Goal: Task Accomplishment & Management: Complete application form

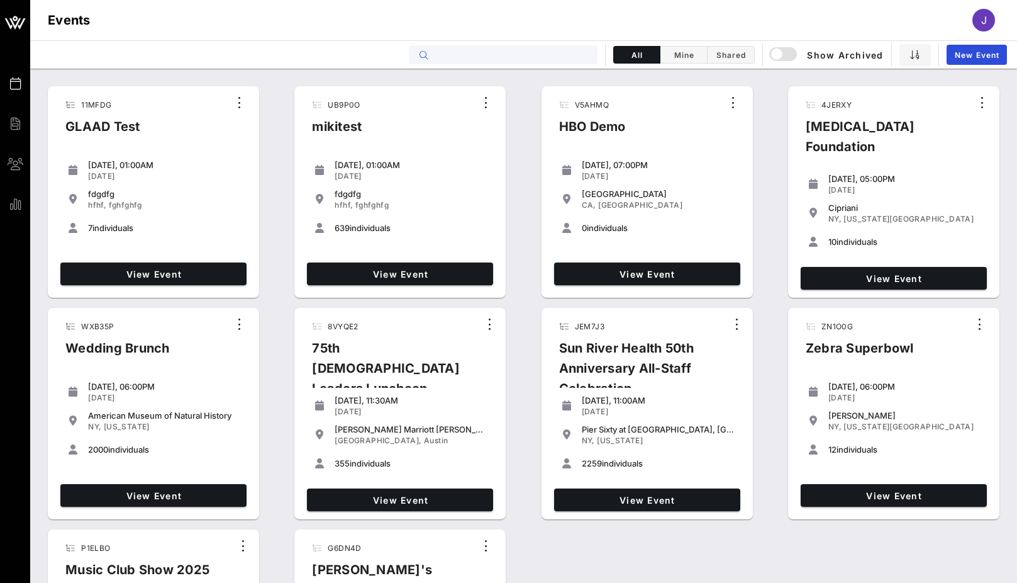
click at [518, 50] on input "text" at bounding box center [512, 55] width 156 height 16
click at [991, 55] on span "New Event" at bounding box center [977, 54] width 45 height 9
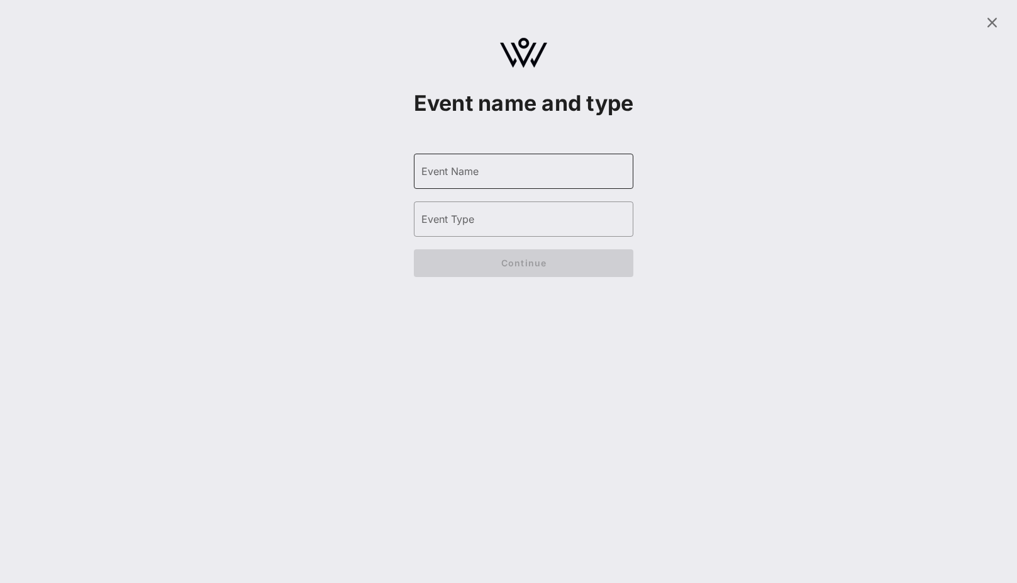
click at [505, 181] on input "Event Name" at bounding box center [524, 171] width 205 height 20
type input "A"
type input "HBO Netflix Upfronts"
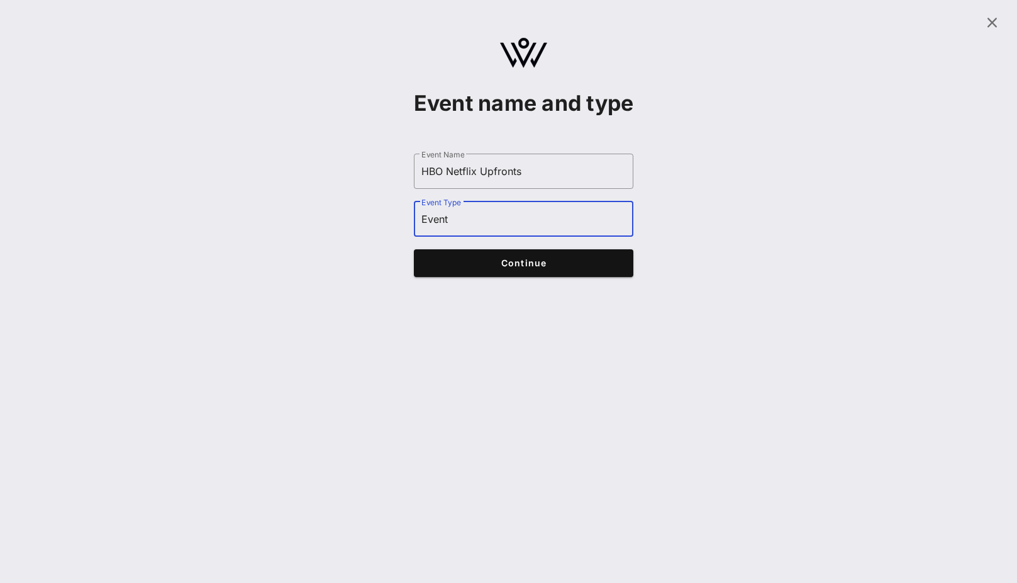
type input "Event"
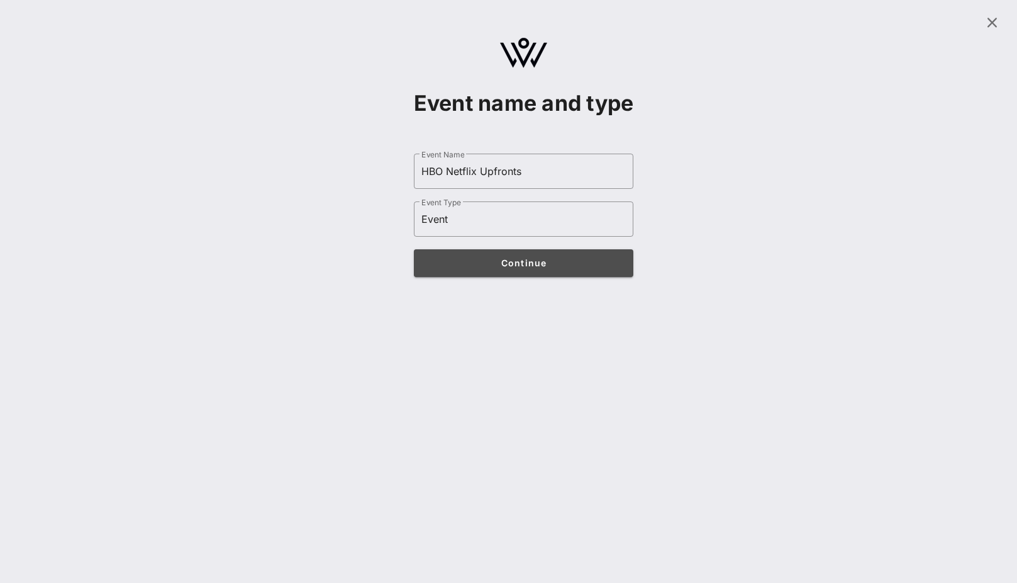
click at [533, 268] on span "Continue" at bounding box center [524, 262] width 196 height 11
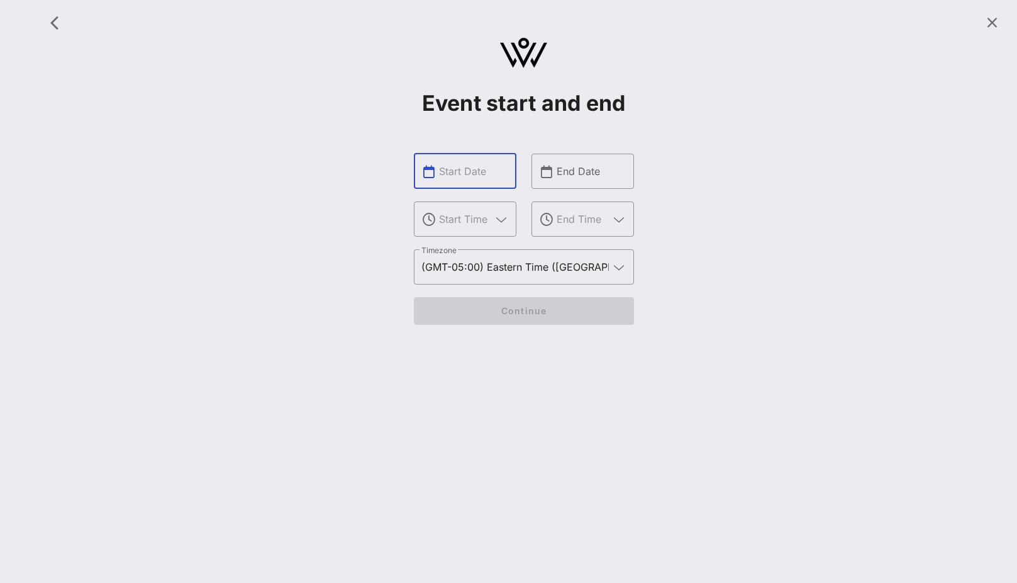
click at [474, 171] on input "text" at bounding box center [474, 171] width 70 height 20
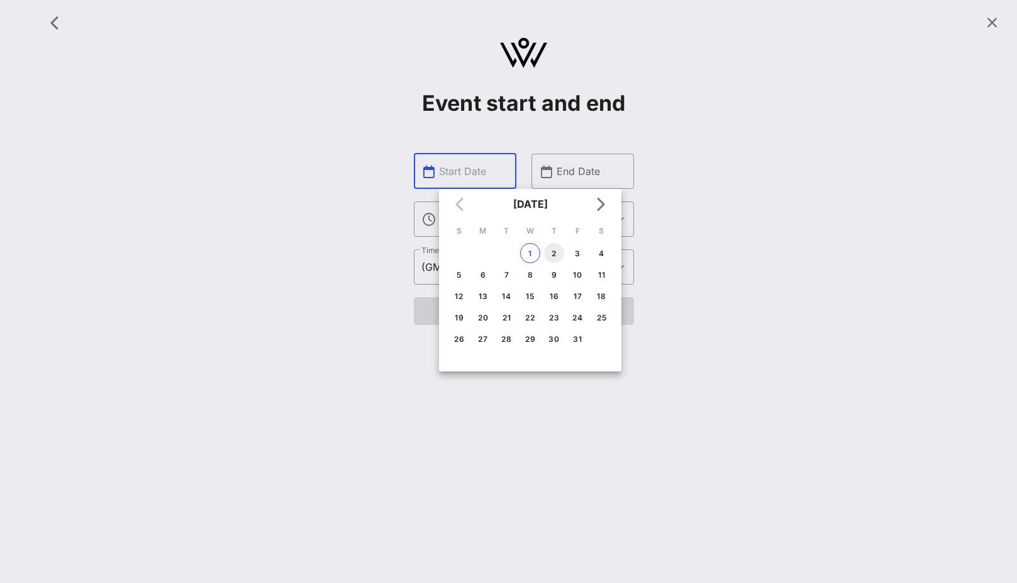
click at [554, 256] on div "2" at bounding box center [554, 253] width 20 height 9
type input "[DATE]"
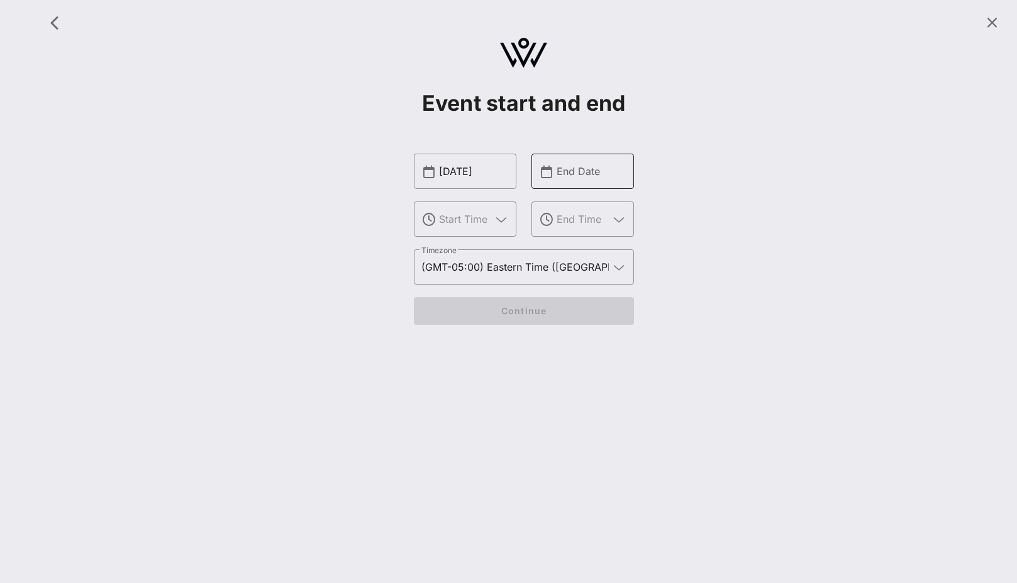
click at [576, 171] on input "End Date" at bounding box center [592, 171] width 70 height 20
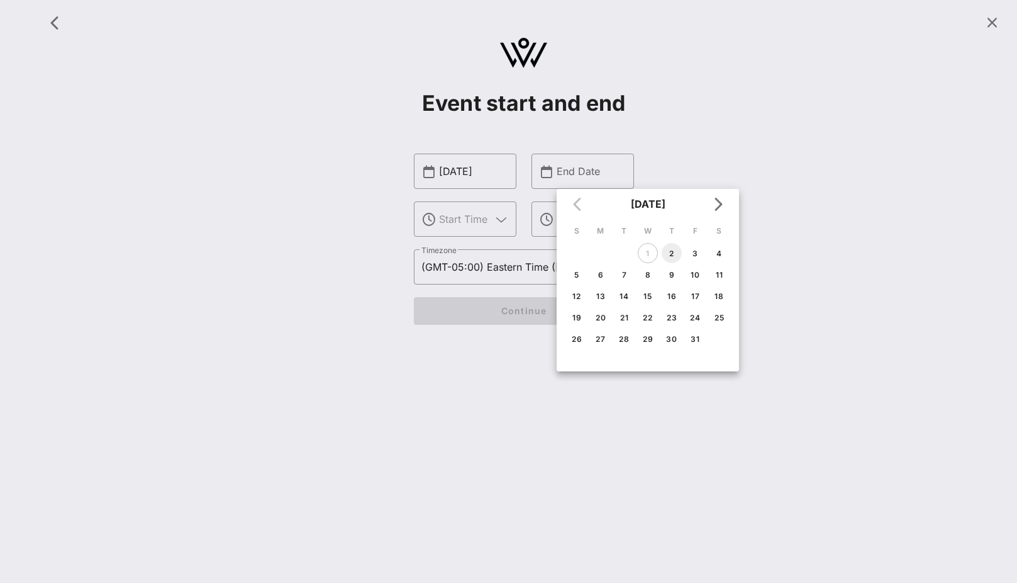
click at [674, 254] on div "2" at bounding box center [672, 253] width 20 height 9
type input "[DATE]"
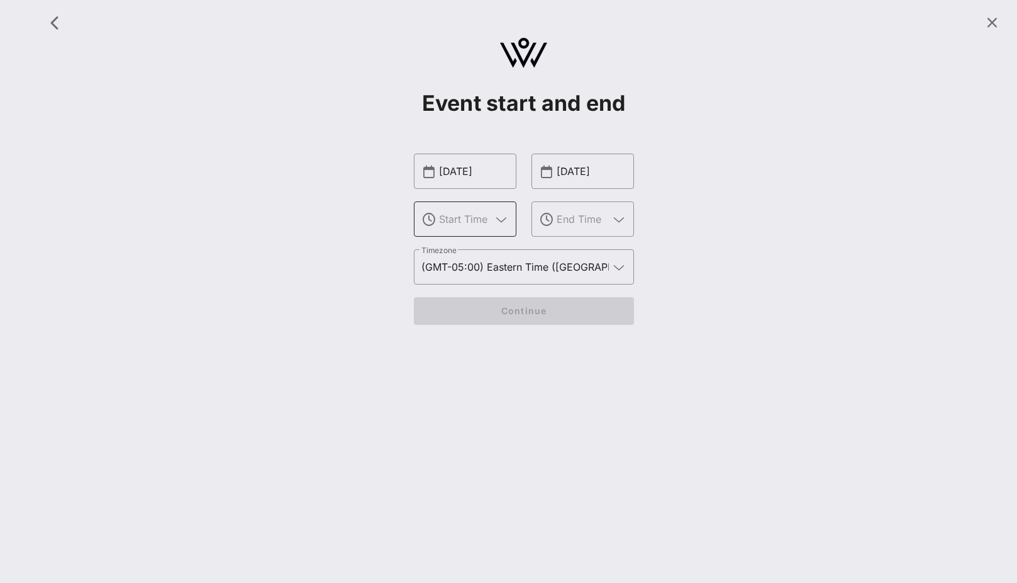
click at [473, 223] on input "text" at bounding box center [465, 219] width 52 height 20
click at [473, 248] on div "5 P M" at bounding box center [465, 257] width 82 height 27
type input "5 PM"
click at [572, 223] on input "text" at bounding box center [583, 219] width 52 height 20
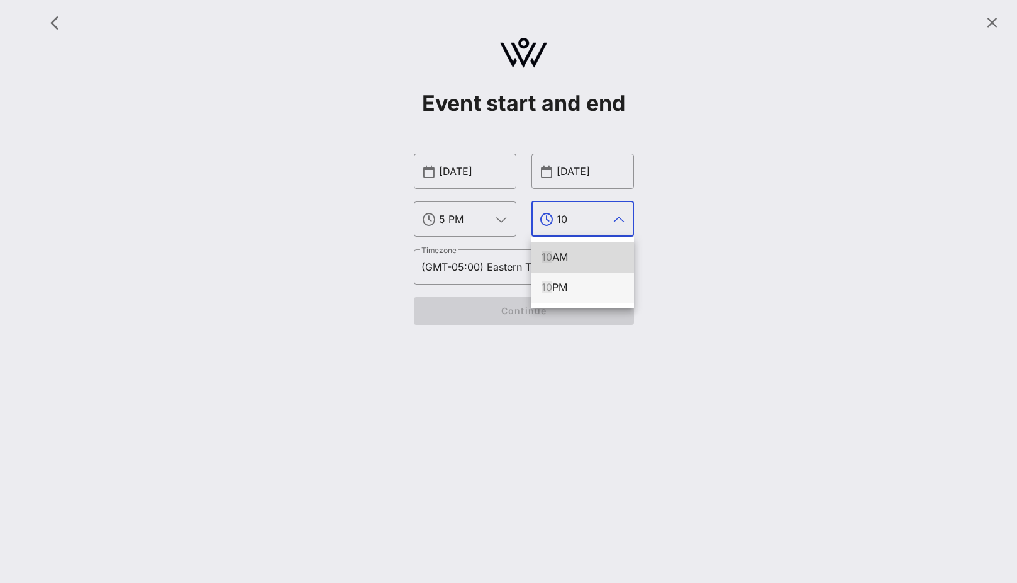
click at [574, 291] on div "10 PM" at bounding box center [583, 287] width 82 height 12
type input "10 PM"
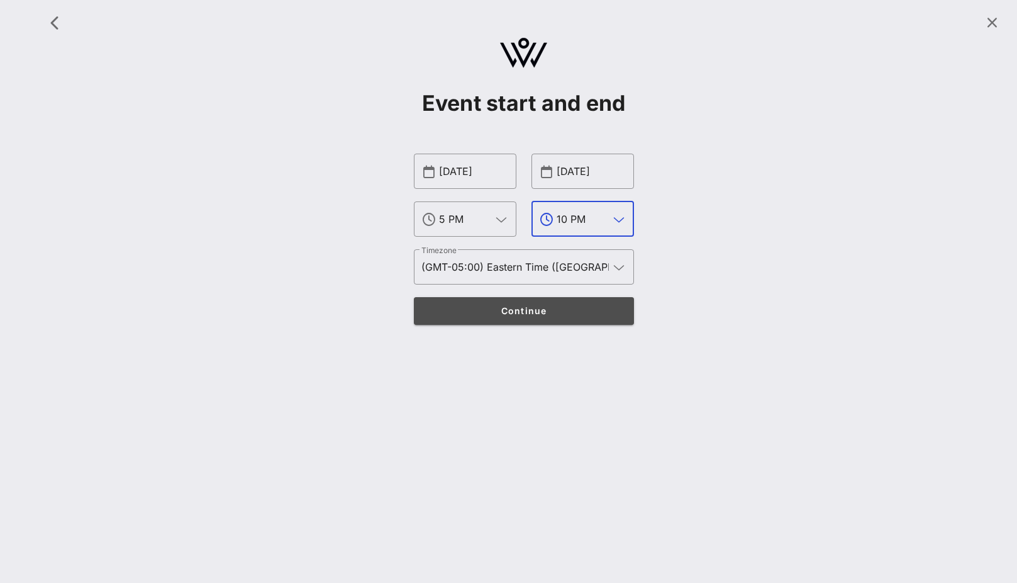
click at [567, 307] on span "Continue" at bounding box center [524, 310] width 196 height 11
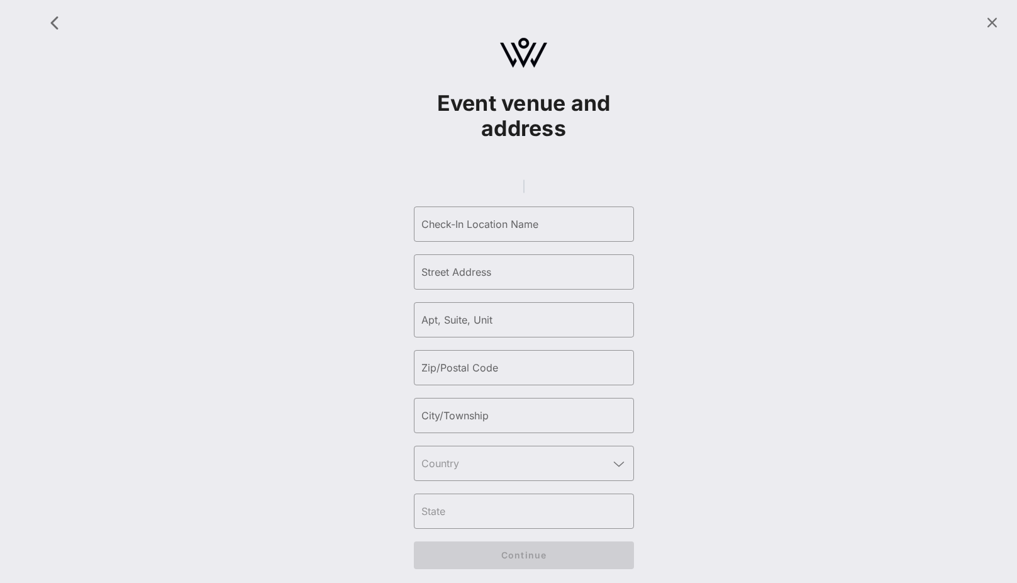
click at [524, 193] on gmp-place-autocomplete at bounding box center [524, 186] width 1 height 14
type input "[GEOGRAPHIC_DATA] | Event Venue"
type input "[GEOGRAPHIC_DATA]"
type input "55"
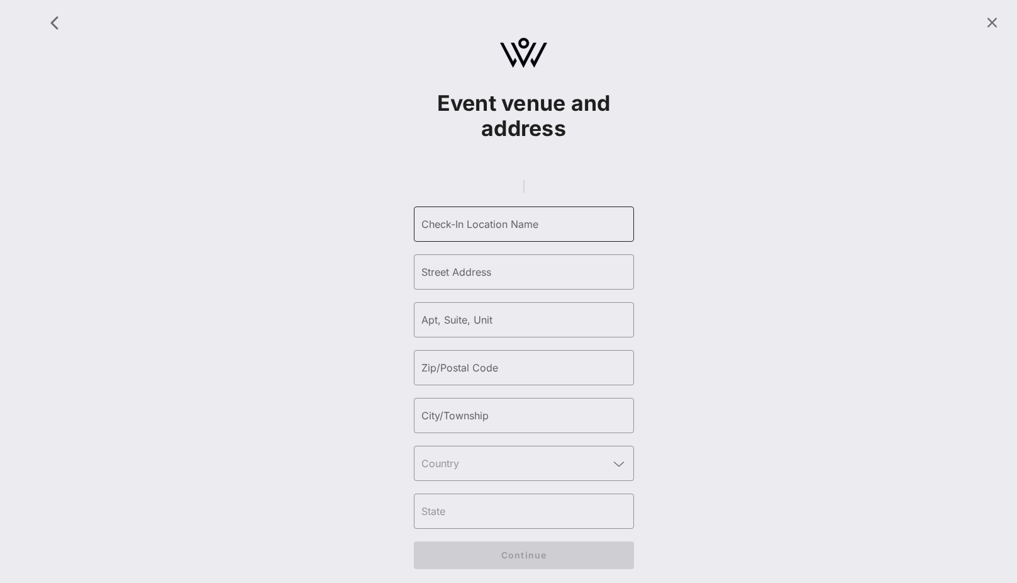
type input "10005"
type input "[US_STATE]"
type input "[GEOGRAPHIC_DATA]"
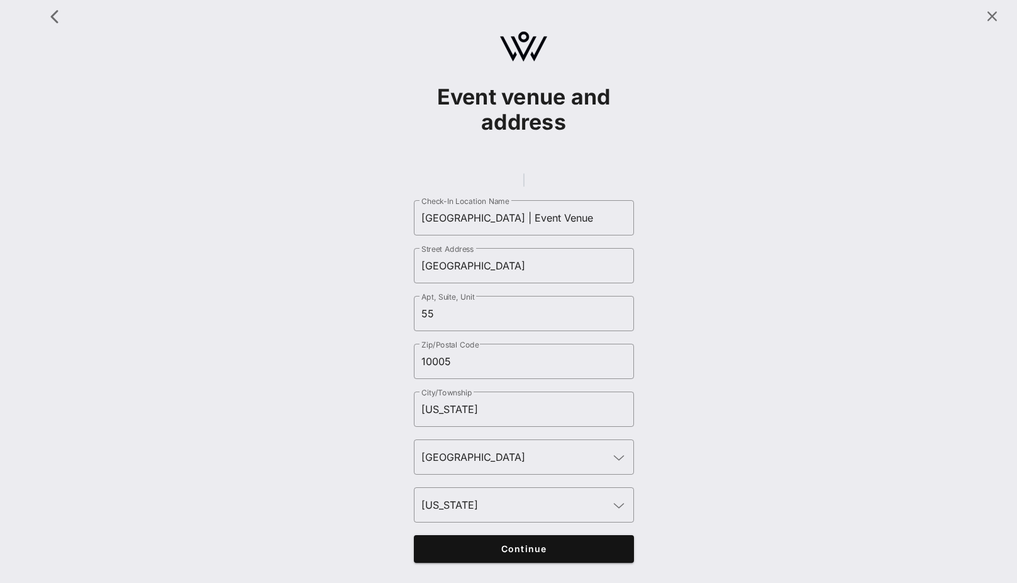
scroll to position [23, 0]
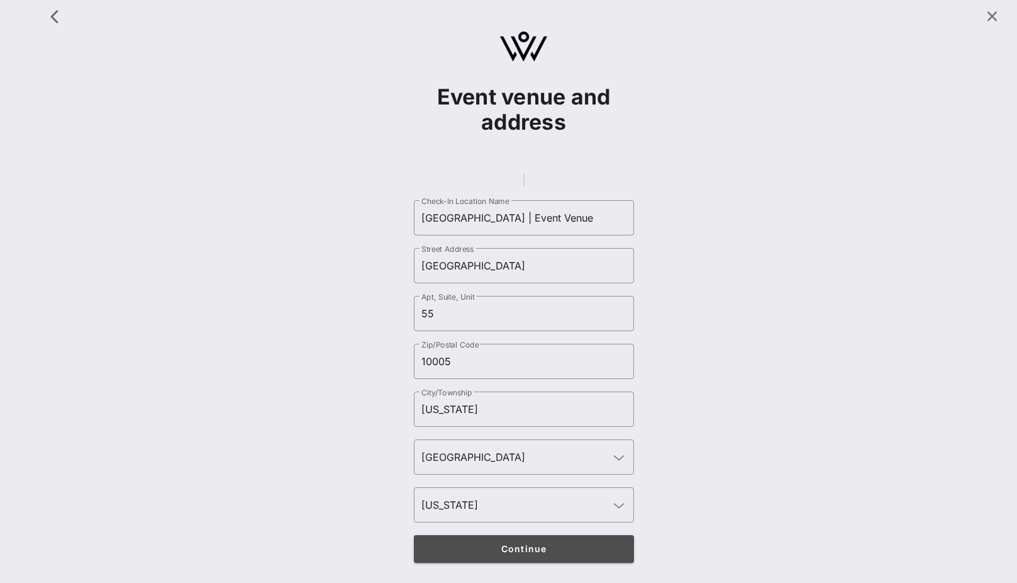
click at [565, 539] on button "Continue" at bounding box center [524, 549] width 220 height 28
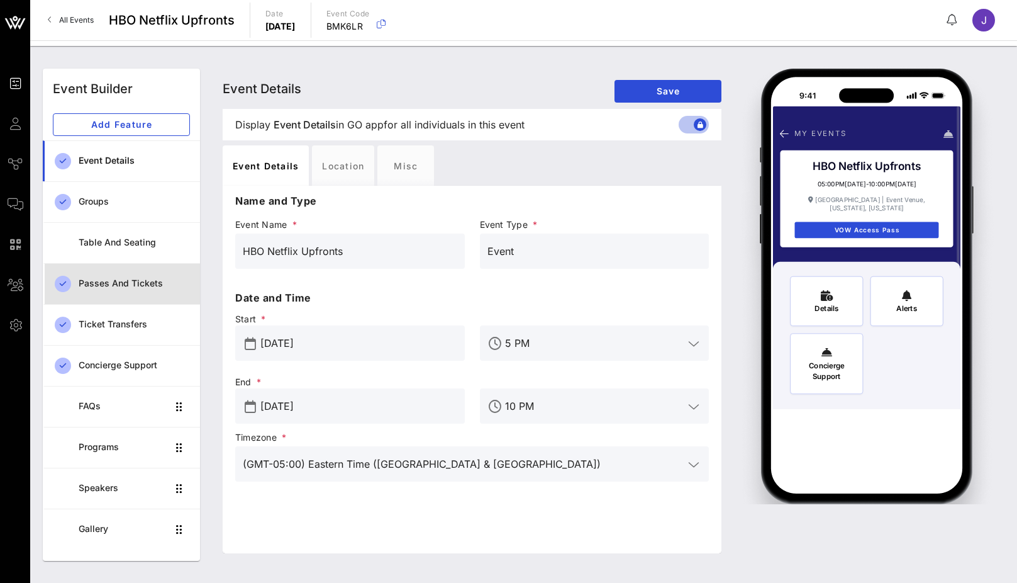
click at [152, 280] on div "Passes and Tickets" at bounding box center [134, 283] width 111 height 11
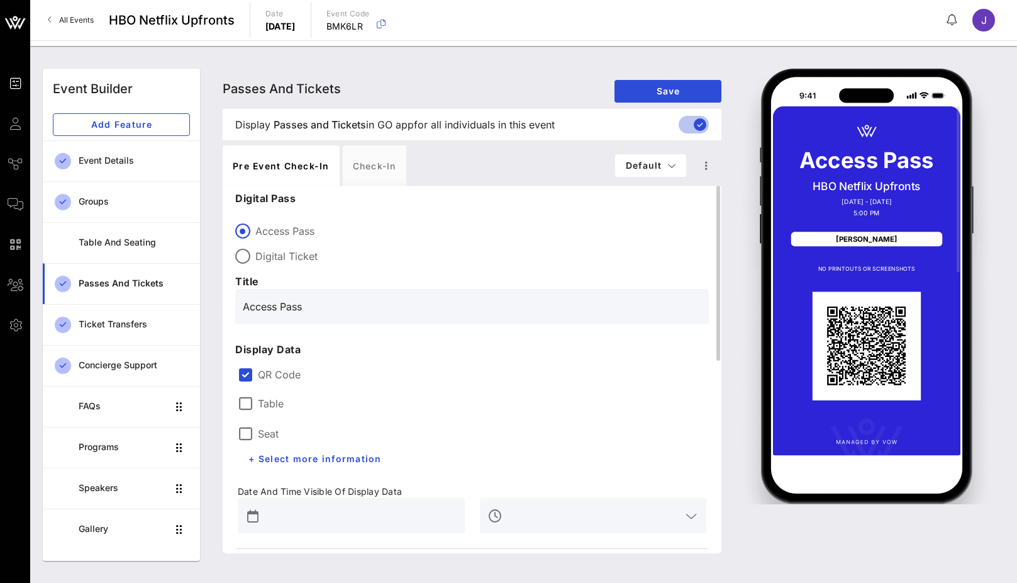
click at [281, 238] on div "Access Pass Digital Ticket" at bounding box center [472, 240] width 474 height 45
click at [274, 263] on div "Digital Ticket" at bounding box center [472, 256] width 474 height 15
click at [286, 232] on label "Access Pass" at bounding box center [482, 231] width 454 height 13
type input "Access Pass"
click at [288, 245] on div "Access Pass Digital Ticket" at bounding box center [472, 240] width 474 height 45
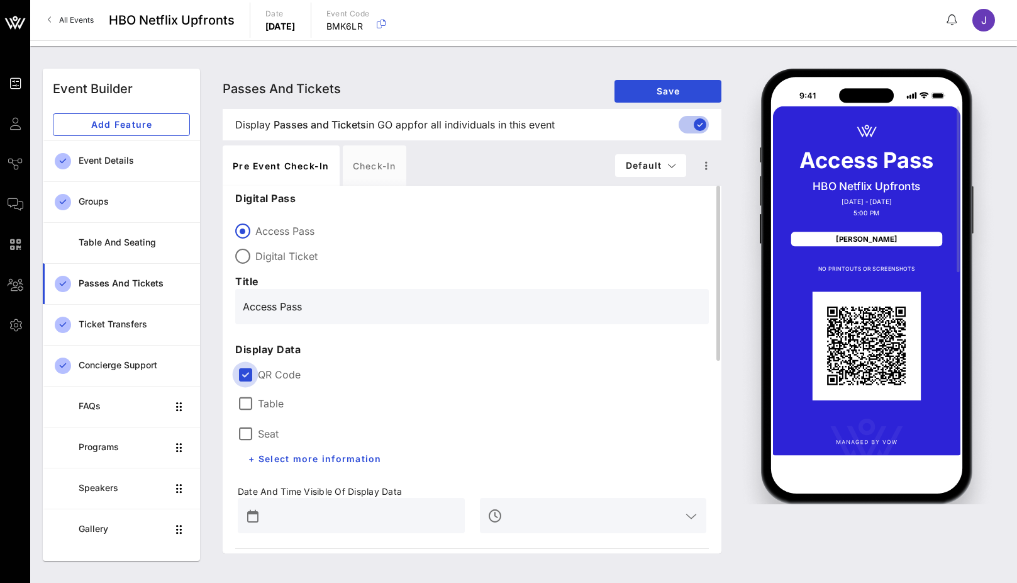
click at [251, 374] on div at bounding box center [245, 374] width 21 height 21
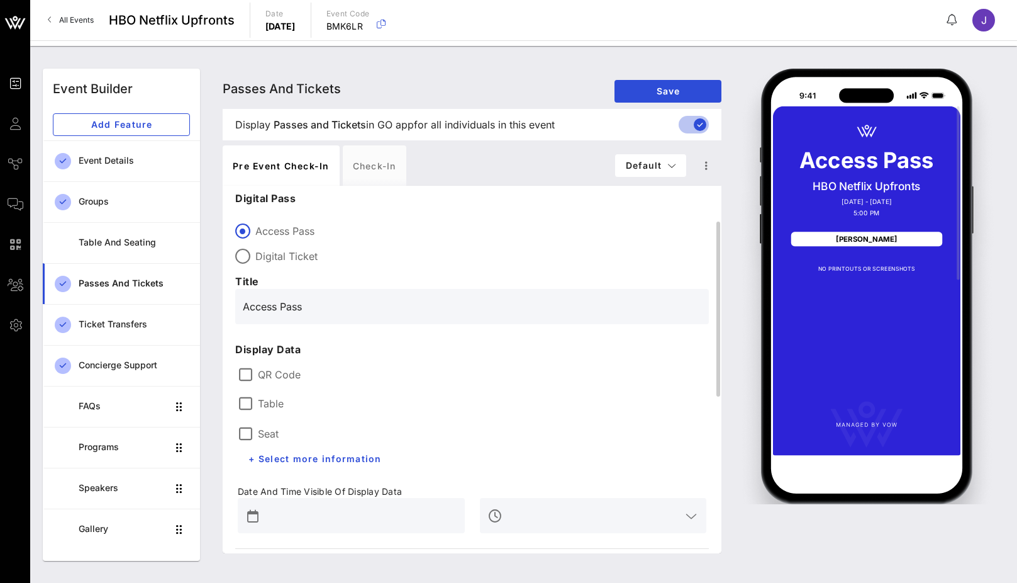
scroll to position [77, 0]
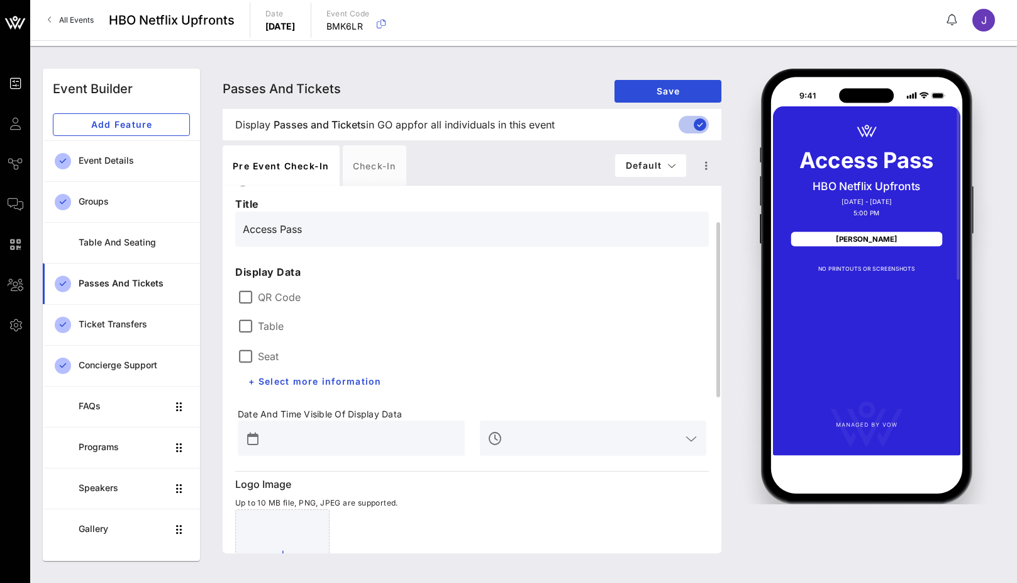
click at [274, 327] on label "Table" at bounding box center [271, 326] width 26 height 13
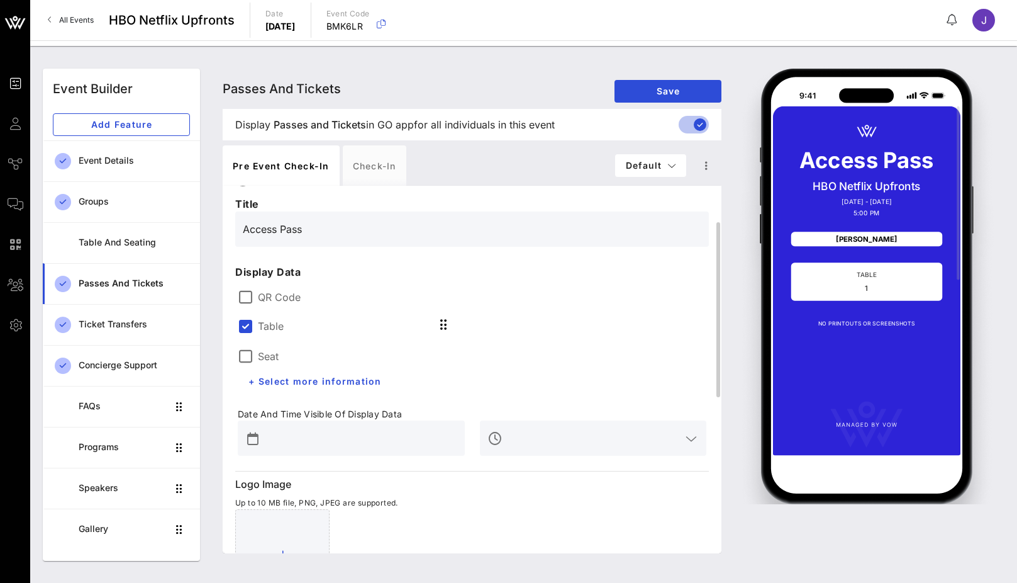
click at [270, 350] on label "Seat" at bounding box center [268, 356] width 21 height 13
click at [288, 381] on span "+ Select more information" at bounding box center [315, 381] width 134 height 11
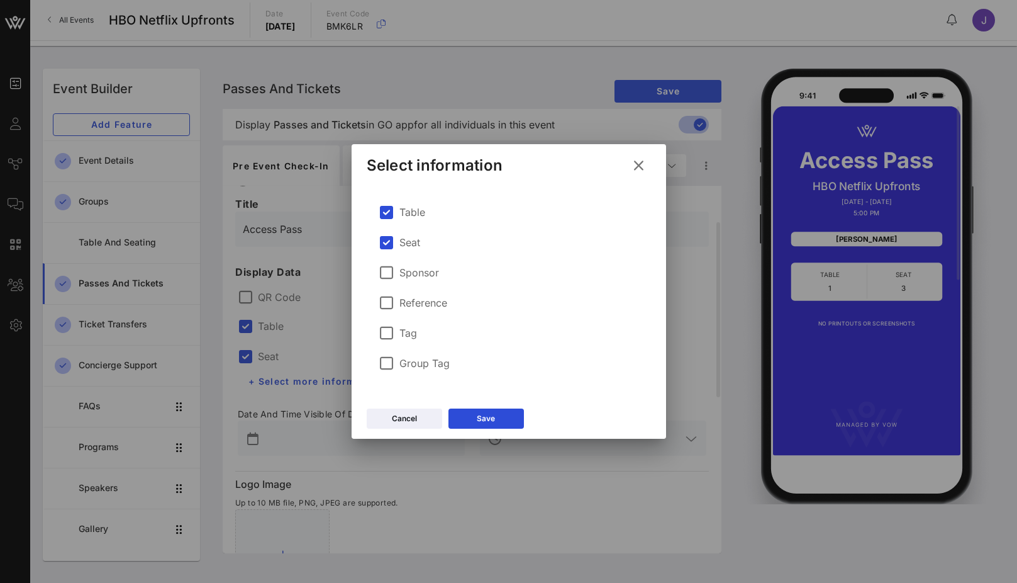
click at [422, 271] on label "Sponsor" at bounding box center [420, 272] width 40 height 13
click at [419, 305] on label "Reference" at bounding box center [424, 302] width 48 height 13
click at [487, 412] on button "Save" at bounding box center [487, 418] width 76 height 20
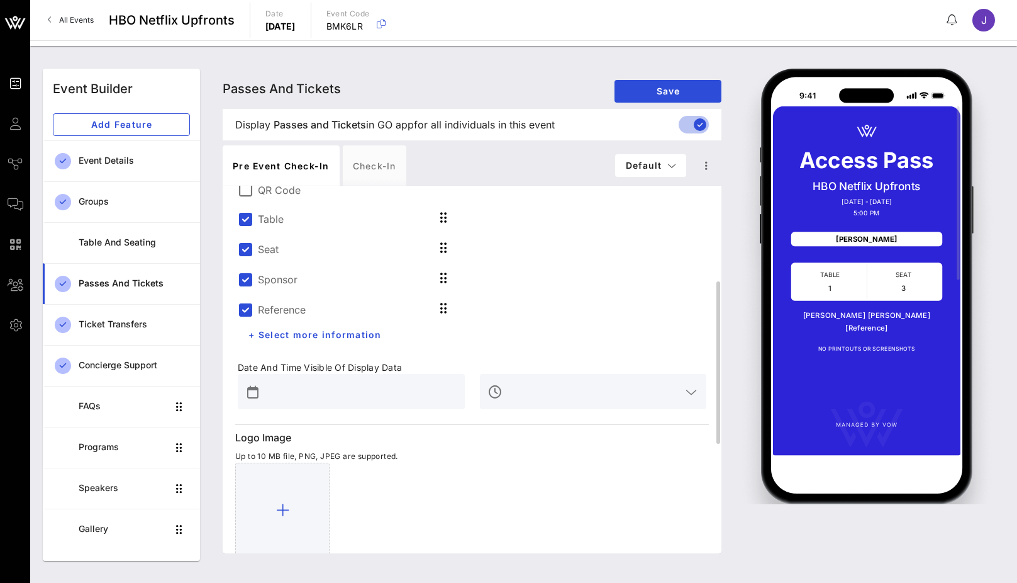
scroll to position [243, 0]
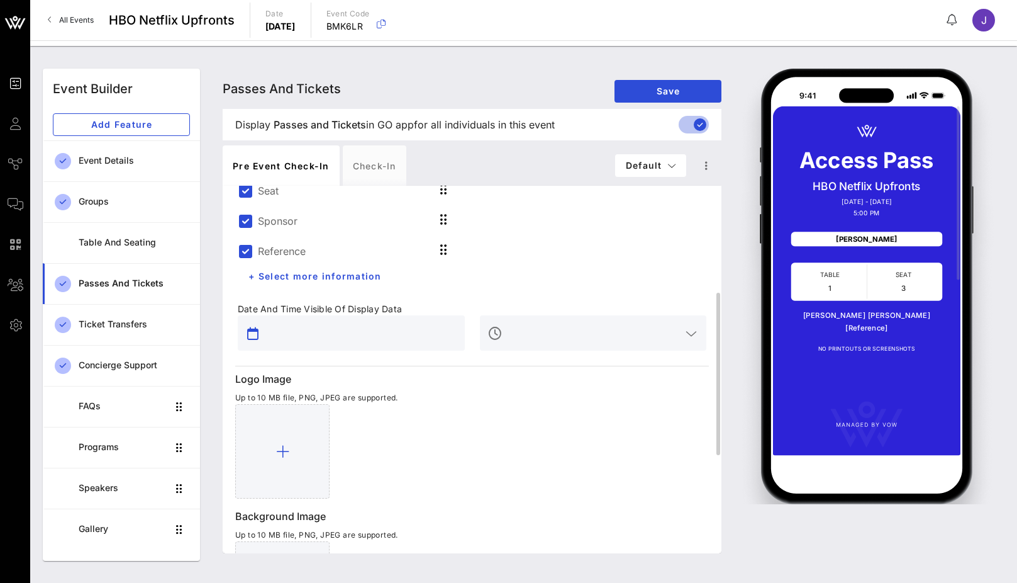
click at [317, 330] on input "text" at bounding box center [360, 333] width 194 height 20
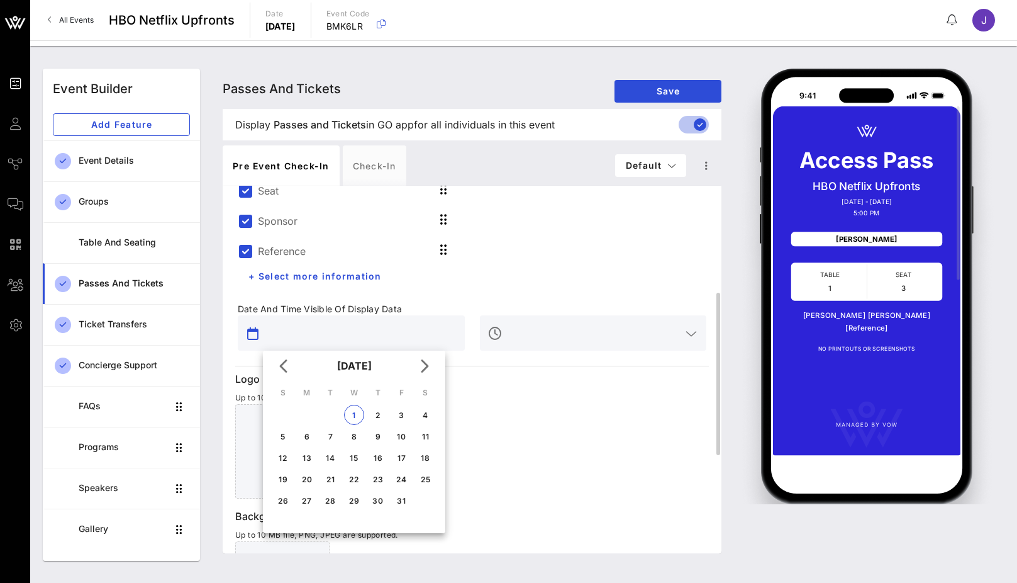
click at [485, 275] on div "Table Seat Sponsor Reference + Select more information" at bounding box center [472, 216] width 484 height 159
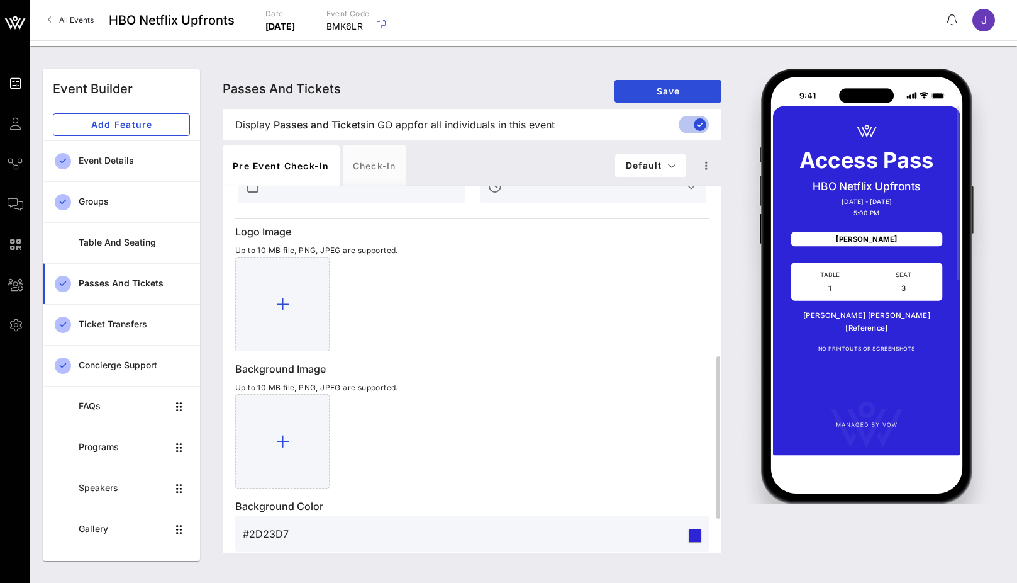
scroll to position [403, 0]
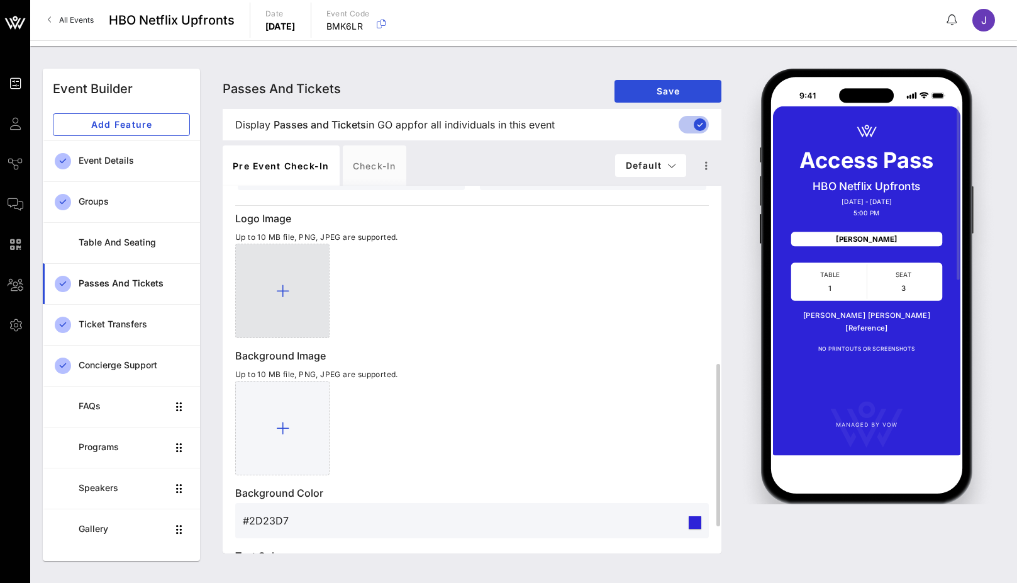
click at [274, 287] on div at bounding box center [282, 291] width 94 height 94
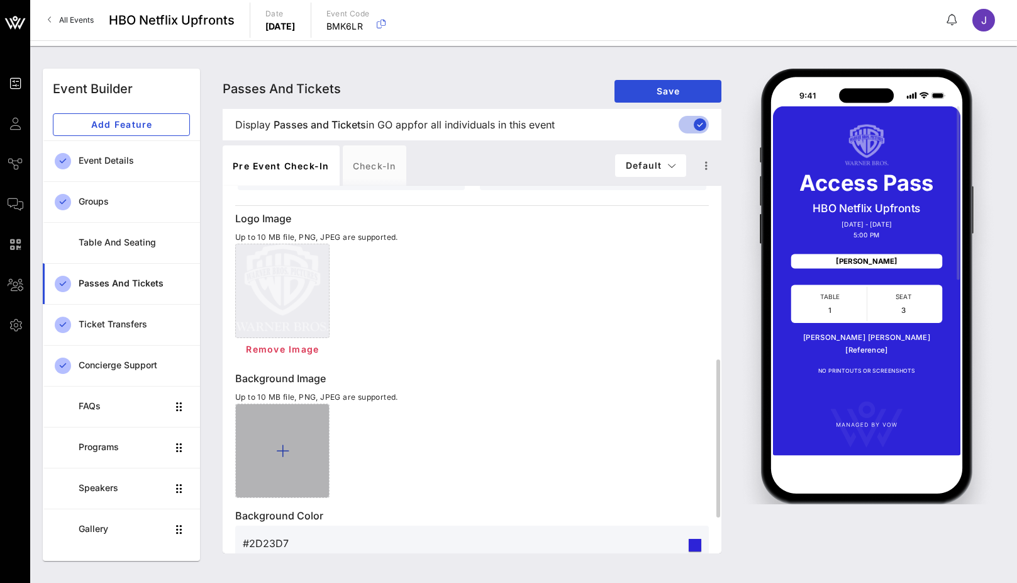
click at [293, 423] on div at bounding box center [282, 450] width 94 height 94
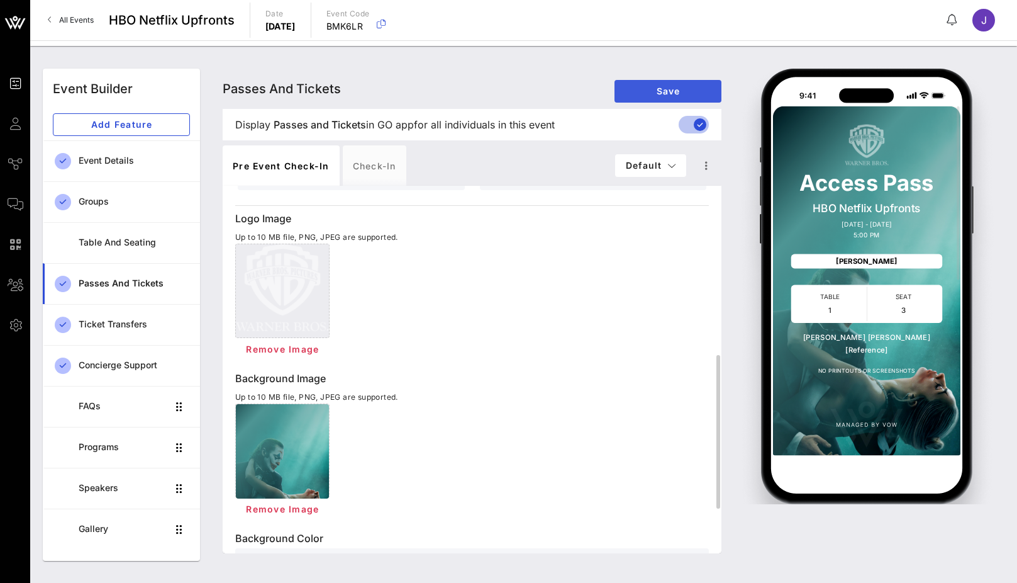
click at [691, 81] on button "Save" at bounding box center [668, 91] width 107 height 23
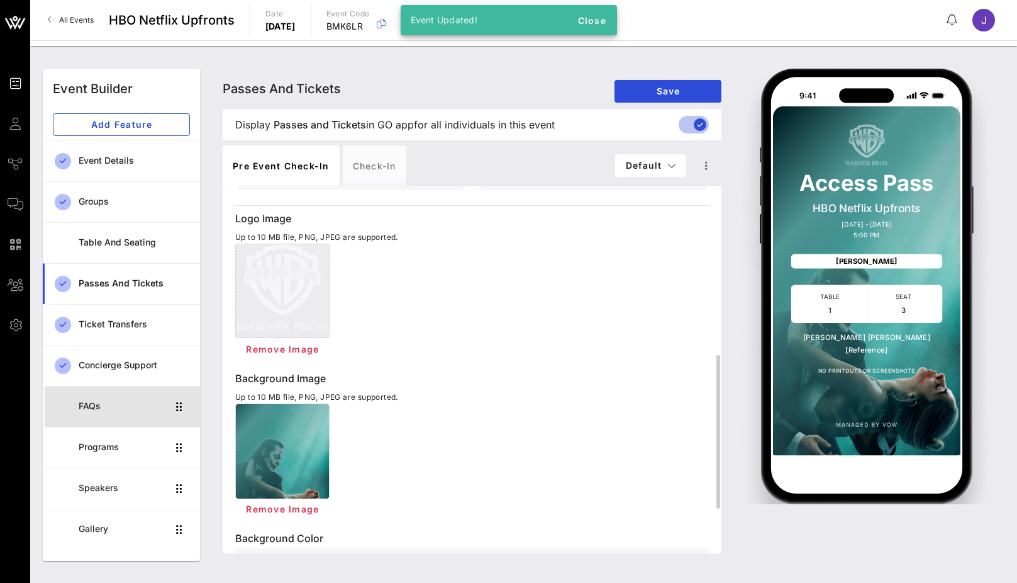
click at [114, 400] on div "FAQs" at bounding box center [123, 406] width 89 height 26
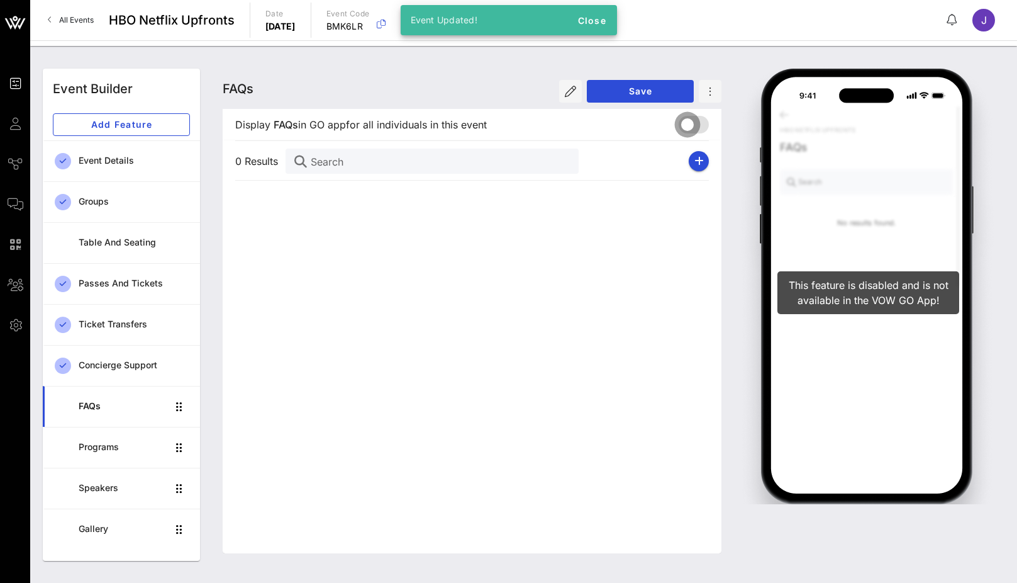
click at [691, 120] on div at bounding box center [687, 124] width 21 height 21
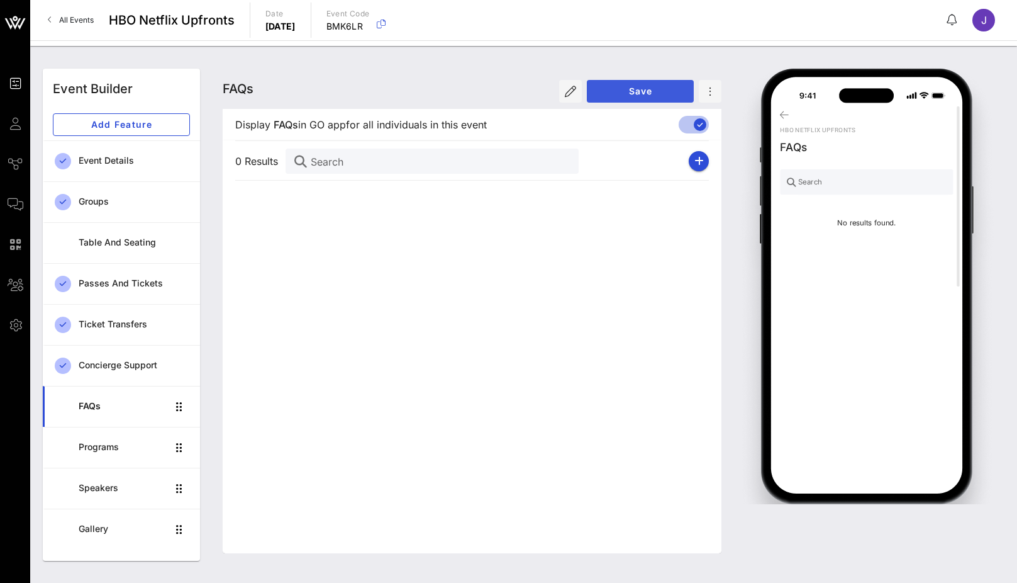
click at [662, 85] on button "Save" at bounding box center [640, 91] width 107 height 23
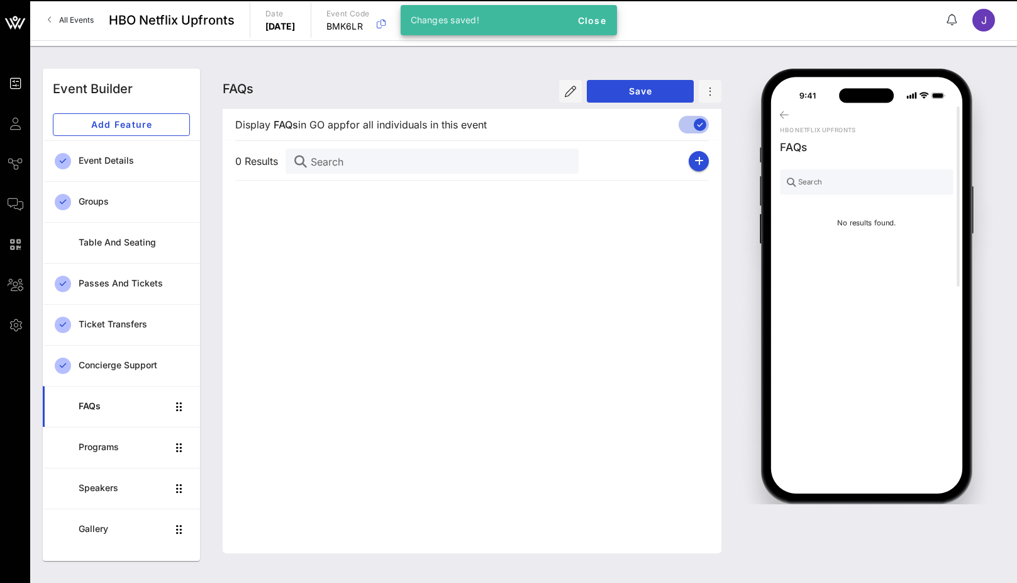
click at [690, 152] on div "0 Results Search" at bounding box center [472, 161] width 474 height 40
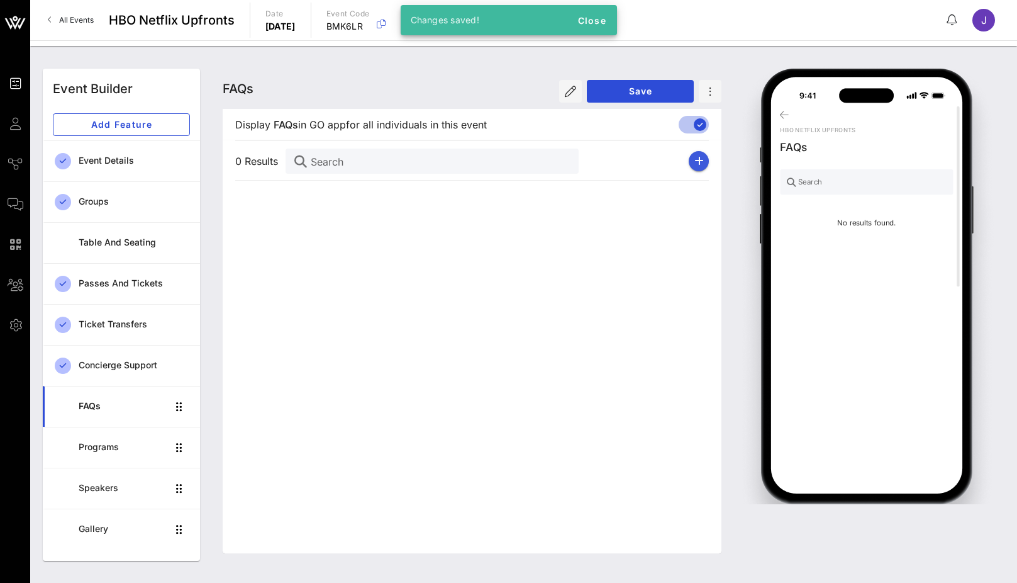
click at [697, 159] on icon "button" at bounding box center [699, 161] width 9 height 10
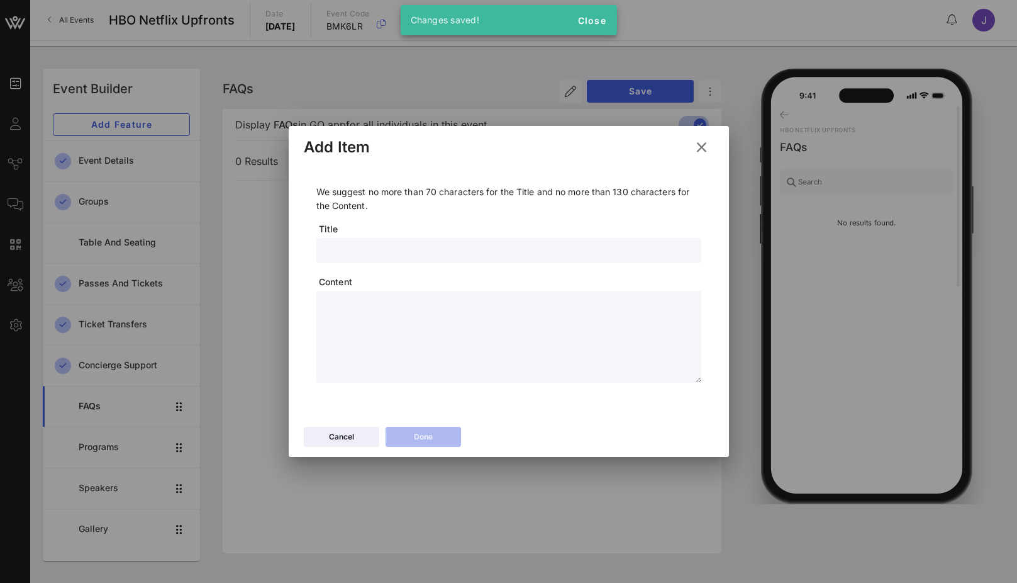
click at [400, 244] on input "text" at bounding box center [509, 250] width 370 height 16
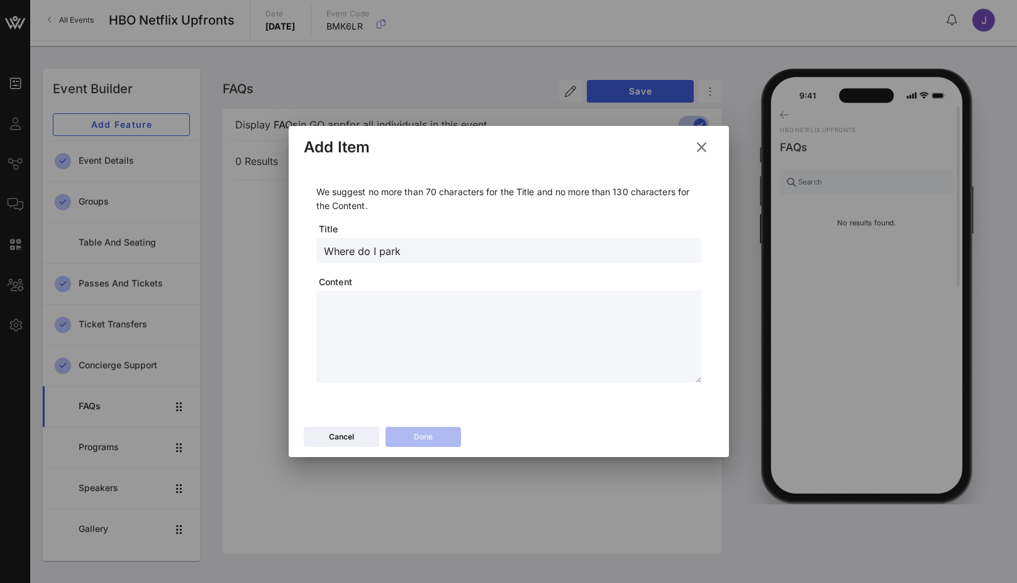
type input "Where do I park"
type textarea "*****"
click at [437, 430] on button "Done" at bounding box center [424, 437] width 76 height 20
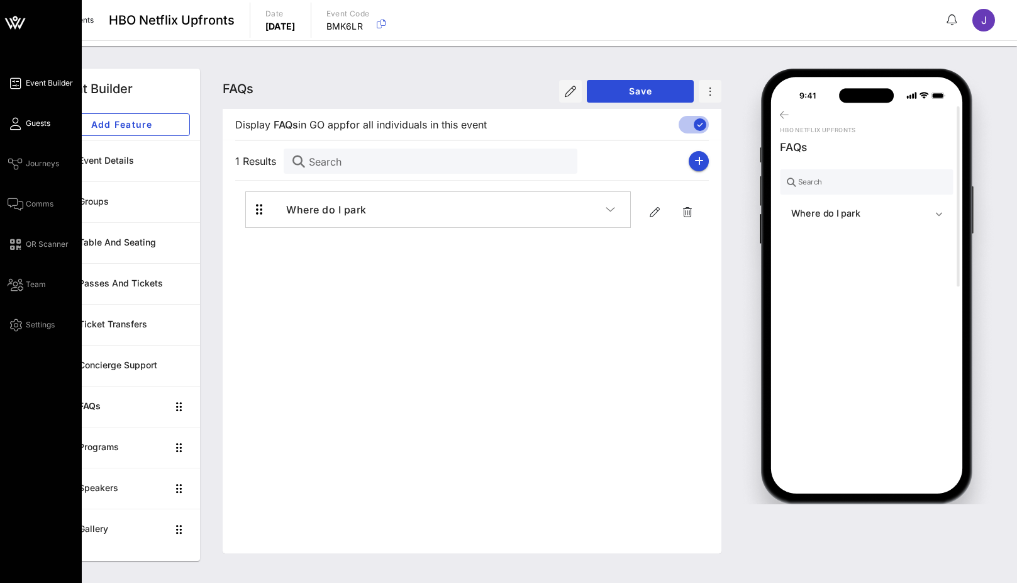
click at [27, 120] on span "Guests" at bounding box center [38, 123] width 25 height 11
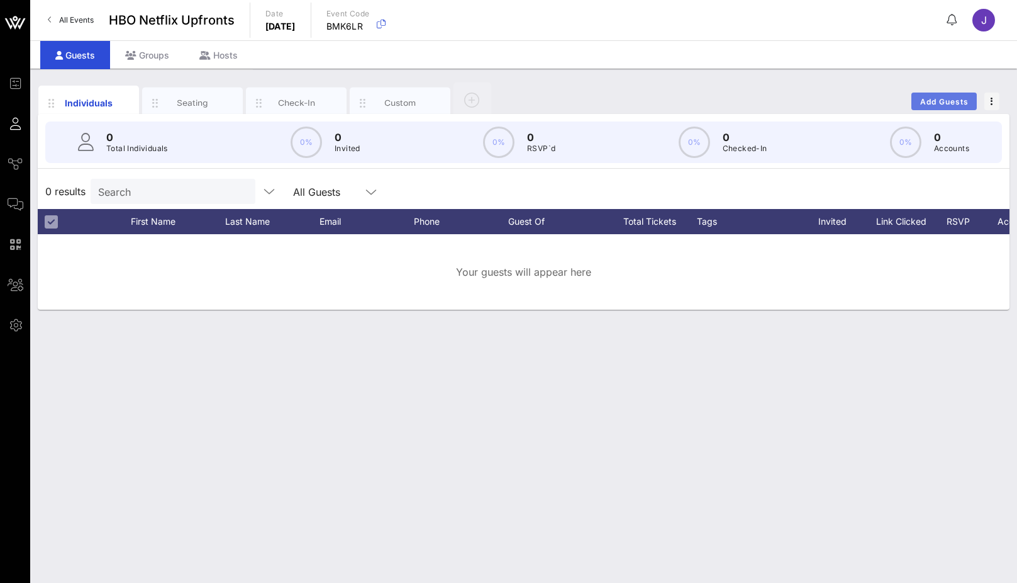
click at [958, 99] on span "Add Guests" at bounding box center [945, 101] width 50 height 9
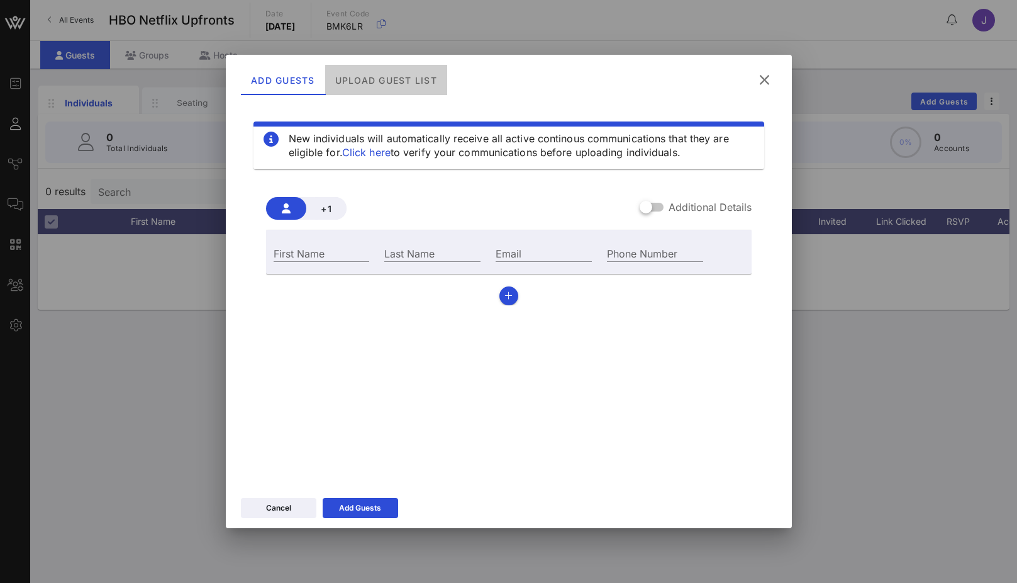
click at [396, 77] on div "Upload Guest List" at bounding box center [386, 80] width 122 height 30
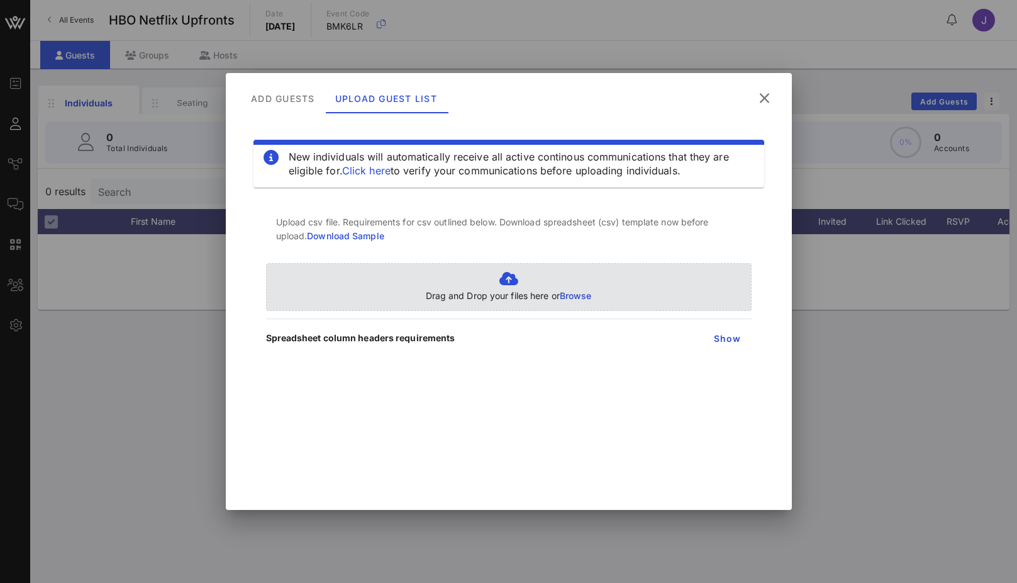
click at [532, 291] on p "Drag and Drop your files here or Browse" at bounding box center [509, 296] width 166 height 14
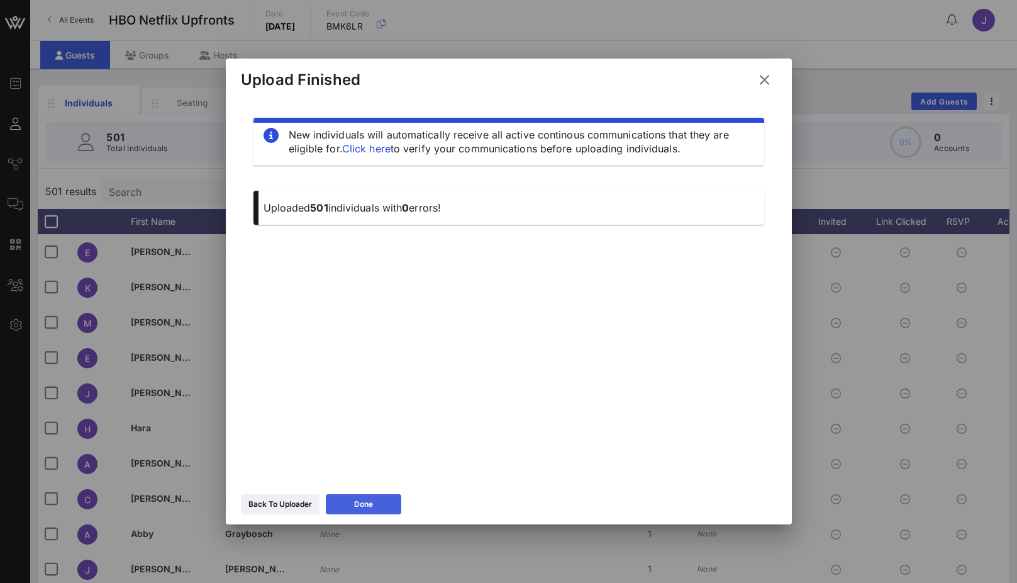
click at [363, 508] on icon at bounding box center [364, 504] width 10 height 9
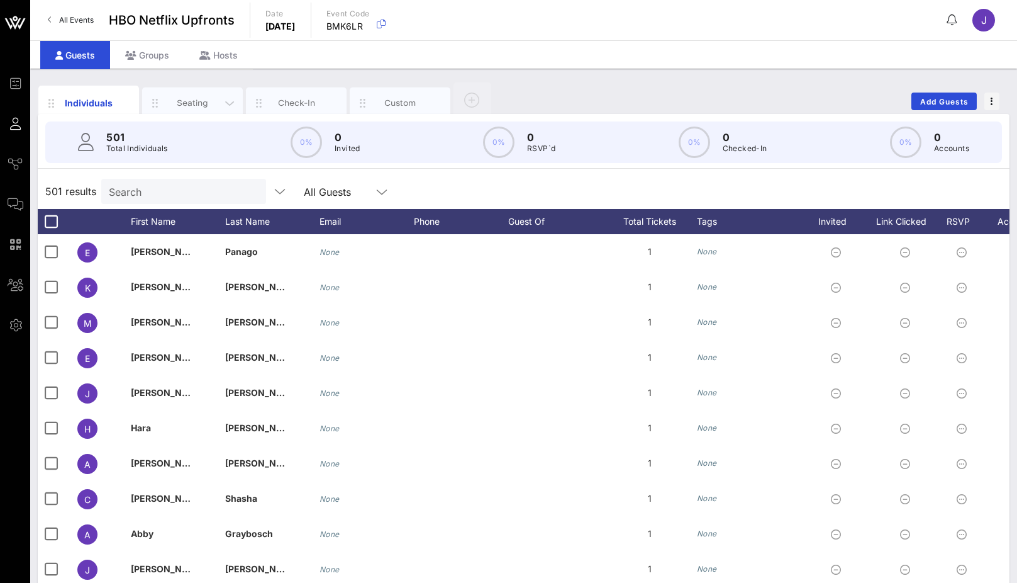
click at [189, 105] on div "Seating" at bounding box center [193, 103] width 56 height 12
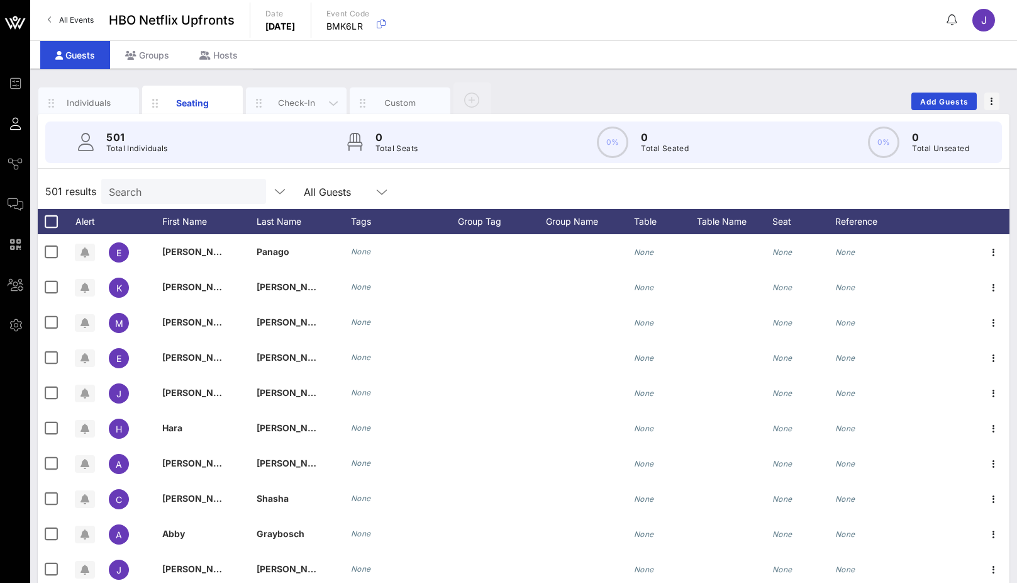
click at [281, 104] on div "Check-In" at bounding box center [297, 103] width 56 height 12
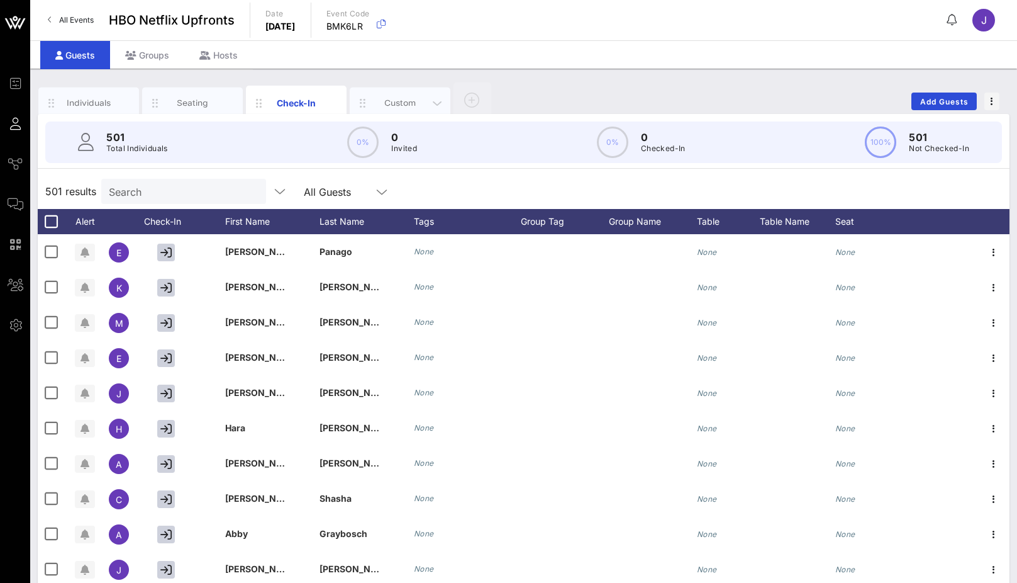
click at [387, 99] on div "Custom" at bounding box center [401, 103] width 56 height 12
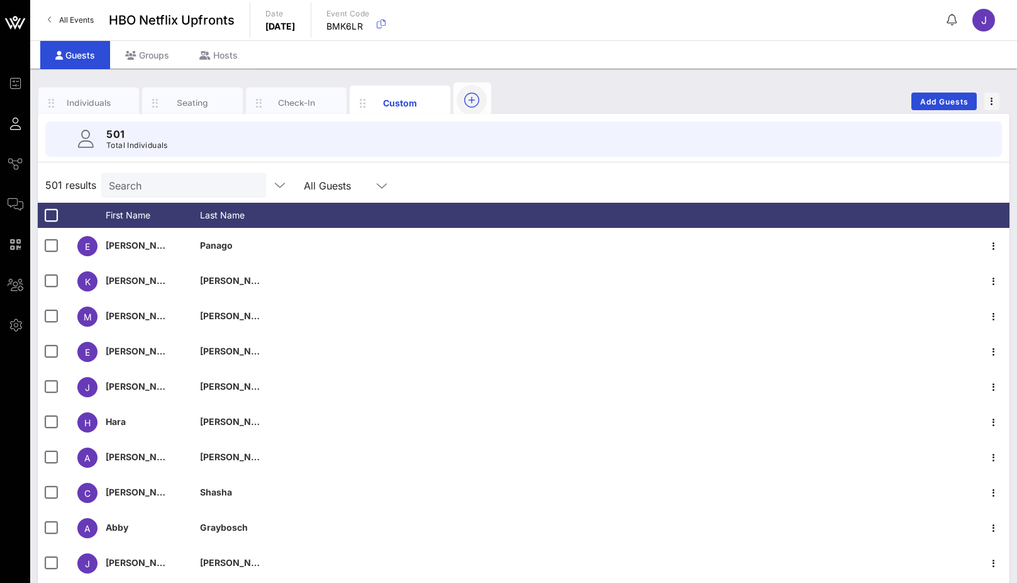
click at [471, 96] on icon "button" at bounding box center [471, 99] width 15 height 15
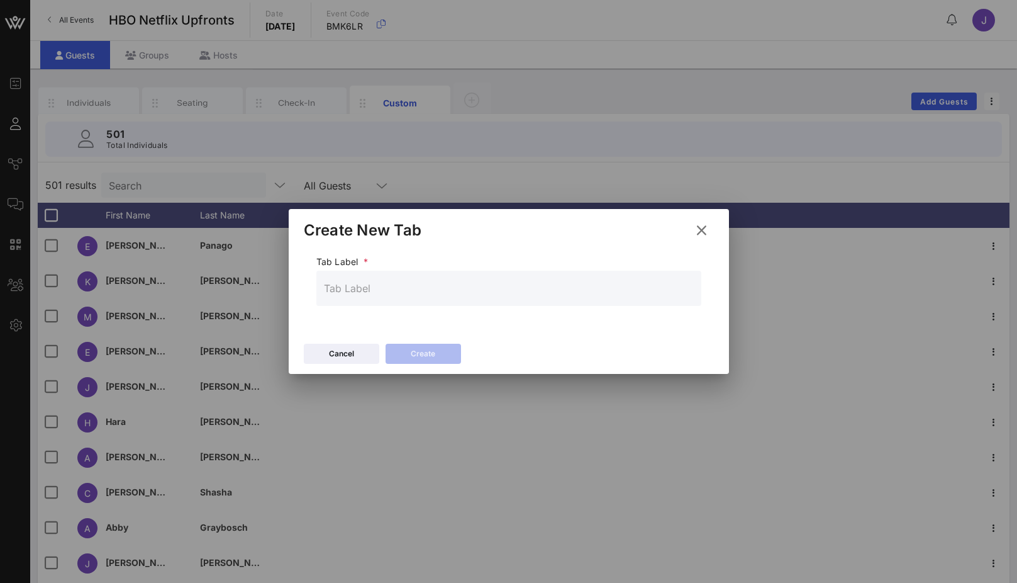
click at [410, 301] on div at bounding box center [509, 288] width 370 height 35
type input "Travel"
click at [415, 345] on button "Create" at bounding box center [424, 354] width 76 height 20
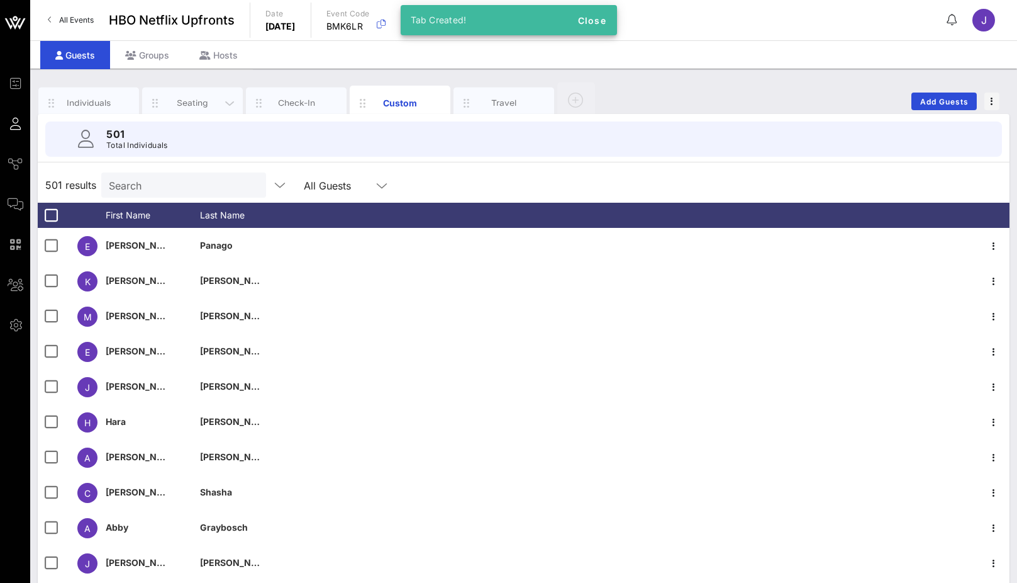
click at [183, 109] on div "Seating" at bounding box center [192, 102] width 101 height 31
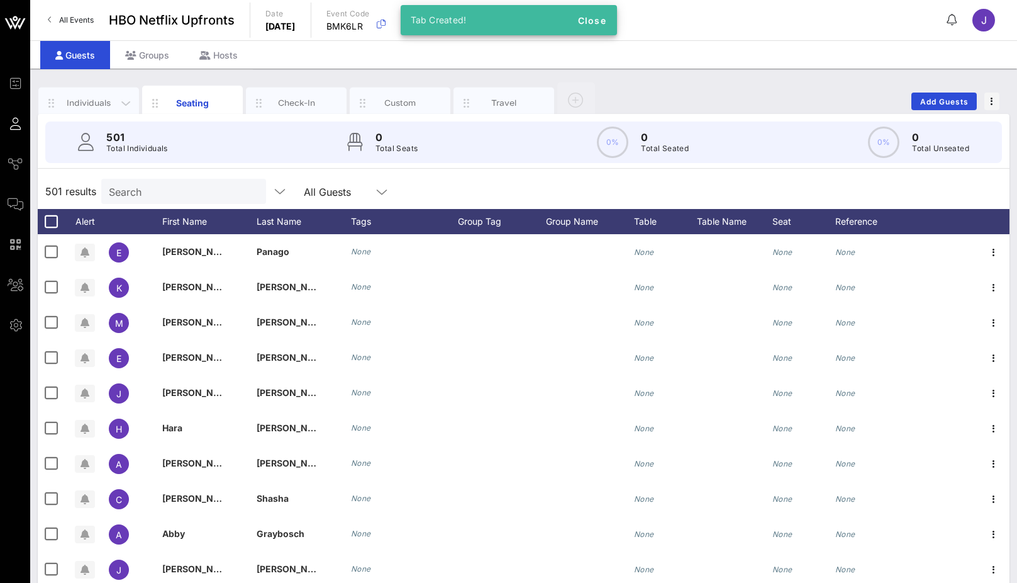
click at [111, 106] on div "Individuals" at bounding box center [89, 103] width 56 height 12
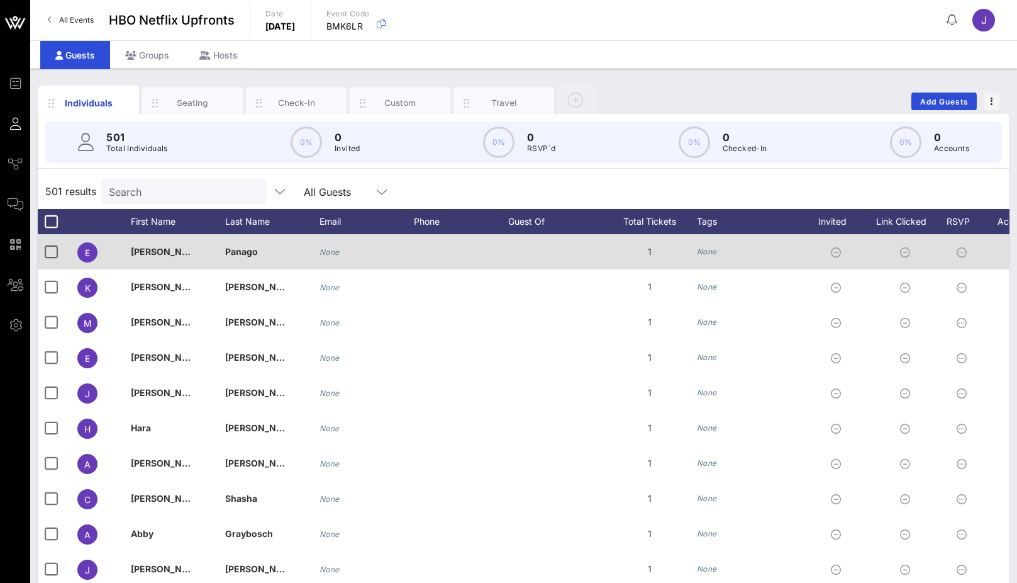
click at [719, 247] on div "None" at bounding box center [750, 251] width 107 height 35
click at [707, 254] on icon "None" at bounding box center [707, 251] width 20 height 9
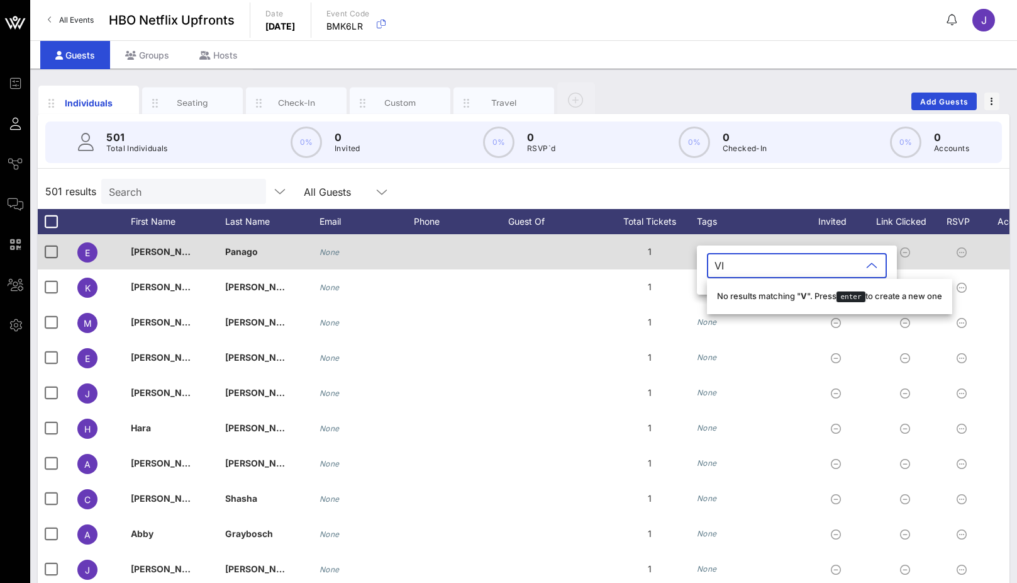
type input "VIP"
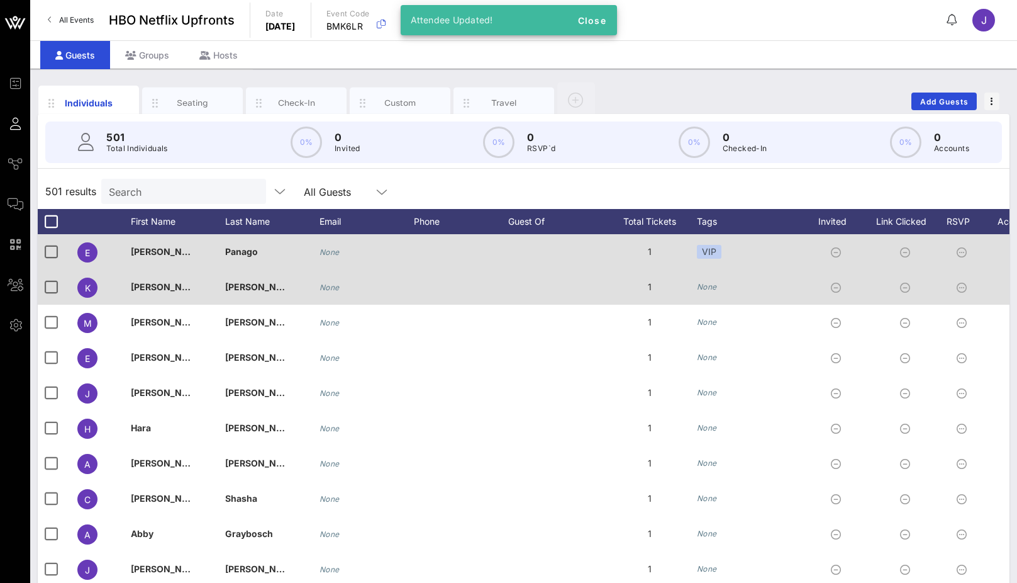
click at [700, 279] on div "None" at bounding box center [750, 286] width 107 height 35
click at [710, 291] on icon "None" at bounding box center [707, 286] width 20 height 9
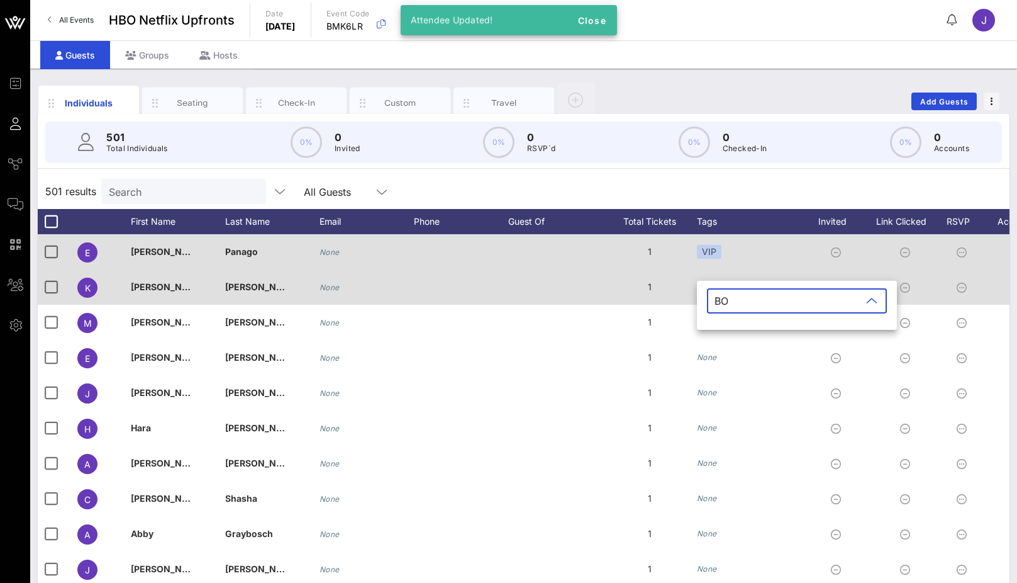
type input "BOD"
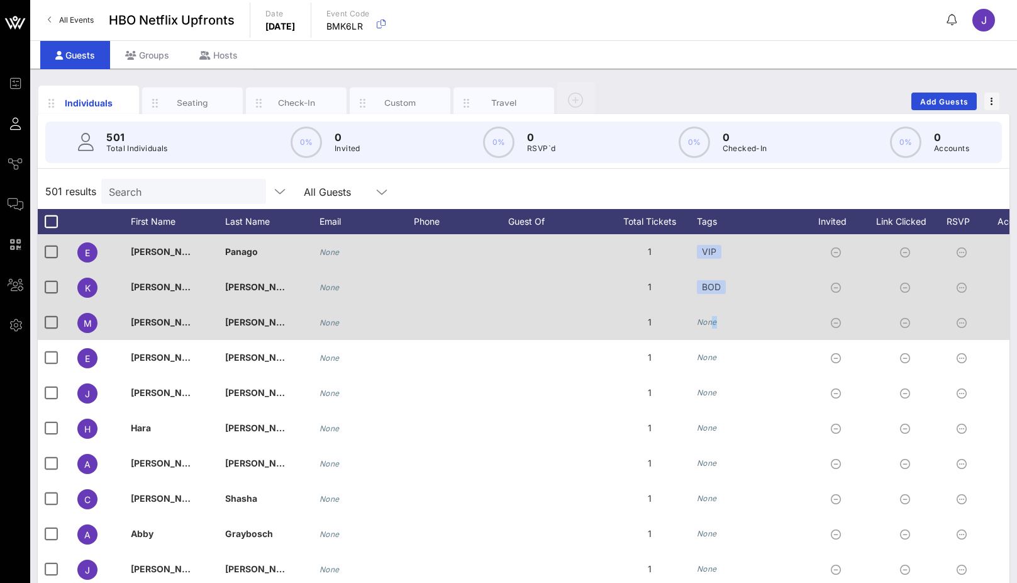
click at [710, 327] on div "None" at bounding box center [707, 322] width 20 height 13
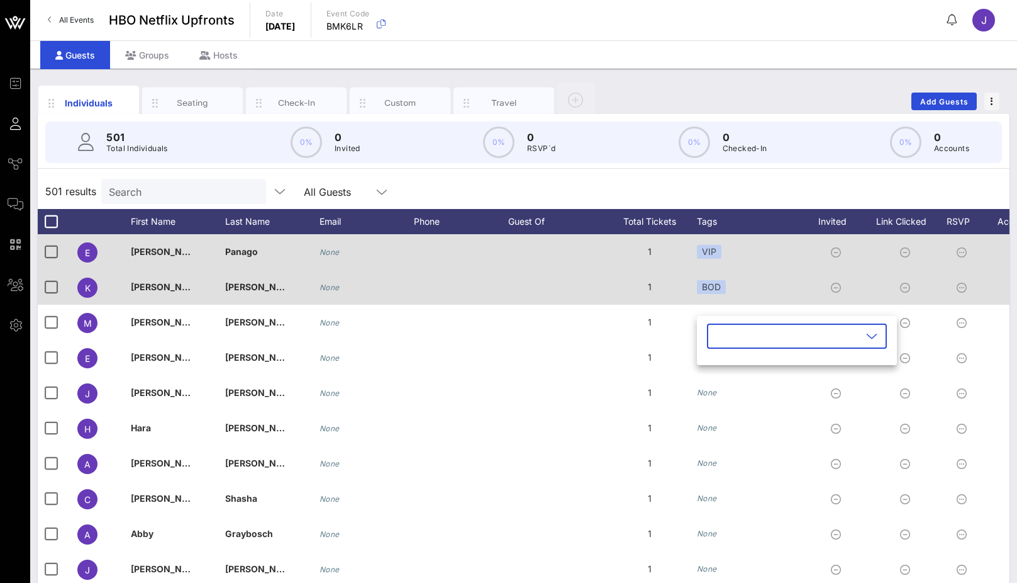
click at [877, 338] on icon at bounding box center [871, 335] width 11 height 15
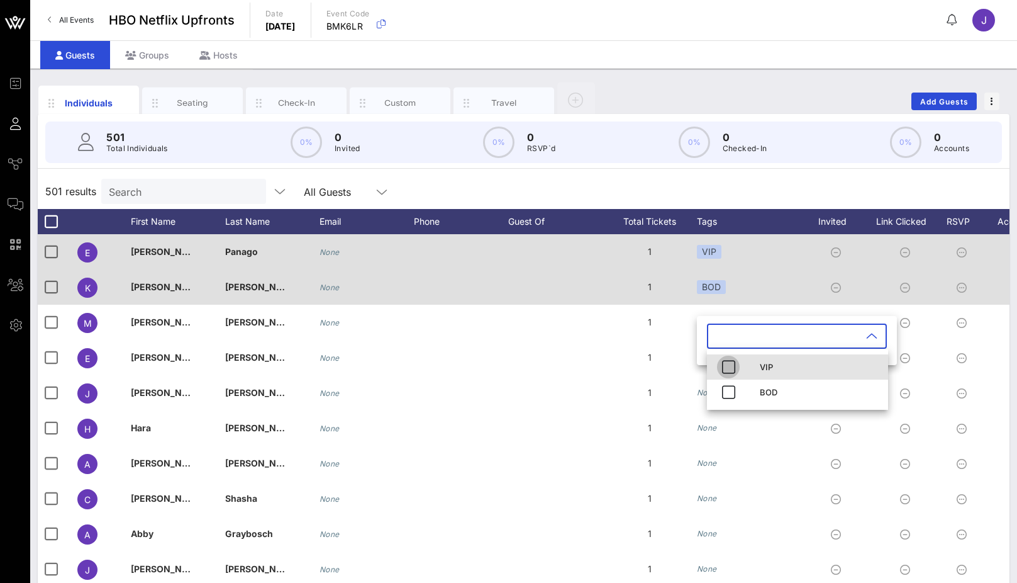
click at [734, 371] on icon "button" at bounding box center [728, 366] width 15 height 15
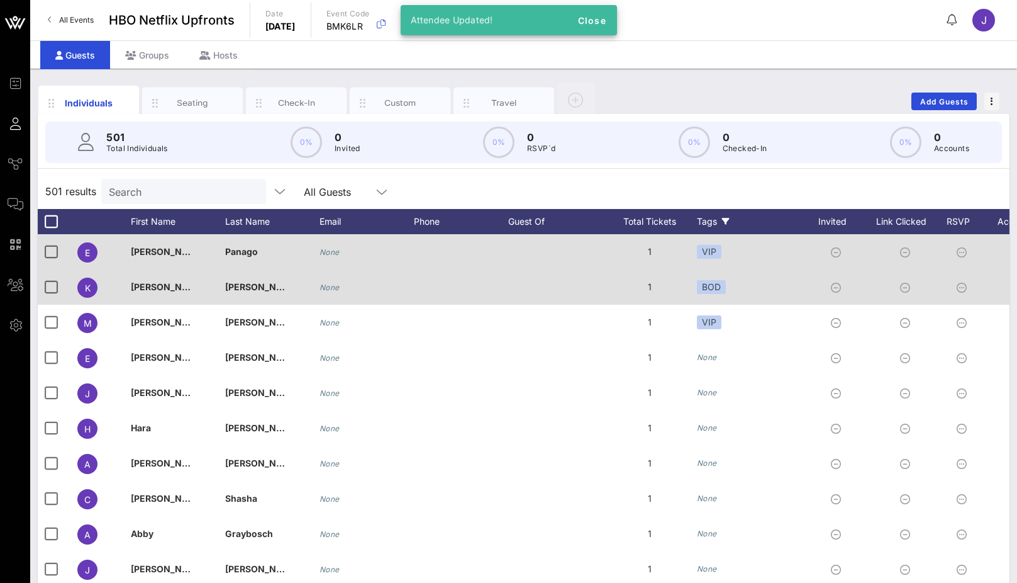
click at [701, 214] on div "Tags" at bounding box center [750, 221] width 107 height 25
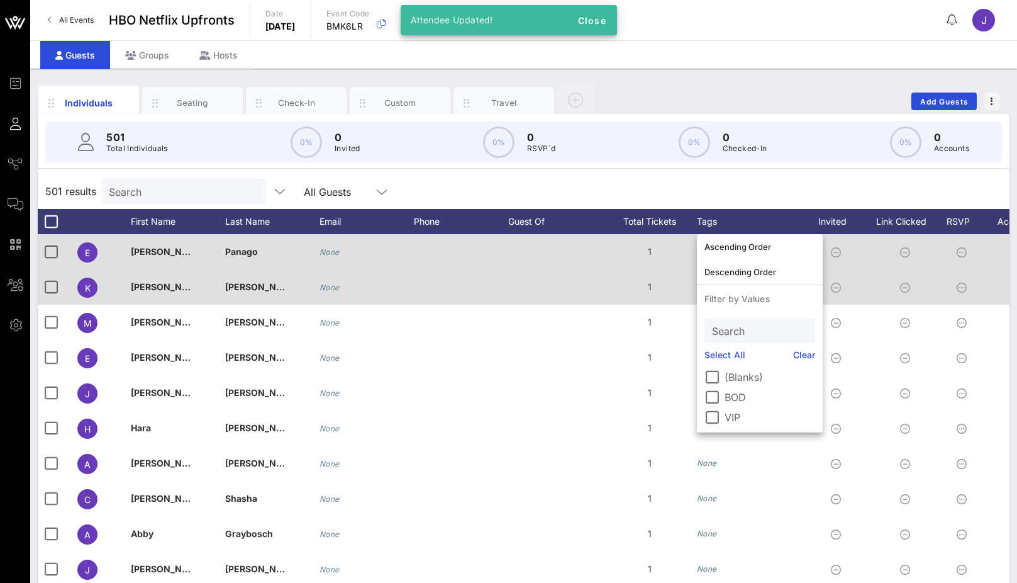
click at [734, 420] on label "VIP" at bounding box center [770, 417] width 91 height 13
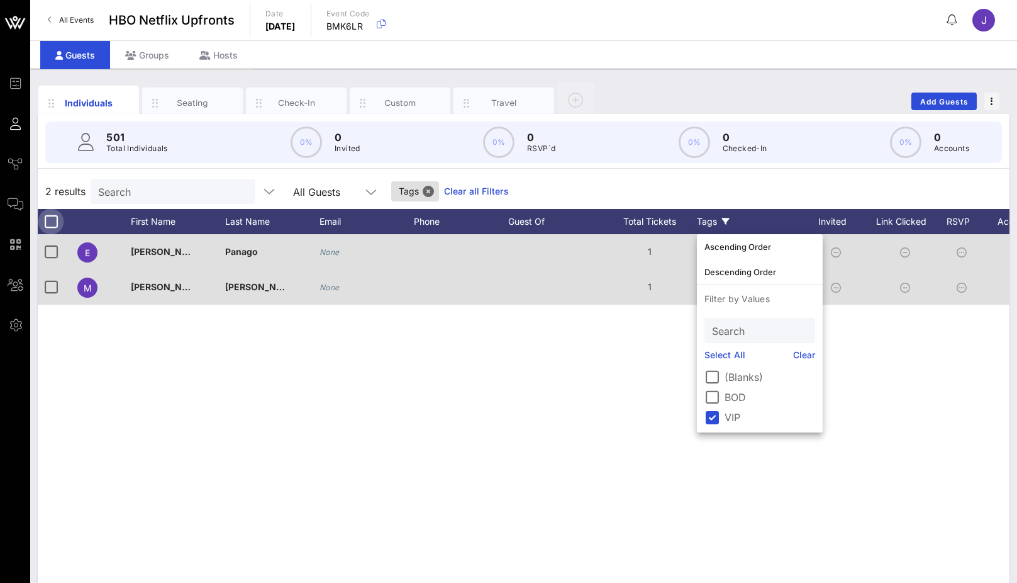
click at [47, 221] on div at bounding box center [50, 221] width 21 height 21
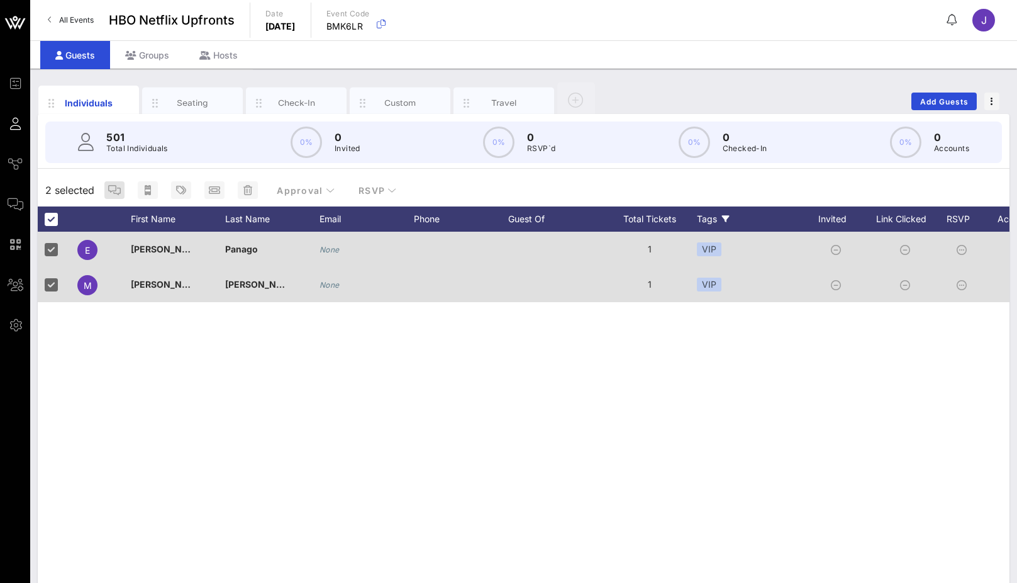
click at [116, 194] on icon "button" at bounding box center [114, 190] width 13 height 10
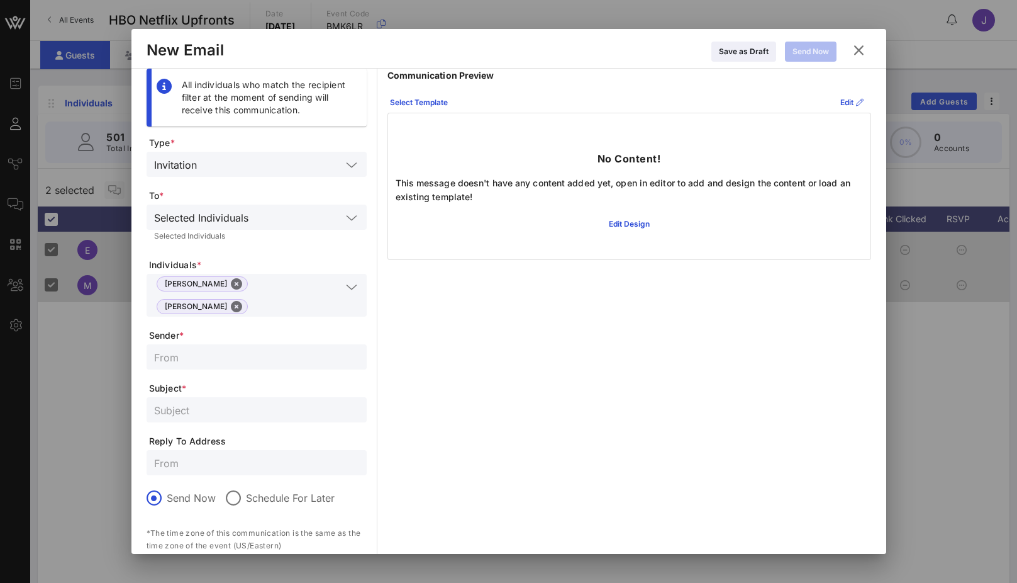
click at [859, 55] on icon at bounding box center [859, 50] width 23 height 23
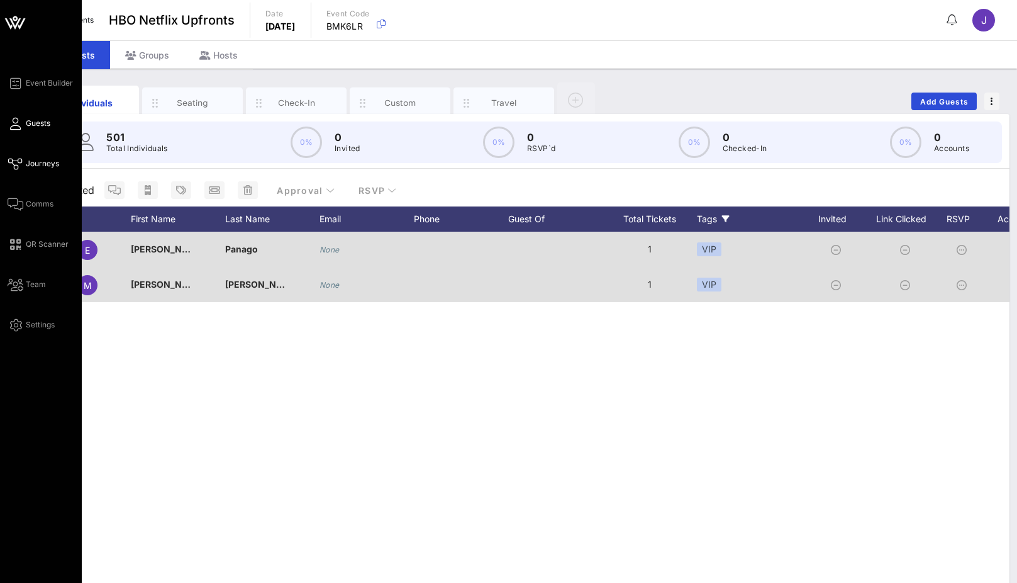
click at [22, 165] on icon at bounding box center [16, 164] width 16 height 2
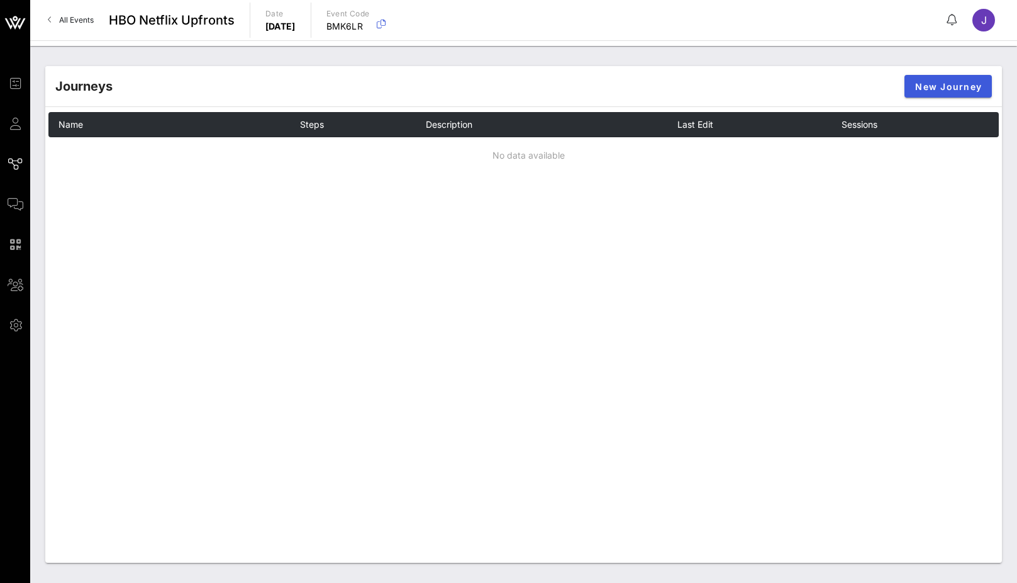
click at [944, 86] on span "New Journey" at bounding box center [948, 86] width 67 height 11
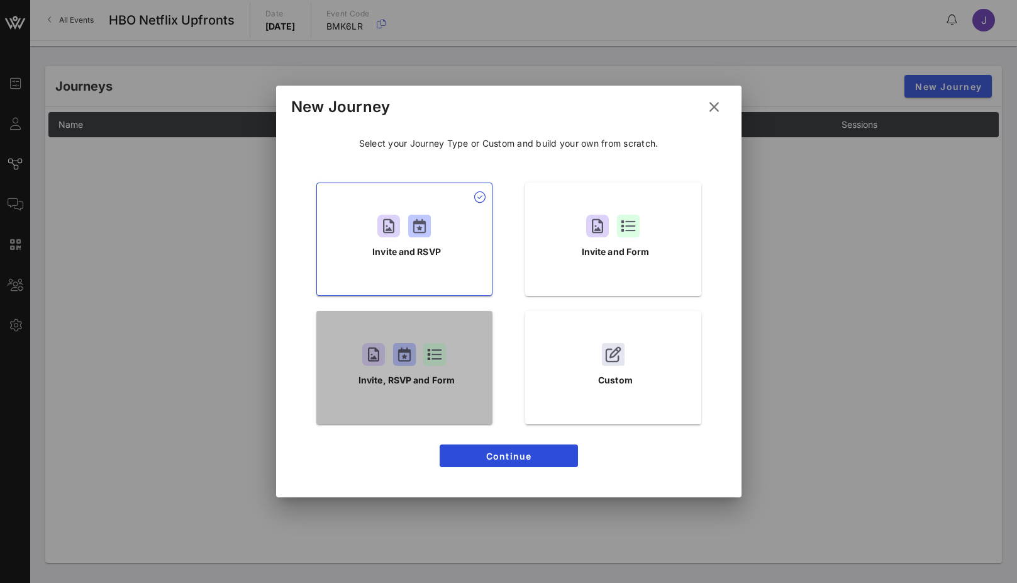
click at [446, 367] on div "Invite, RSVP and Form" at bounding box center [405, 367] width 176 height 113
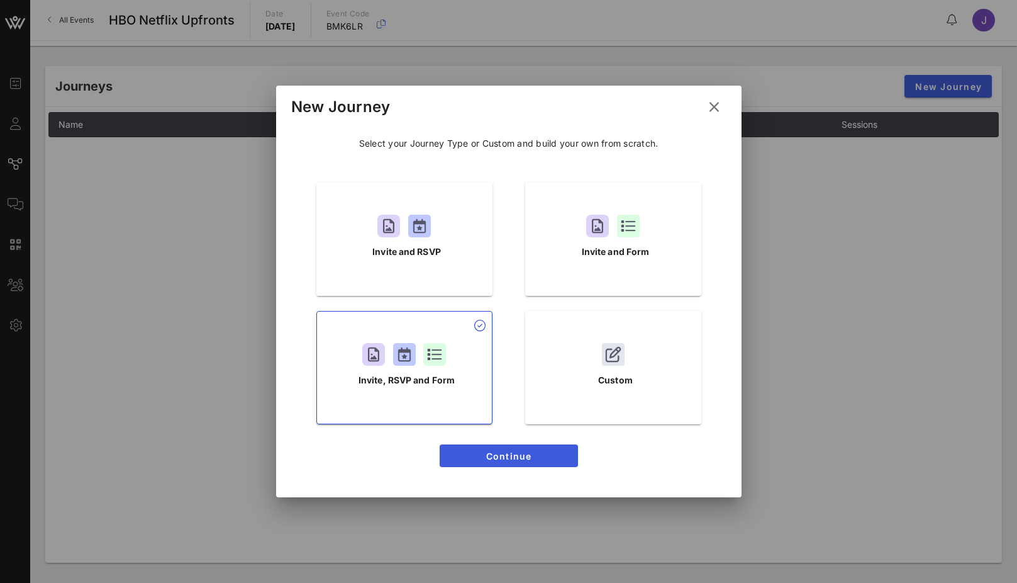
click at [512, 457] on span "Continue" at bounding box center [509, 456] width 118 height 11
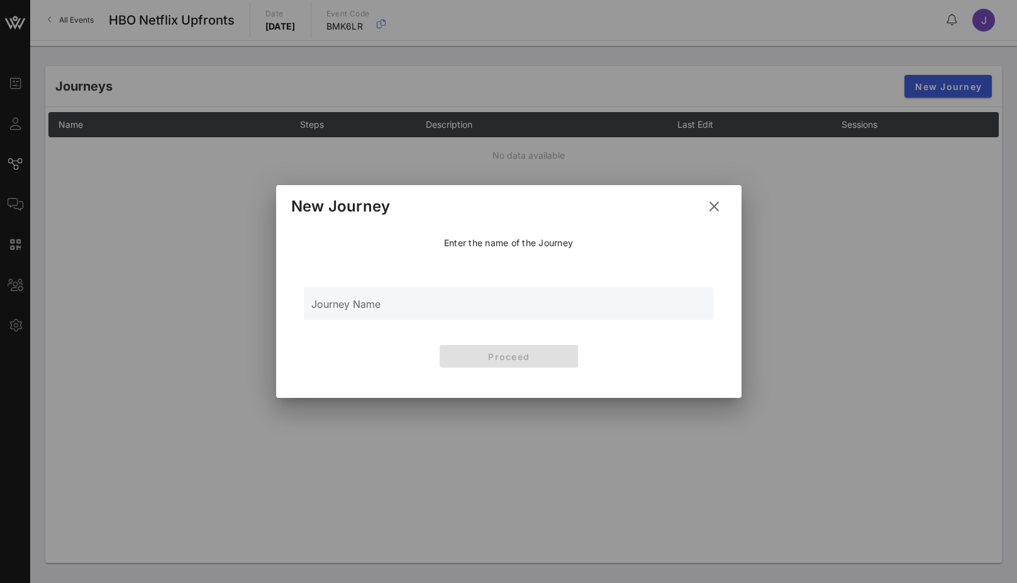
click at [505, 313] on input "Journey Name" at bounding box center [508, 310] width 395 height 19
type input "Main"
click at [552, 356] on span "Proceed" at bounding box center [509, 356] width 118 height 11
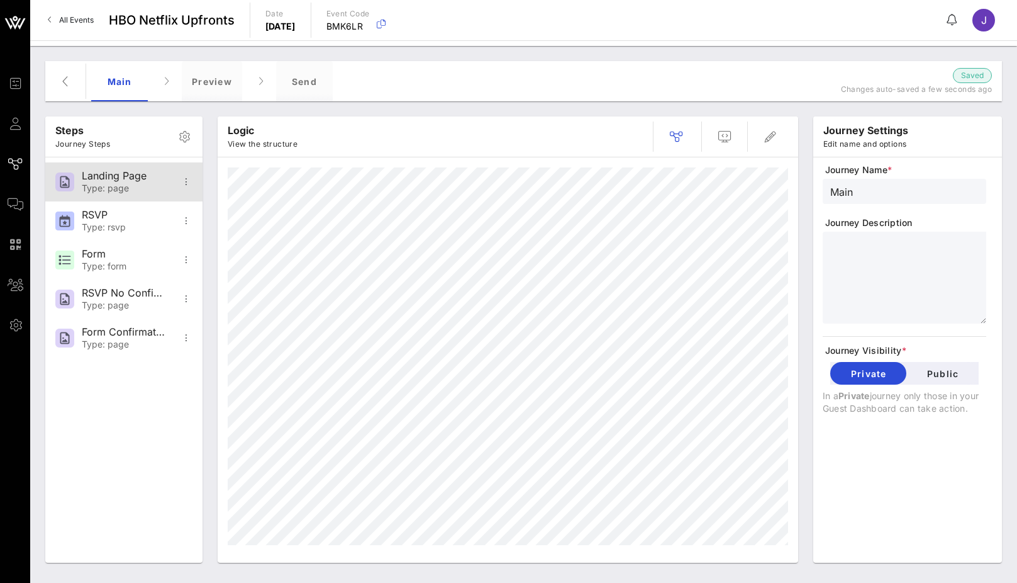
click at [137, 188] on div "Type: page" at bounding box center [123, 188] width 83 height 11
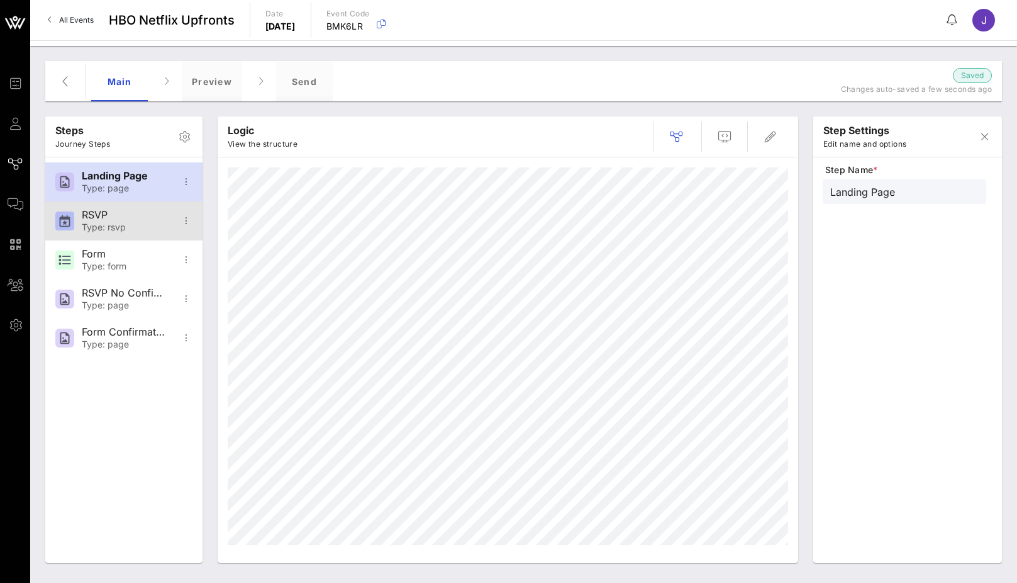
click at [119, 233] on div "RSVP Type: rsvp" at bounding box center [123, 220] width 83 height 39
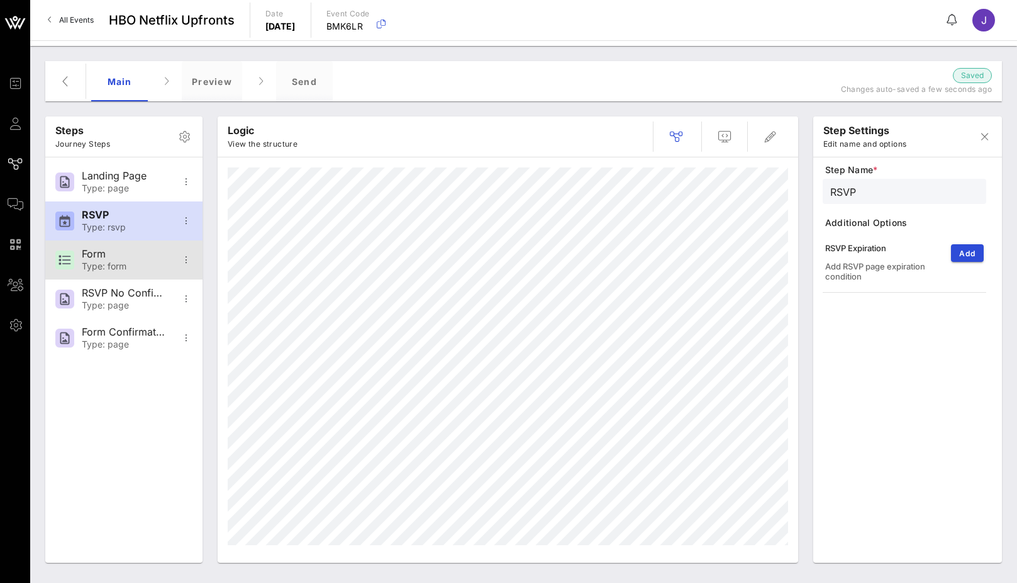
click at [117, 275] on div "Form Type: form" at bounding box center [123, 259] width 83 height 39
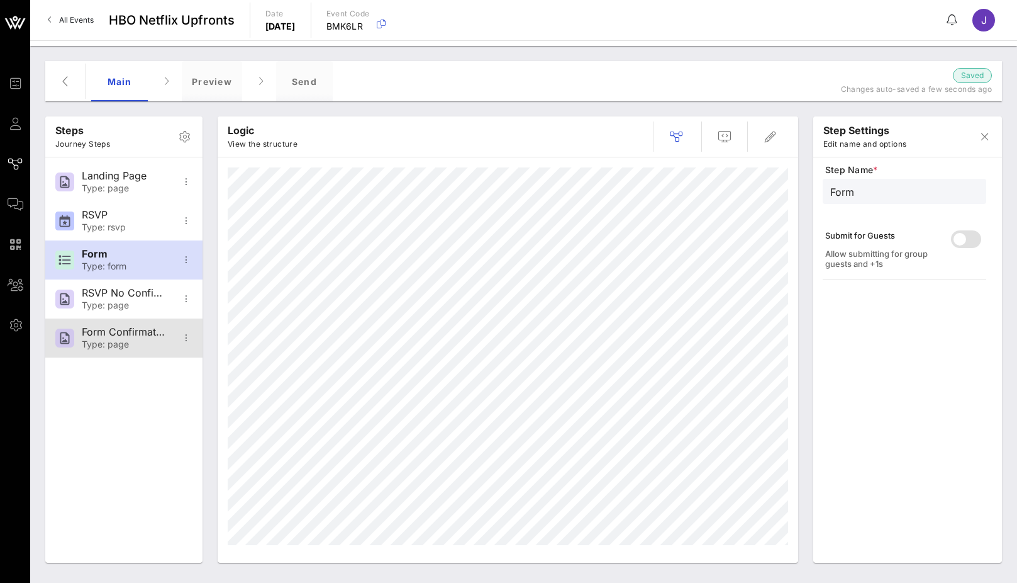
click at [115, 320] on div "Form Confirmation Type: page" at bounding box center [123, 337] width 83 height 39
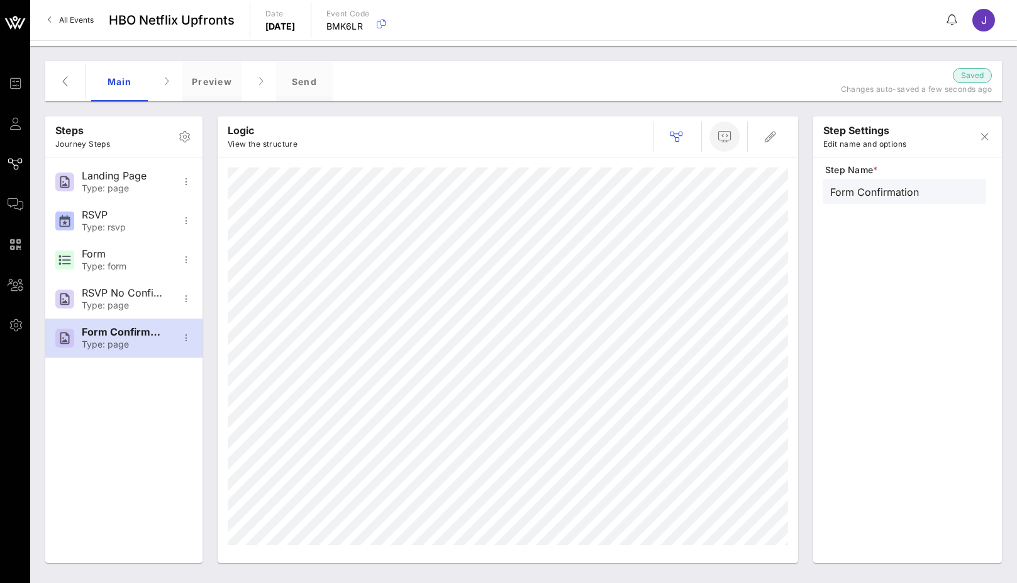
click at [729, 143] on icon "button" at bounding box center [724, 136] width 15 height 15
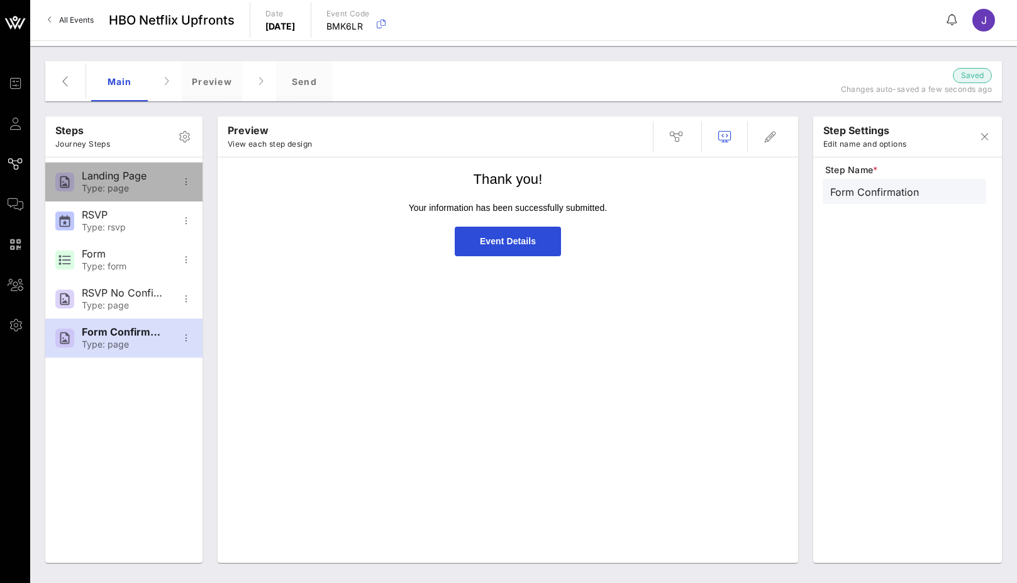
click at [108, 184] on div "Type: page" at bounding box center [123, 188] width 83 height 11
type input "Landing Page"
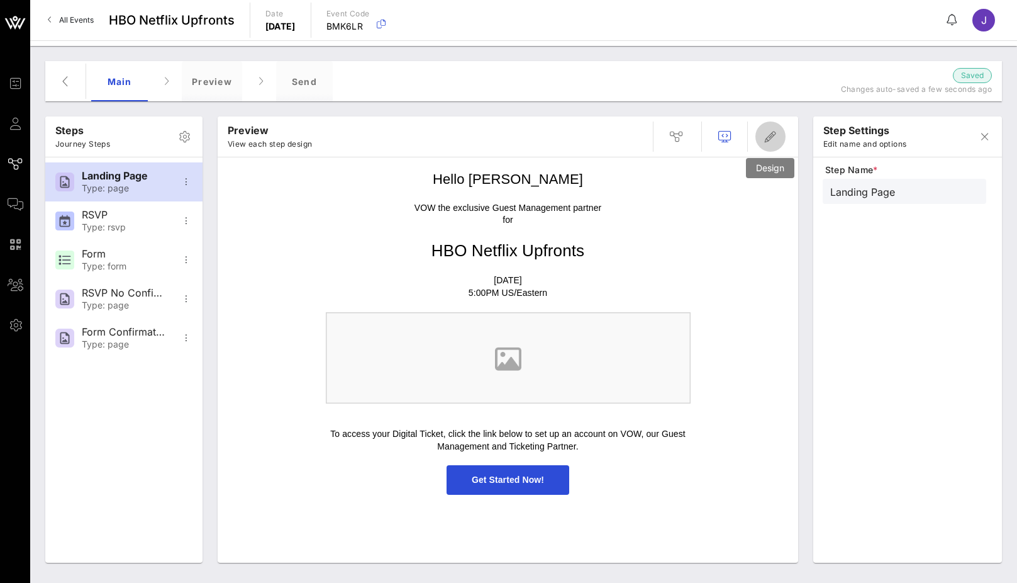
click at [775, 140] on icon "button" at bounding box center [770, 136] width 15 height 15
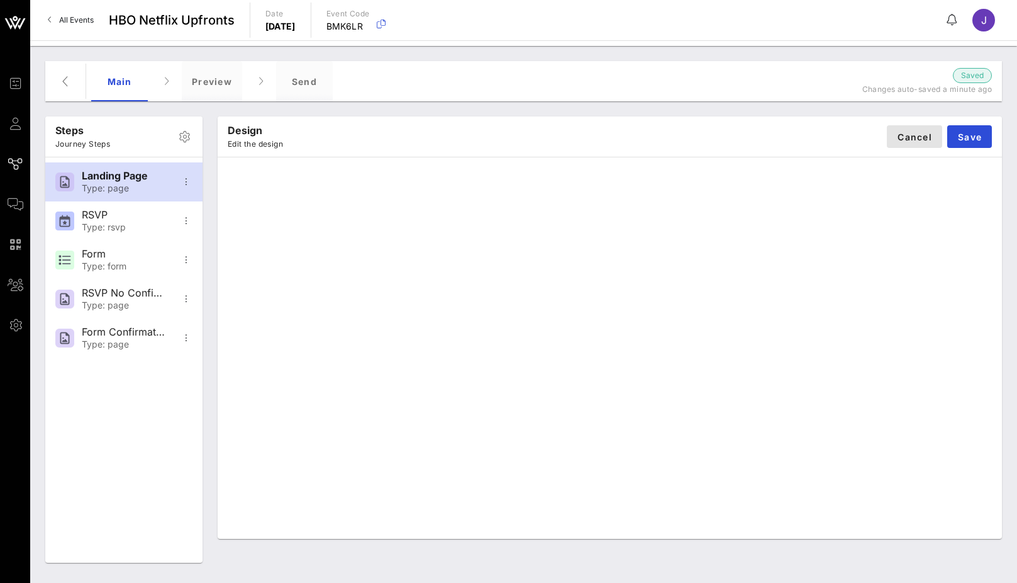
click at [924, 138] on span "Cancel" at bounding box center [914, 137] width 35 height 11
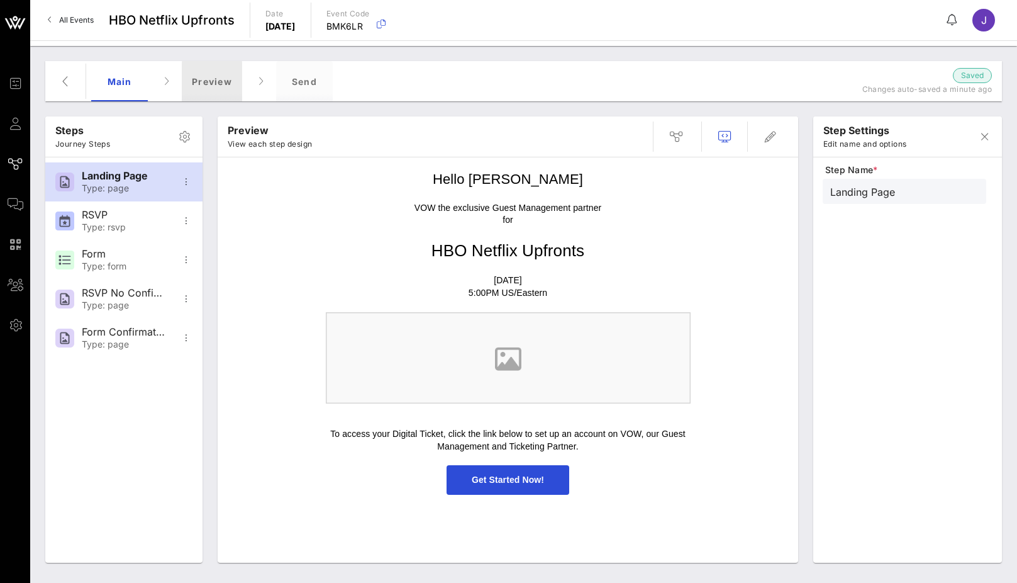
click at [205, 84] on div "Preview" at bounding box center [212, 81] width 60 height 40
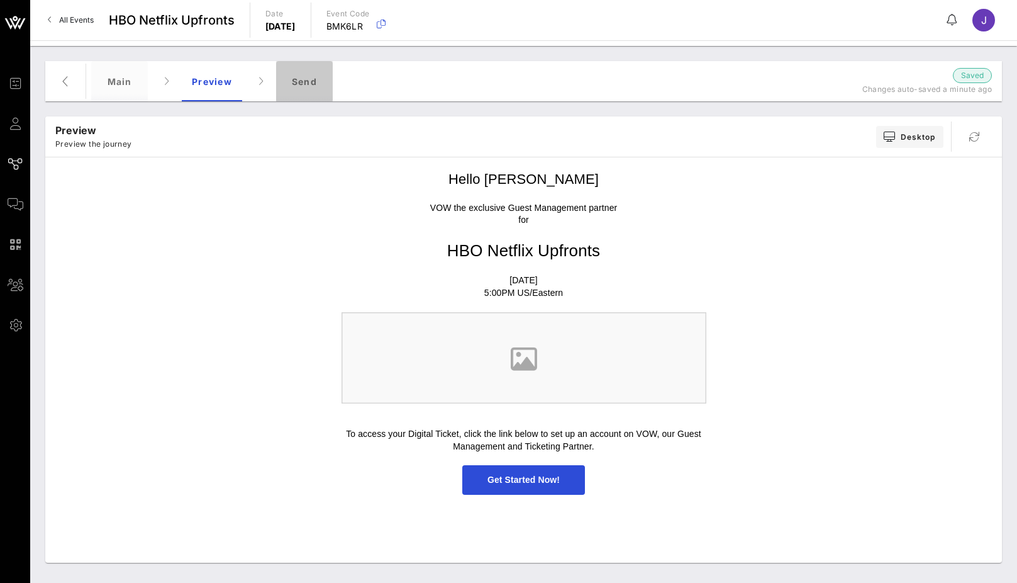
click at [311, 86] on div "Send" at bounding box center [304, 81] width 57 height 40
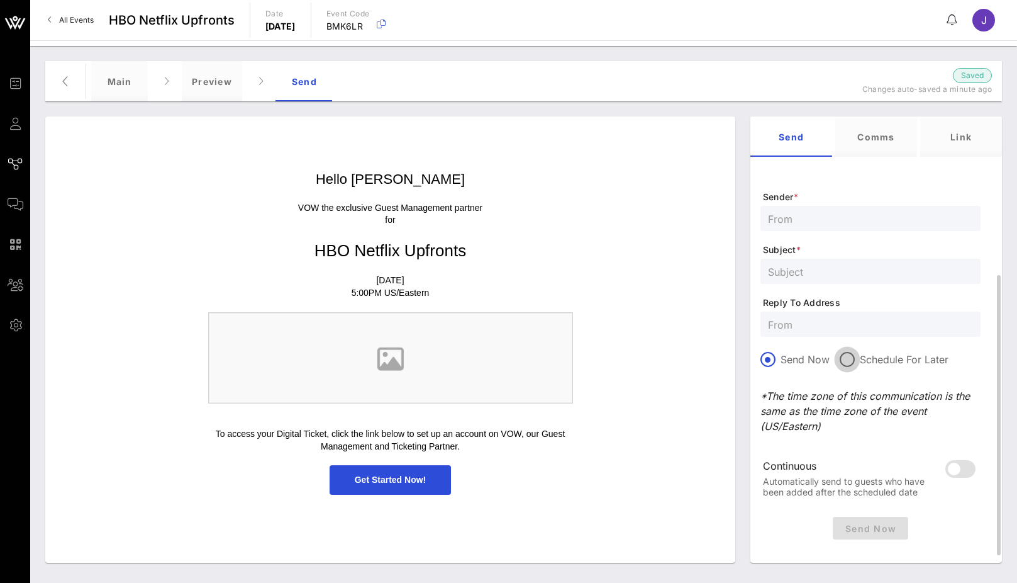
click at [852, 364] on div at bounding box center [847, 359] width 21 height 21
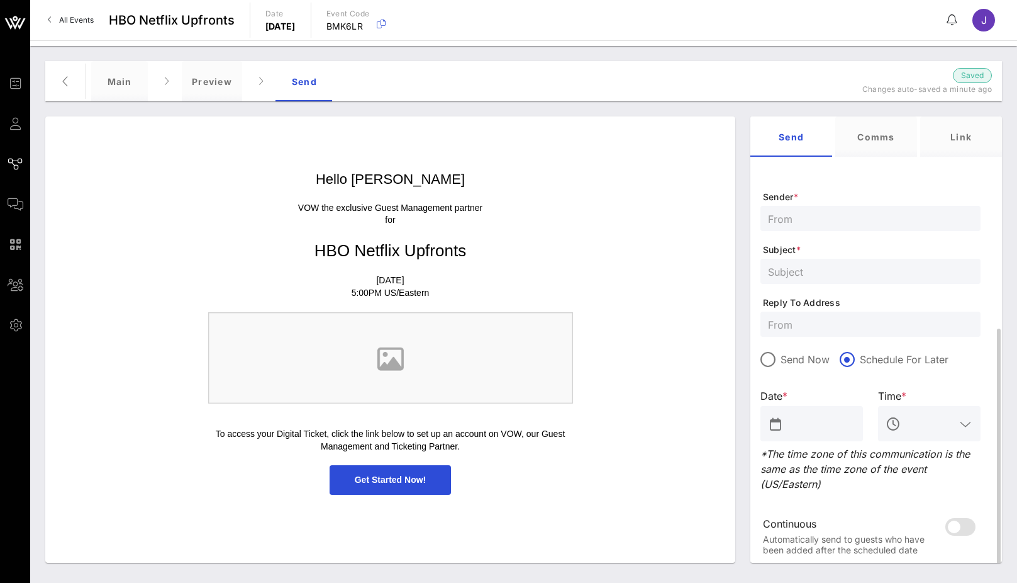
scroll to position [240, 0]
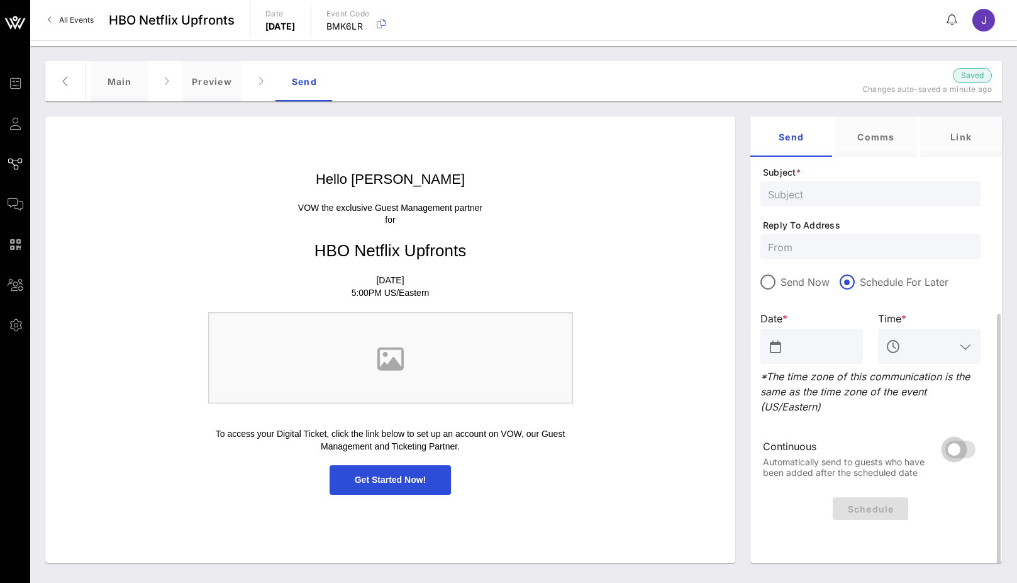
click at [955, 446] on div at bounding box center [954, 449] width 21 height 21
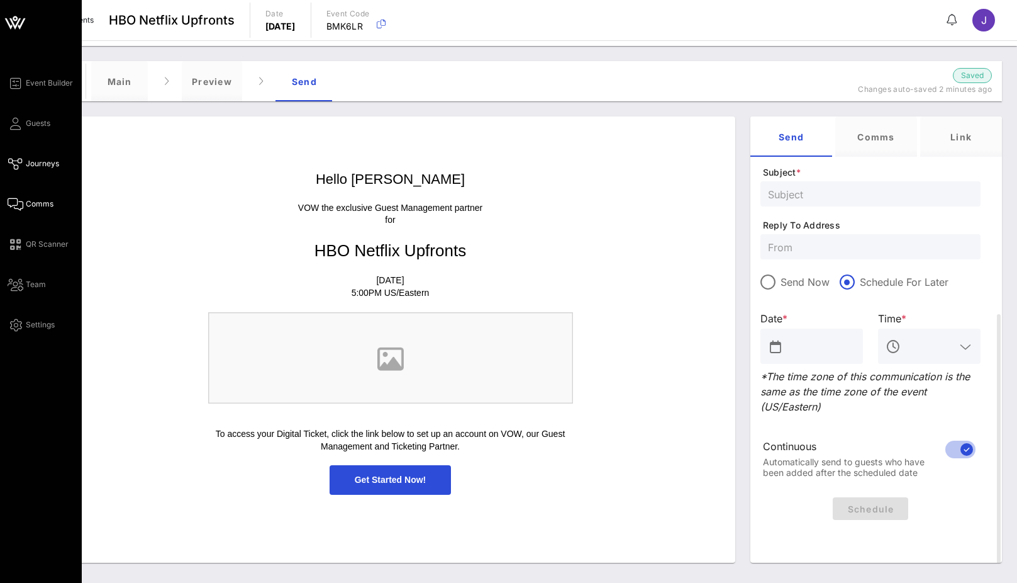
click at [16, 203] on icon at bounding box center [16, 204] width 16 height 2
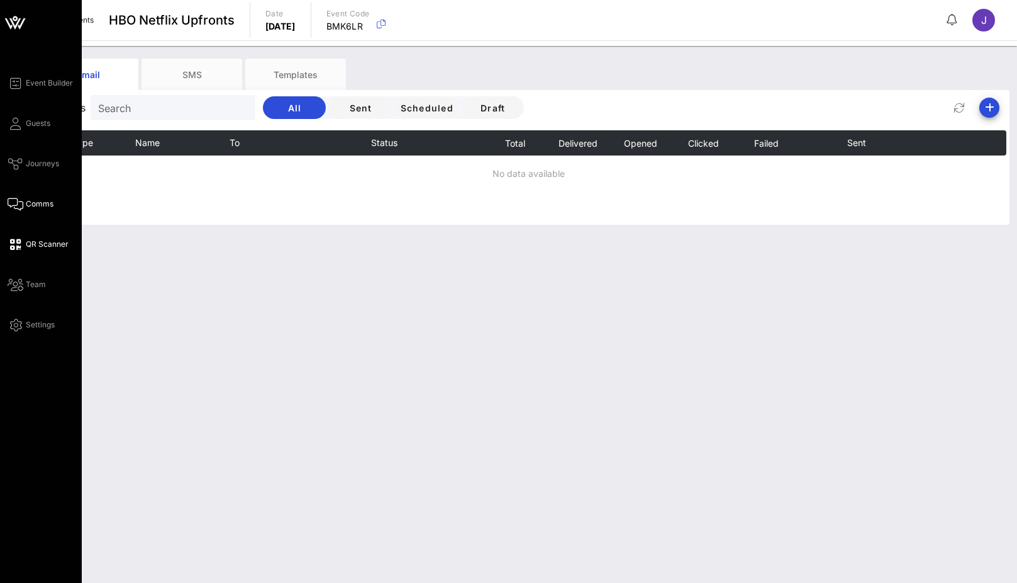
click at [14, 245] on icon at bounding box center [16, 245] width 16 height 2
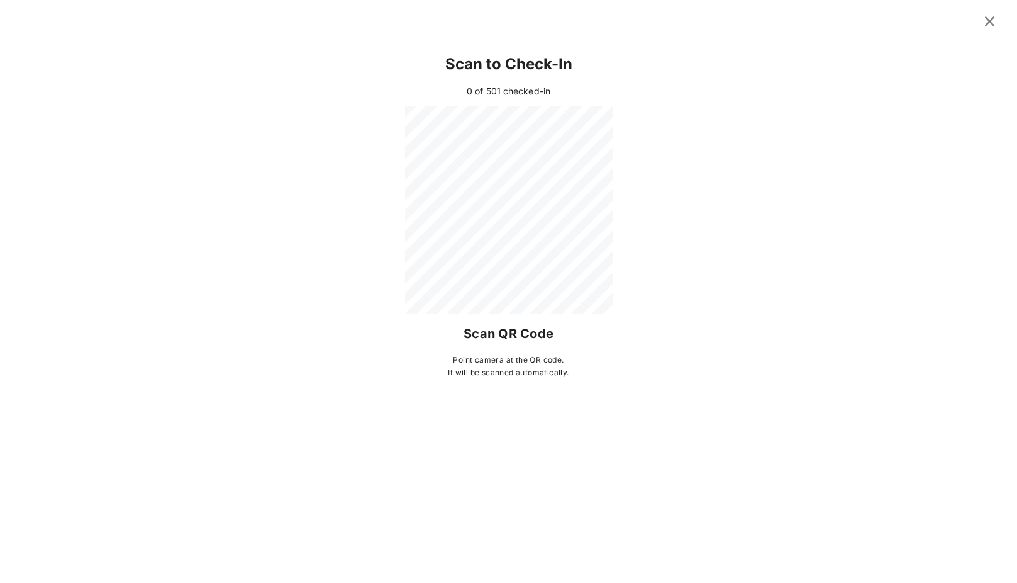
click at [991, 17] on icon at bounding box center [990, 21] width 22 height 21
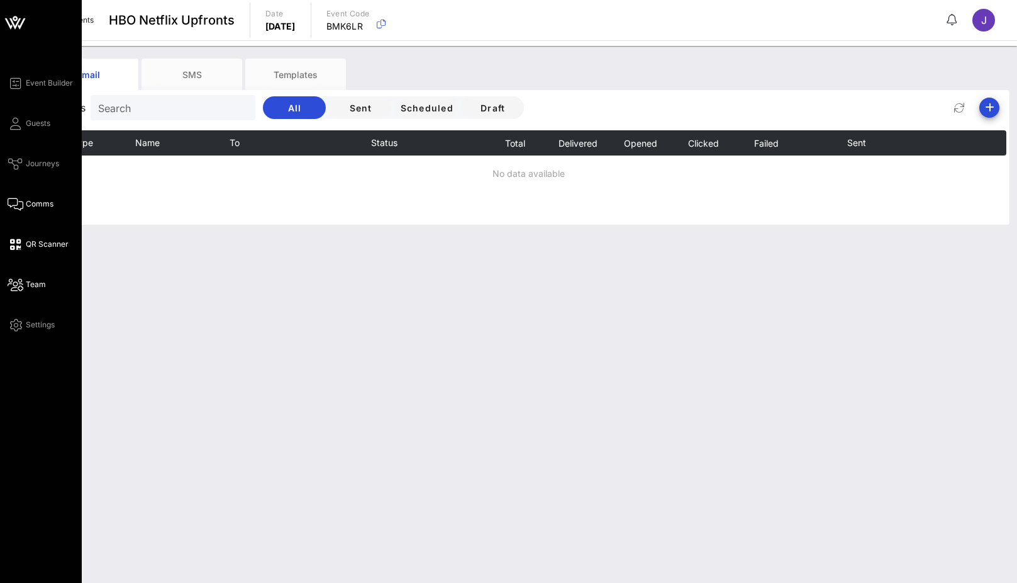
click at [24, 287] on link "Team" at bounding box center [27, 284] width 38 height 15
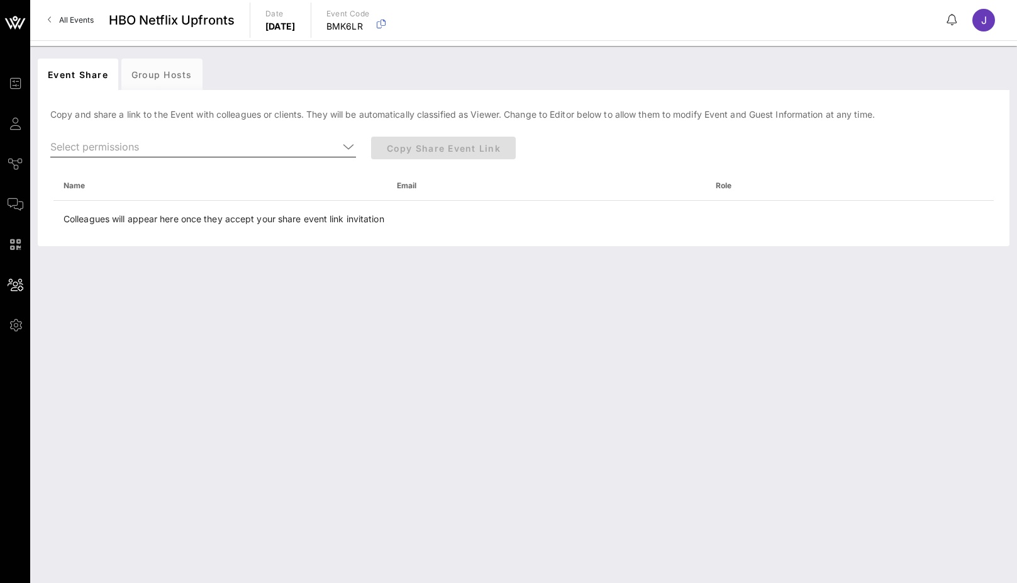
click at [225, 148] on input "text" at bounding box center [194, 147] width 288 height 20
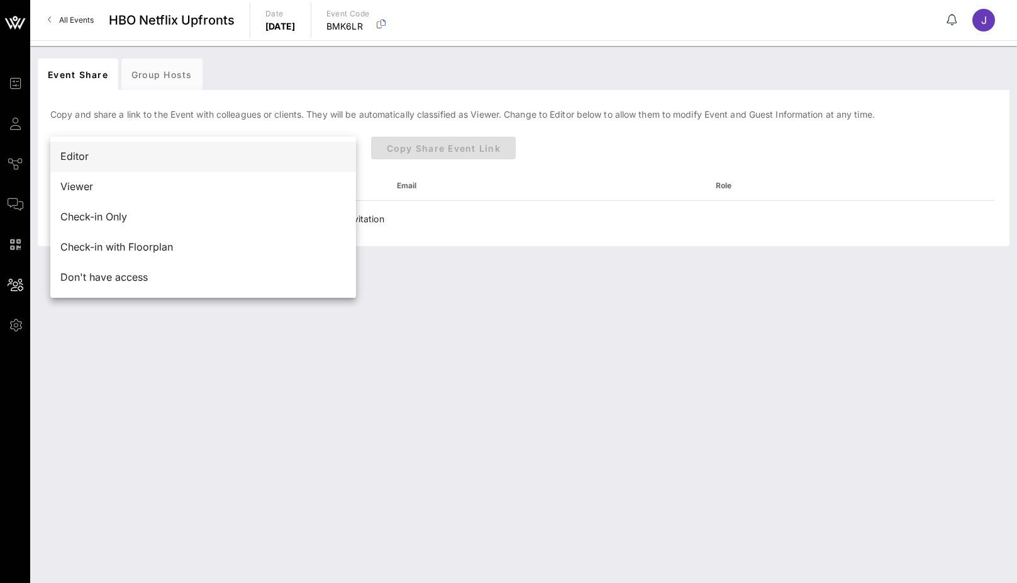
click at [88, 159] on div "Editor" at bounding box center [203, 156] width 286 height 12
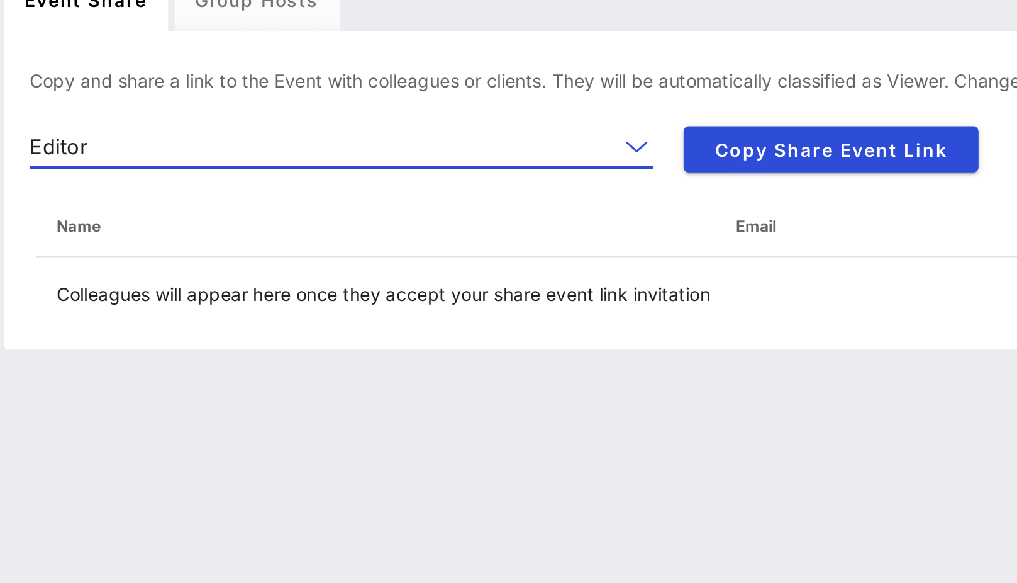
click at [50, 141] on div "Editor" at bounding box center [64, 146] width 28 height 11
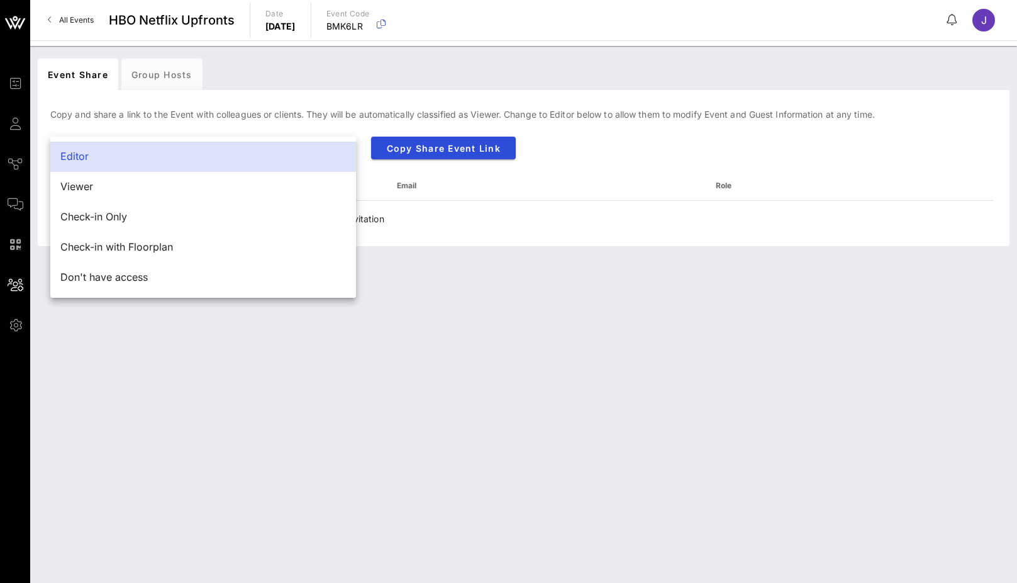
click at [469, 159] on div "Copy Share Event Link" at bounding box center [564, 153] width 401 height 49
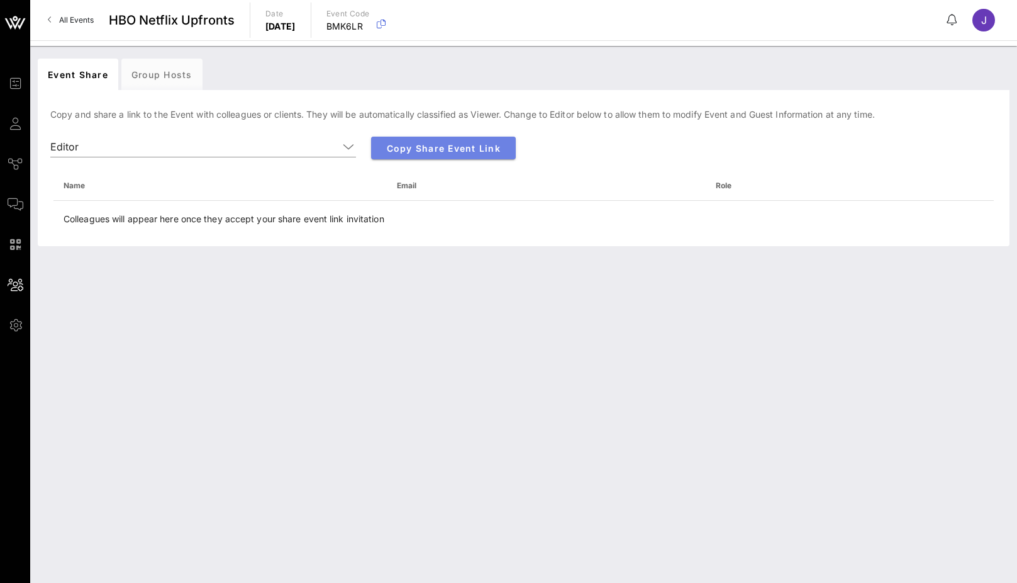
click at [463, 148] on span "Copy Share Event Link" at bounding box center [443, 148] width 125 height 11
click at [83, 23] on span "All Events" at bounding box center [76, 19] width 35 height 9
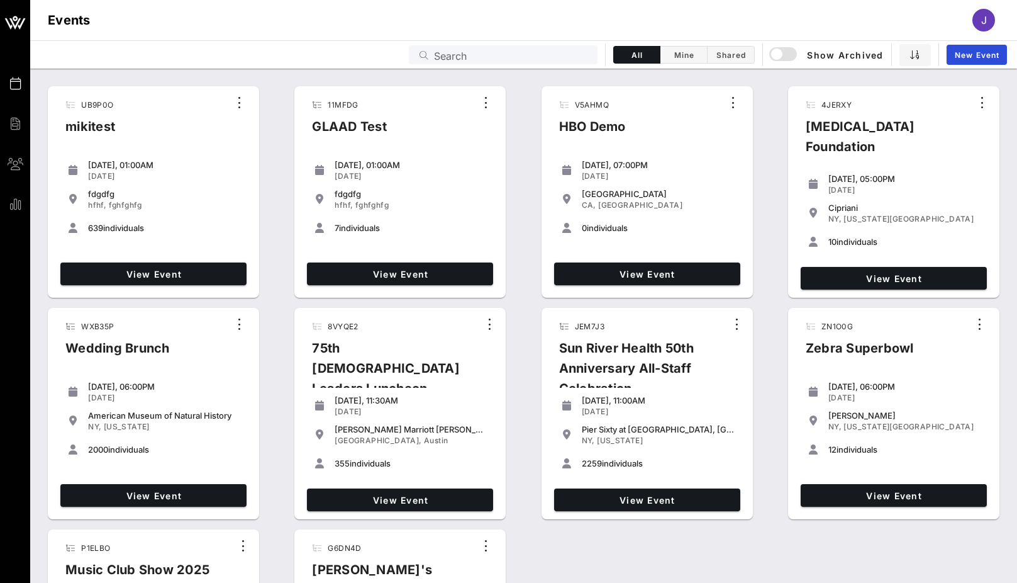
click at [456, 58] on input "Search" at bounding box center [512, 55] width 156 height 16
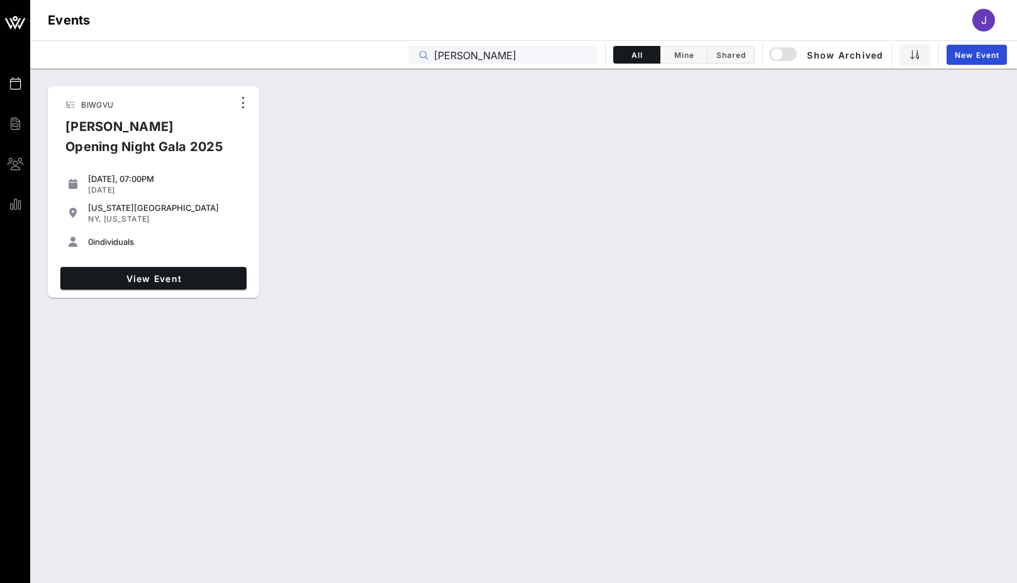
type input "[PERSON_NAME]"
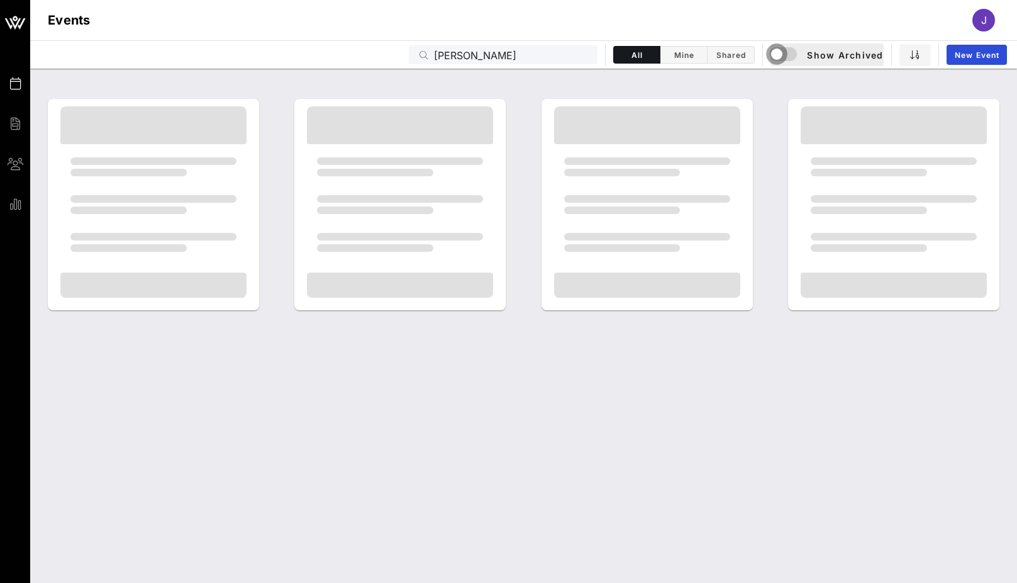
drag, startPoint x: 734, startPoint y: 72, endPoint x: 781, endPoint y: 48, distance: 52.1
click at [781, 48] on div "button" at bounding box center [777, 54] width 18 height 18
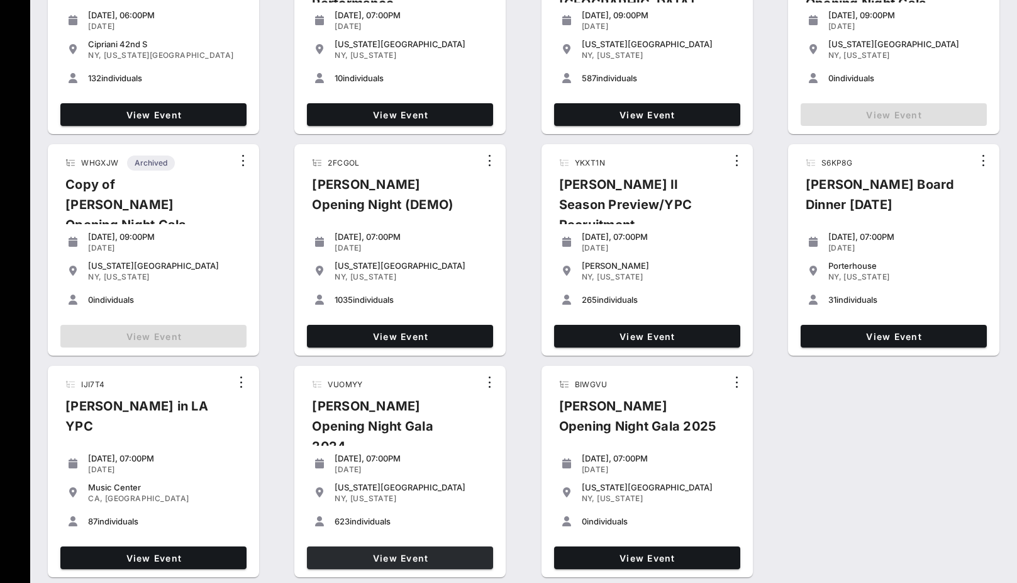
scroll to position [435, 0]
click at [450, 552] on span "View Event" at bounding box center [400, 557] width 176 height 11
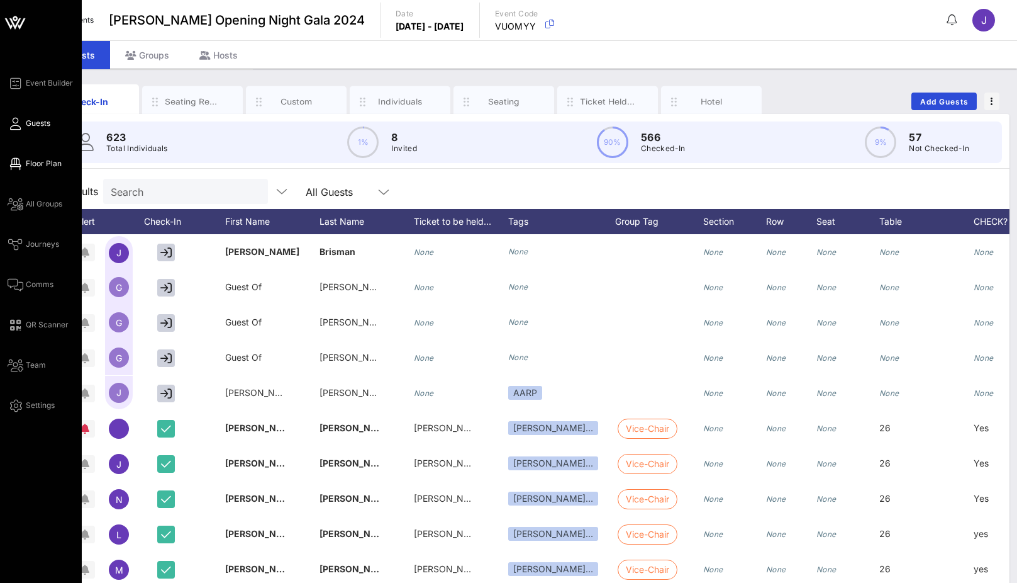
click at [14, 164] on icon at bounding box center [16, 164] width 16 height 2
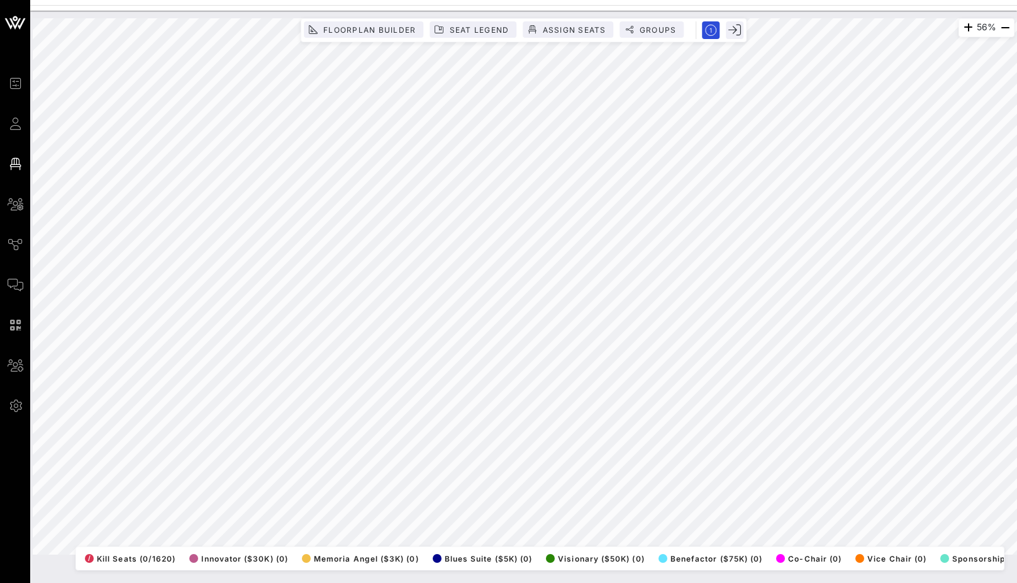
click at [875, 120] on div "56% Floorplan Builder Seat Legend Assign Seats Groups Exit All Reserved Shared …" at bounding box center [523, 286] width 997 height 551
click at [658, 29] on span "Groups" at bounding box center [658, 29] width 38 height 9
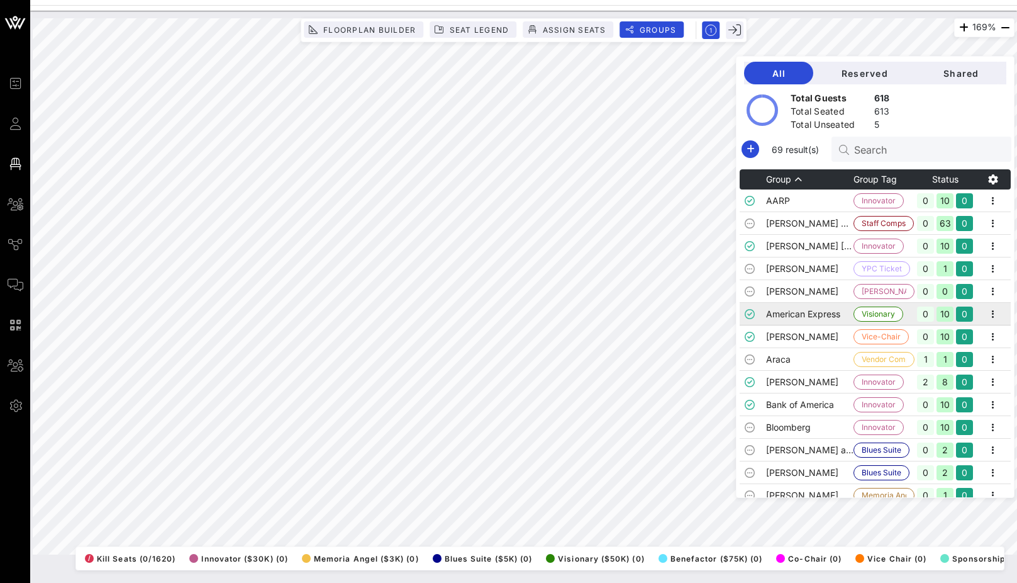
drag, startPoint x: 653, startPoint y: 33, endPoint x: 765, endPoint y: 316, distance: 304.3
click at [765, 316] on td at bounding box center [753, 314] width 26 height 23
click at [815, 442] on td "[PERSON_NAME] and [PERSON_NAME]" at bounding box center [809, 450] width 87 height 23
click at [819, 341] on td "[PERSON_NAME]" at bounding box center [809, 336] width 87 height 23
click at [830, 267] on td "[PERSON_NAME]" at bounding box center [809, 268] width 87 height 23
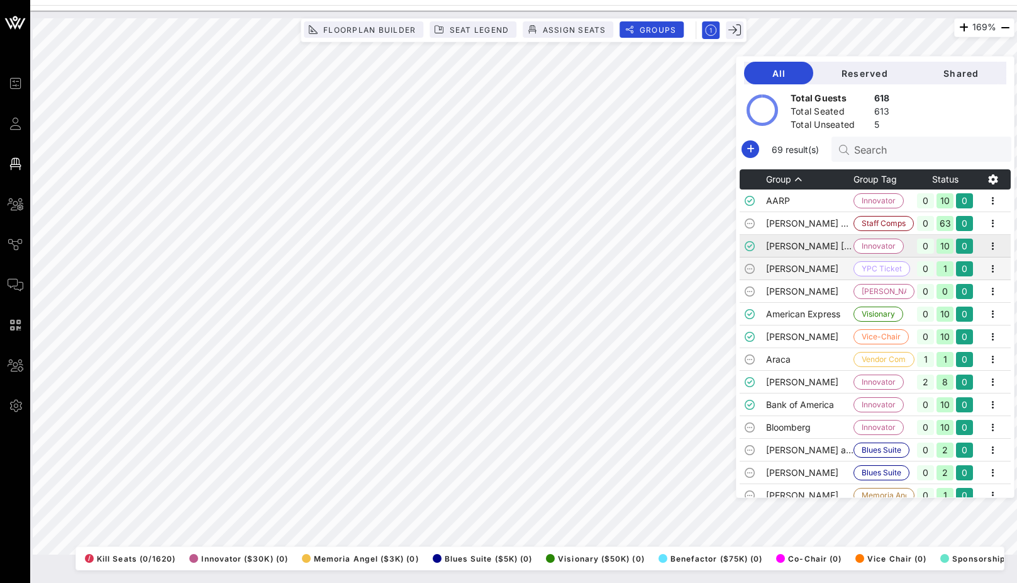
click at [849, 254] on td "[PERSON_NAME] [PERSON_NAME]" at bounding box center [809, 246] width 87 height 23
click at [846, 321] on td "American Express" at bounding box center [809, 314] width 87 height 23
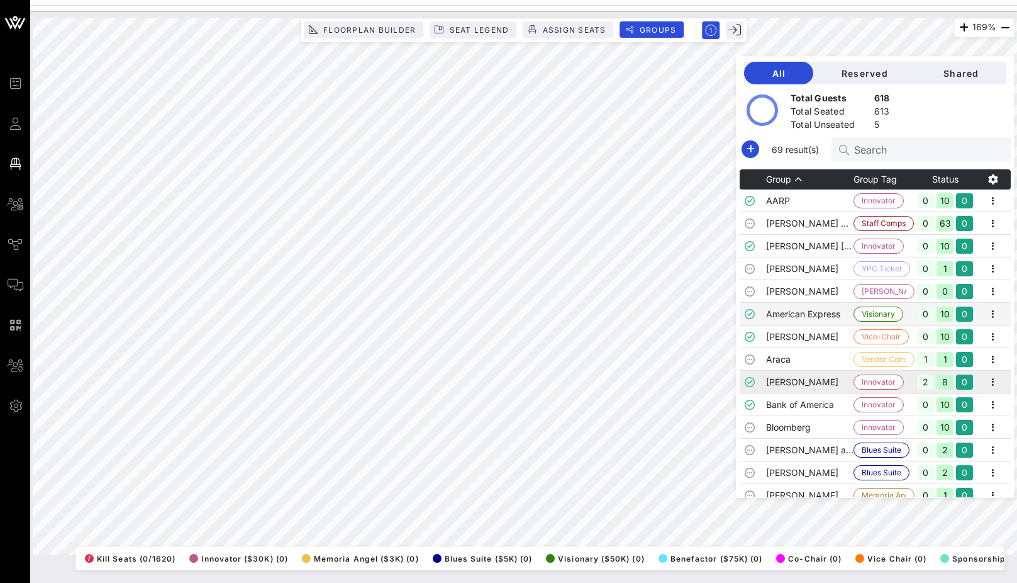
click at [842, 377] on td "[PERSON_NAME]" at bounding box center [809, 382] width 87 height 23
click at [839, 415] on td "Bank of America" at bounding box center [809, 404] width 87 height 23
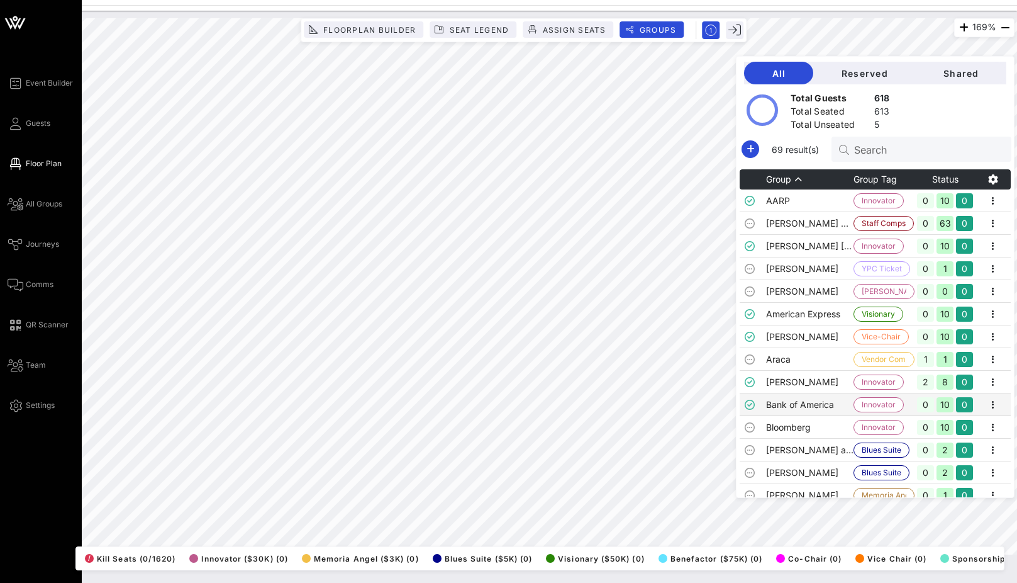
click at [13, 213] on div "Event Builder Guests Floor Plan All Groups Journeys Comms QR Scanner Team Setti…" at bounding box center [45, 244] width 74 height 337
click at [14, 213] on div "Event Builder Guests Floor Plan All Groups Journeys Comms QR Scanner Team Setti…" at bounding box center [45, 244] width 74 height 337
click at [18, 203] on icon at bounding box center [16, 204] width 16 height 2
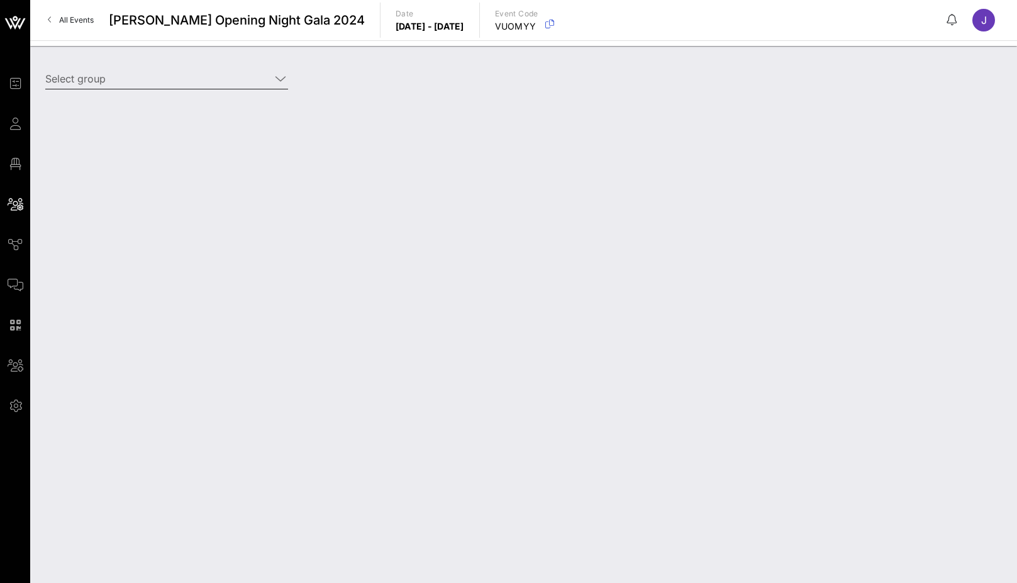
click at [216, 72] on input "Select group" at bounding box center [157, 79] width 225 height 20
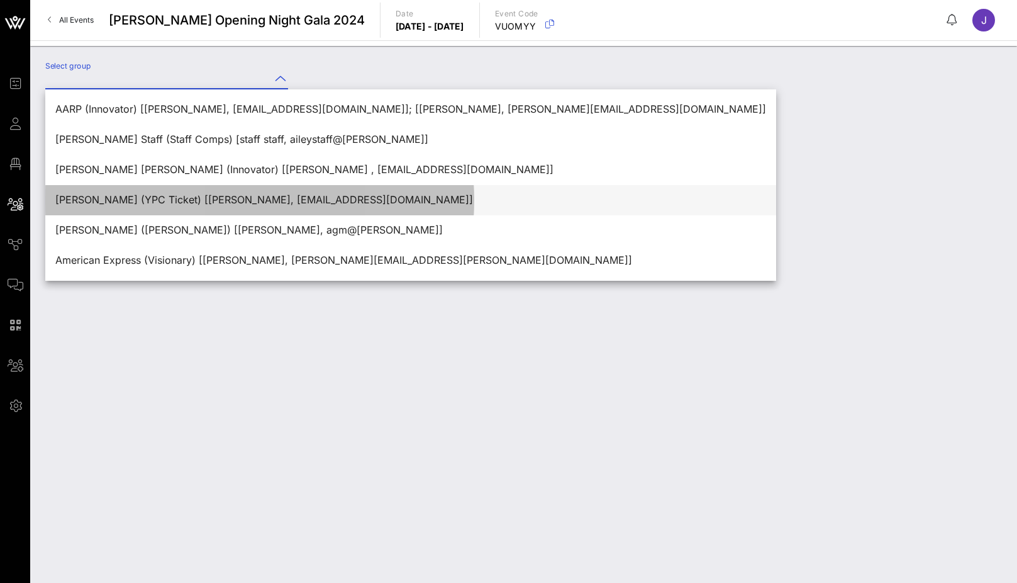
click at [185, 203] on div "[PERSON_NAME] (YPC Ticket) [[PERSON_NAME], [EMAIL_ADDRESS][DOMAIN_NAME]]" at bounding box center [410, 200] width 711 height 12
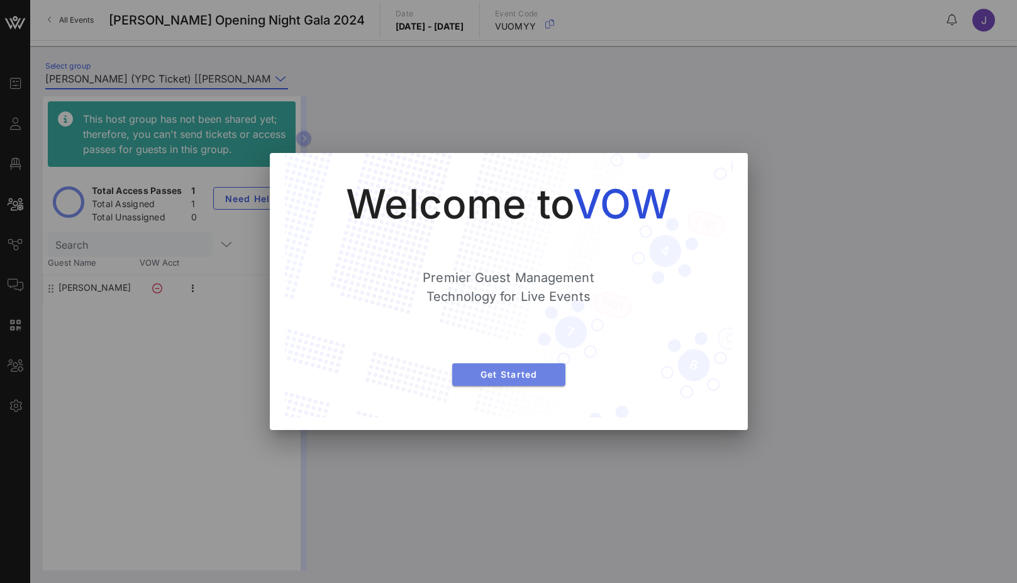
click at [494, 372] on span "Get Started" at bounding box center [508, 374] width 93 height 11
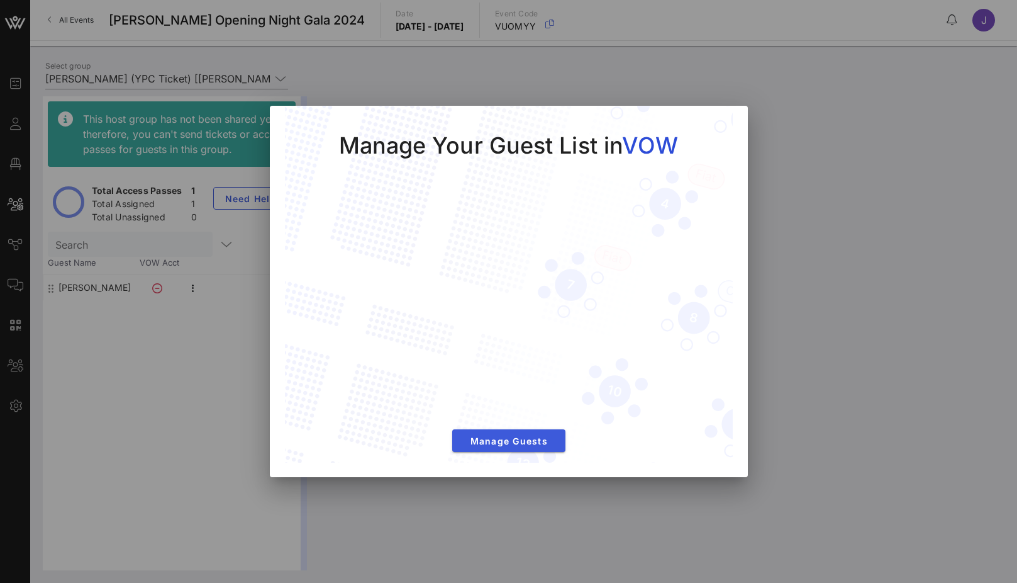
click at [509, 435] on span "Manage Guests" at bounding box center [508, 440] width 93 height 11
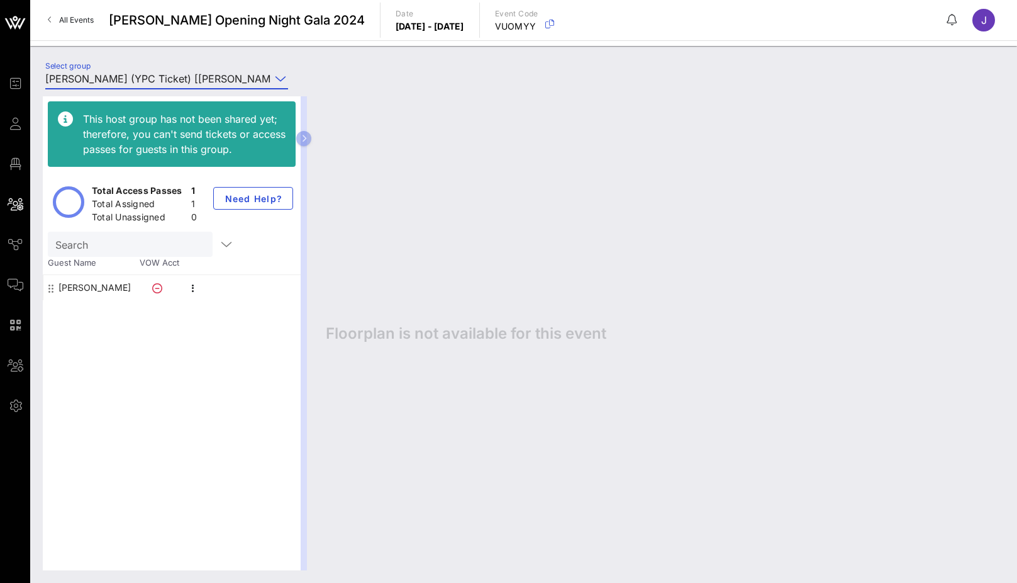
click at [262, 73] on input "[PERSON_NAME] (YPC Ticket) [[PERSON_NAME], [EMAIL_ADDRESS][DOMAIN_NAME]]" at bounding box center [157, 79] width 225 height 20
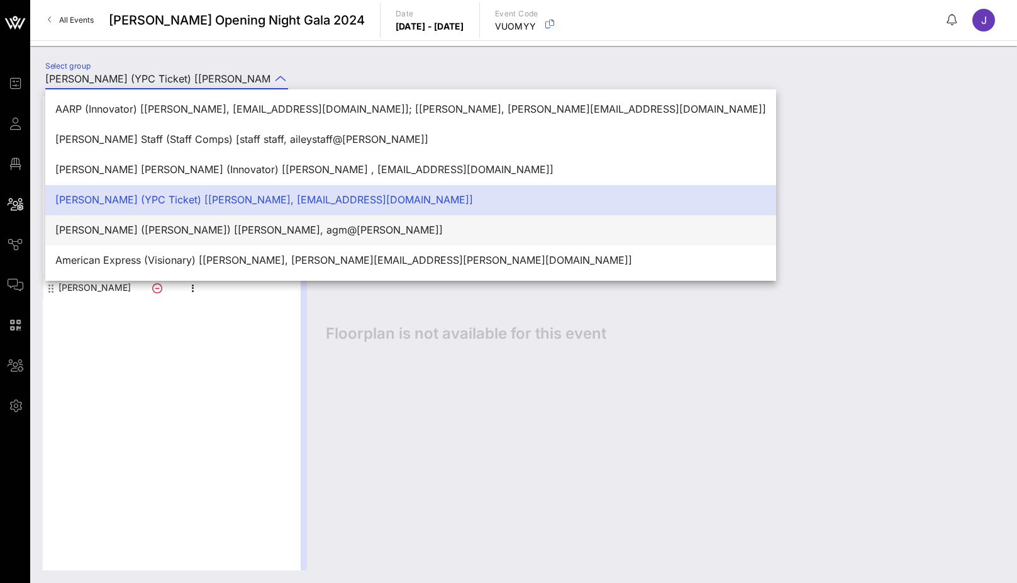
click at [245, 232] on div "[PERSON_NAME] ([PERSON_NAME]) [[PERSON_NAME], agm@[PERSON_NAME]]" at bounding box center [410, 230] width 711 height 12
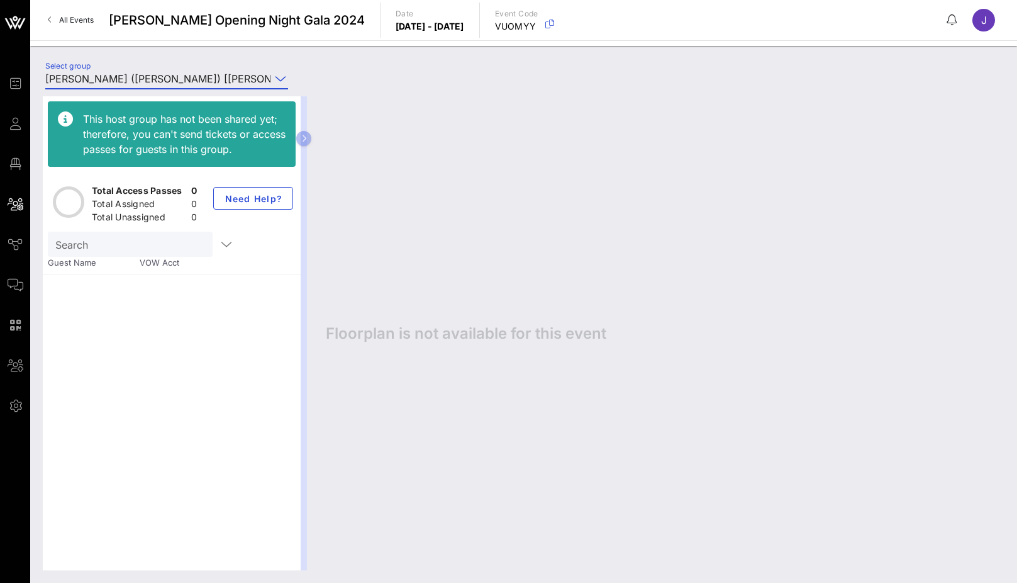
click at [281, 80] on icon at bounding box center [280, 78] width 11 height 15
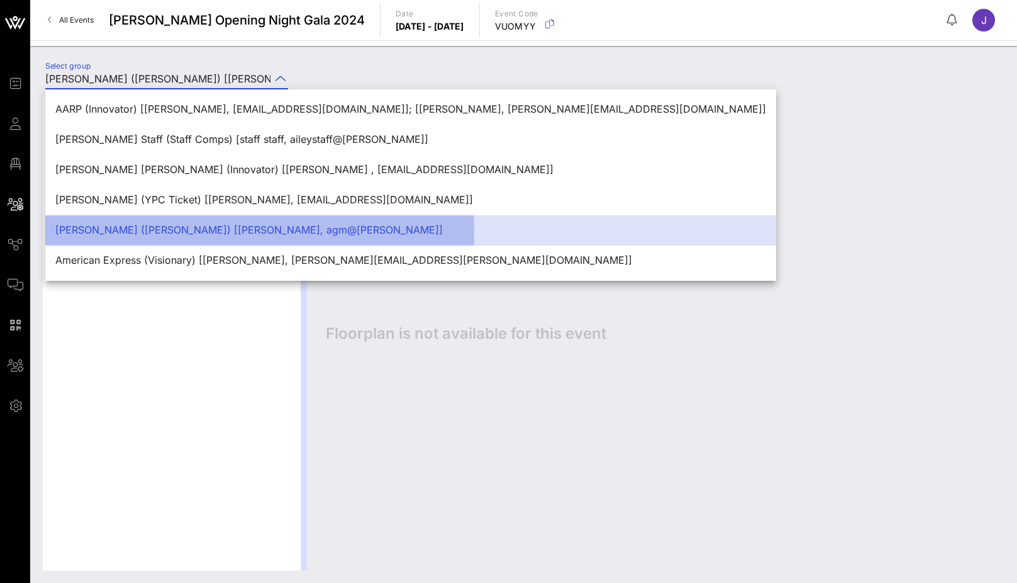
click at [260, 245] on div "[PERSON_NAME] ([PERSON_NAME]) [[PERSON_NAME], agm@[PERSON_NAME]]" at bounding box center [410, 230] width 731 height 30
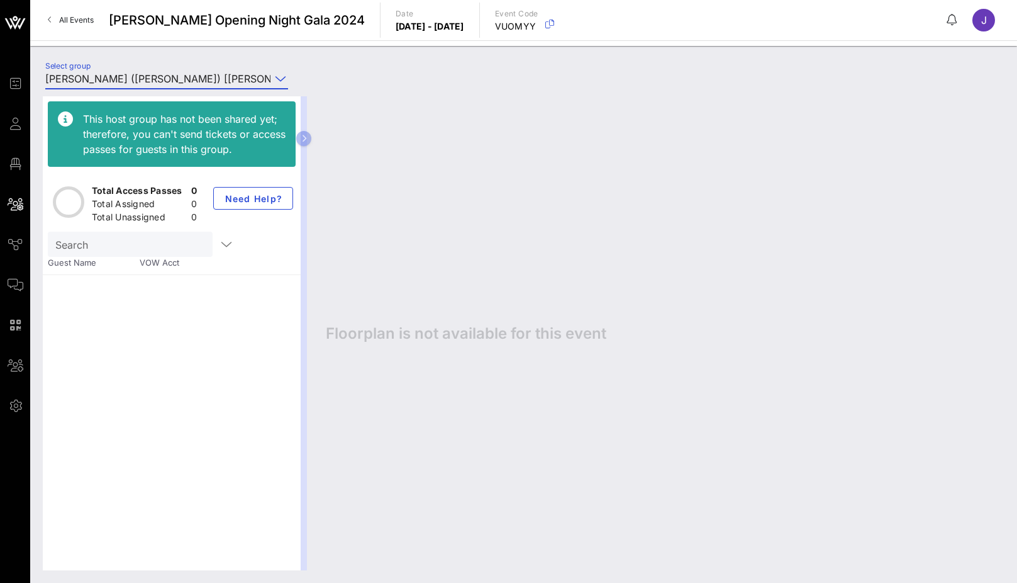
click at [213, 81] on input "[PERSON_NAME] ([PERSON_NAME]) [[PERSON_NAME], agm@[PERSON_NAME]]" at bounding box center [157, 79] width 225 height 20
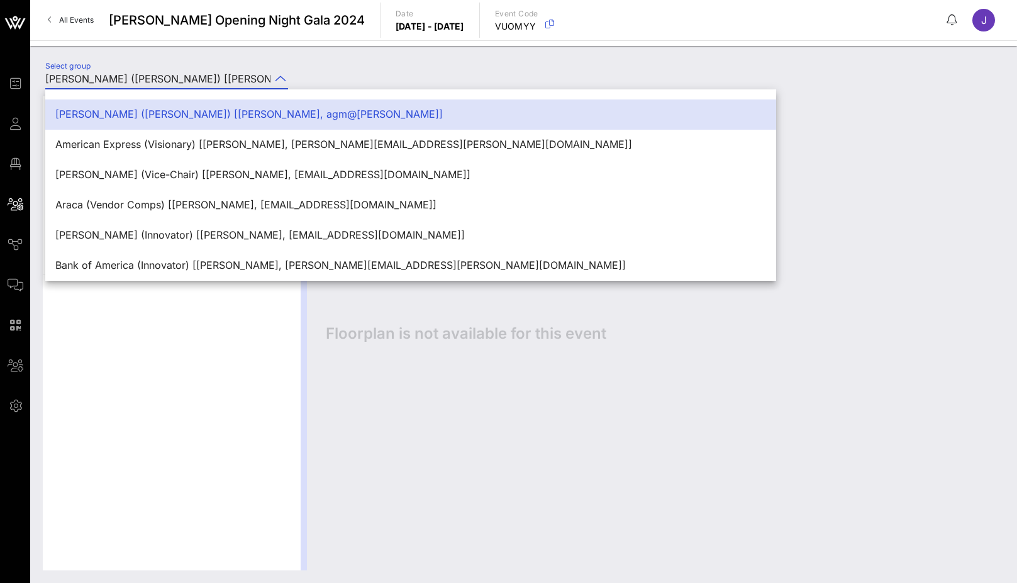
scroll to position [117, 0]
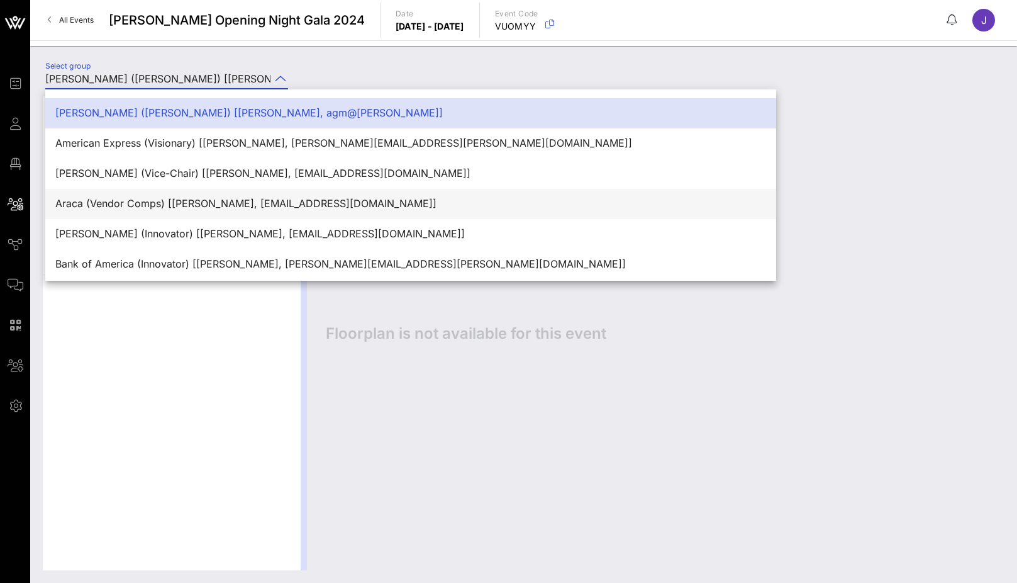
click at [203, 201] on div "Araca (Vendor Comps) [[PERSON_NAME], [EMAIL_ADDRESS][DOMAIN_NAME]]" at bounding box center [410, 204] width 711 height 12
type input "Araca (Vendor Comps) [[PERSON_NAME], [EMAIL_ADDRESS][DOMAIN_NAME]]"
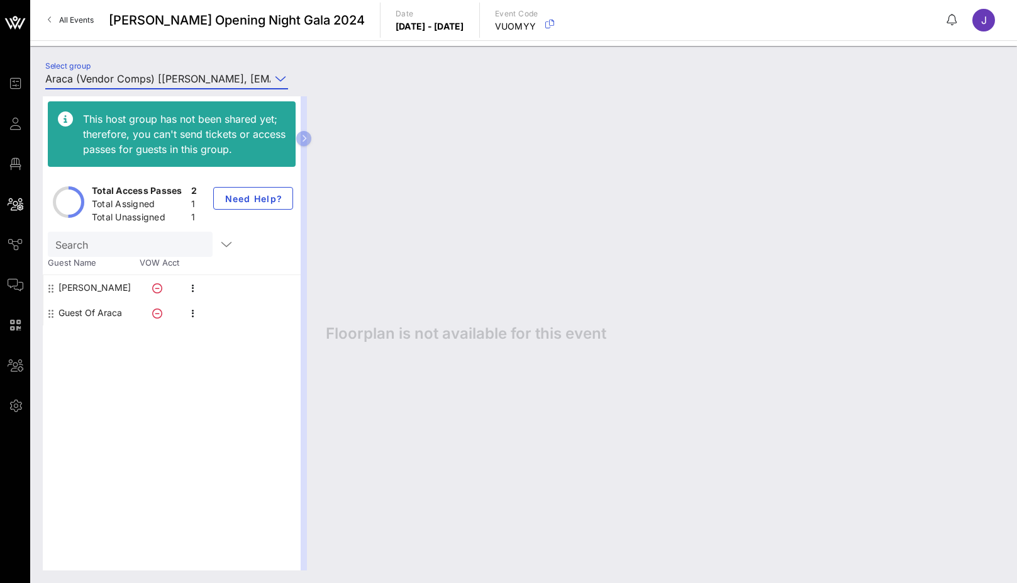
click at [97, 283] on div "[PERSON_NAME]" at bounding box center [95, 287] width 72 height 25
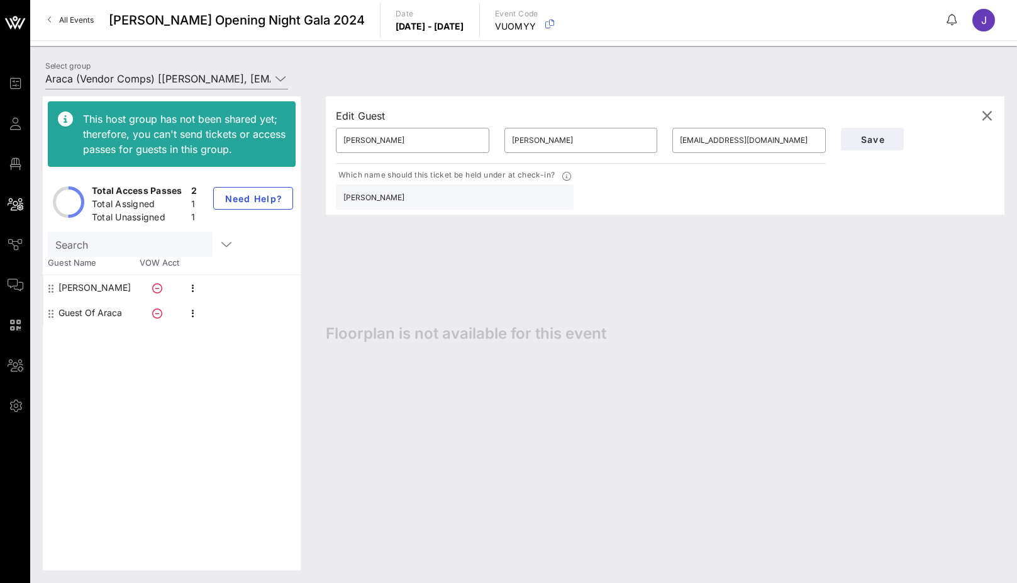
click at [99, 313] on div "Guest Of Araca" at bounding box center [91, 312] width 64 height 25
type input "Guest Of"
type input "Araca"
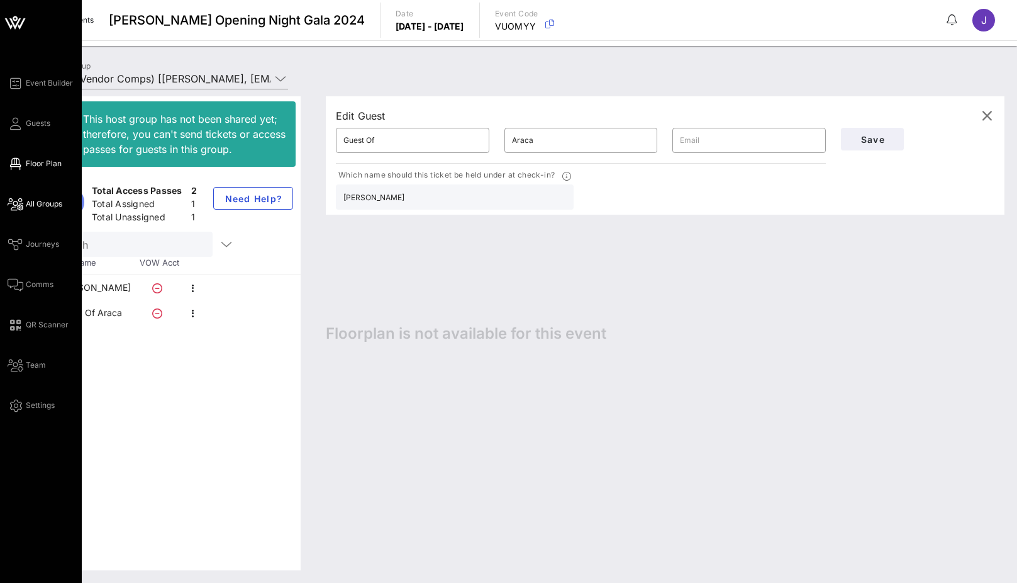
click at [35, 166] on span "Floor Plan" at bounding box center [44, 163] width 36 height 11
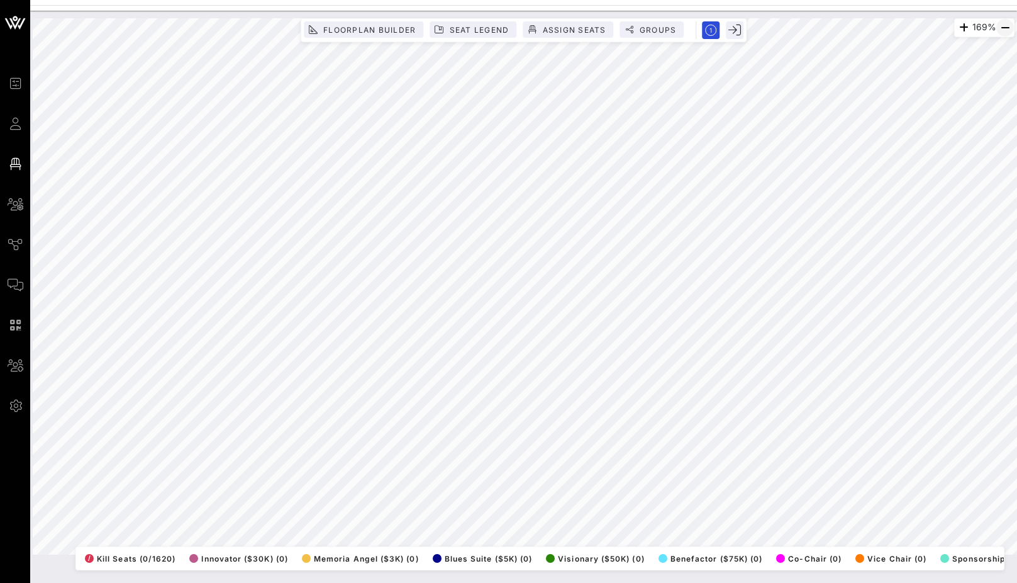
click at [1002, 28] on icon "button" at bounding box center [1005, 27] width 15 height 15
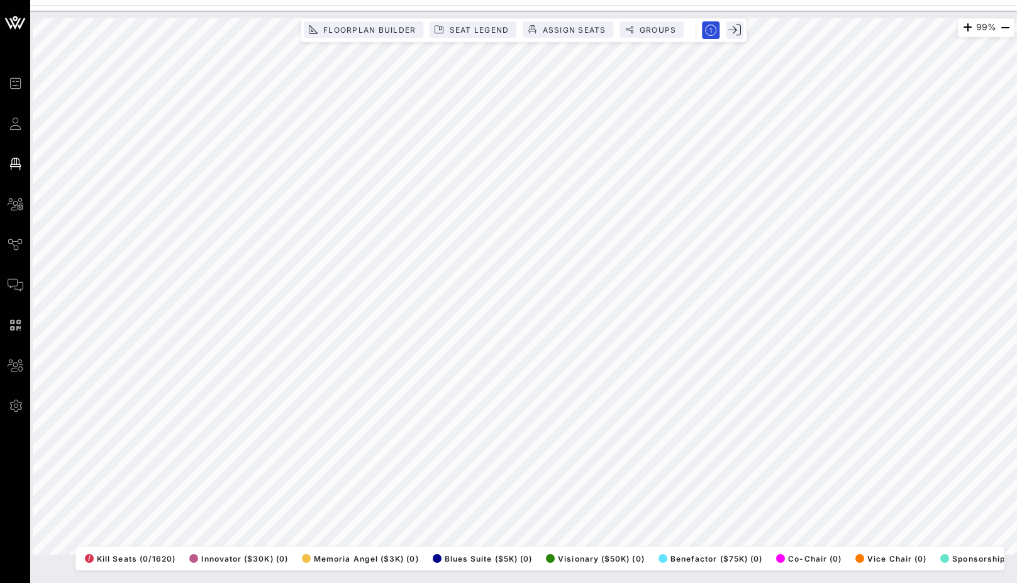
click at [720, 35] on div "99% Floorplan Builder Seat Legend Assign Seats Groups Exit All Reserved Shared …" at bounding box center [524, 286] width 982 height 536
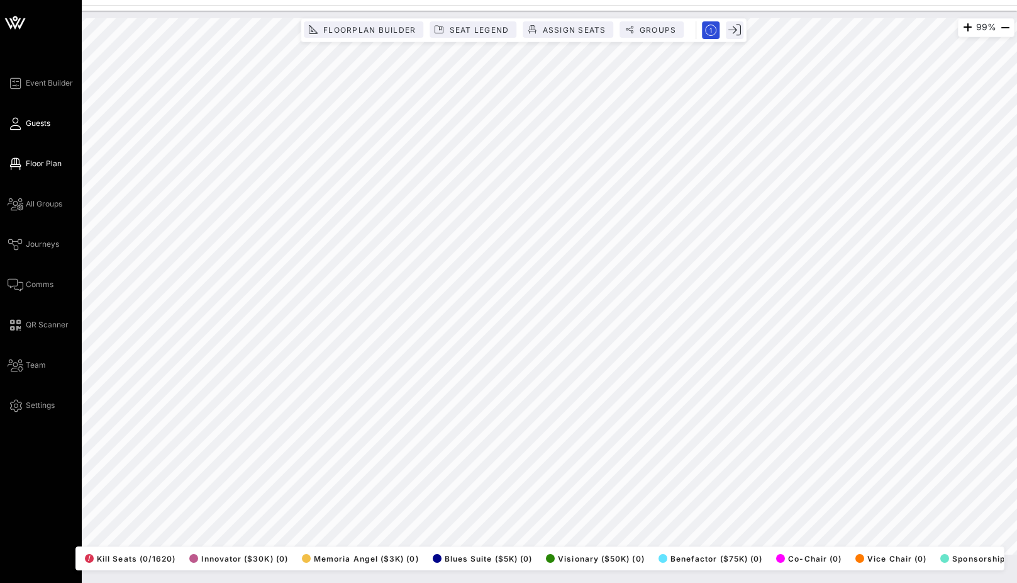
click at [20, 125] on icon at bounding box center [16, 124] width 16 height 2
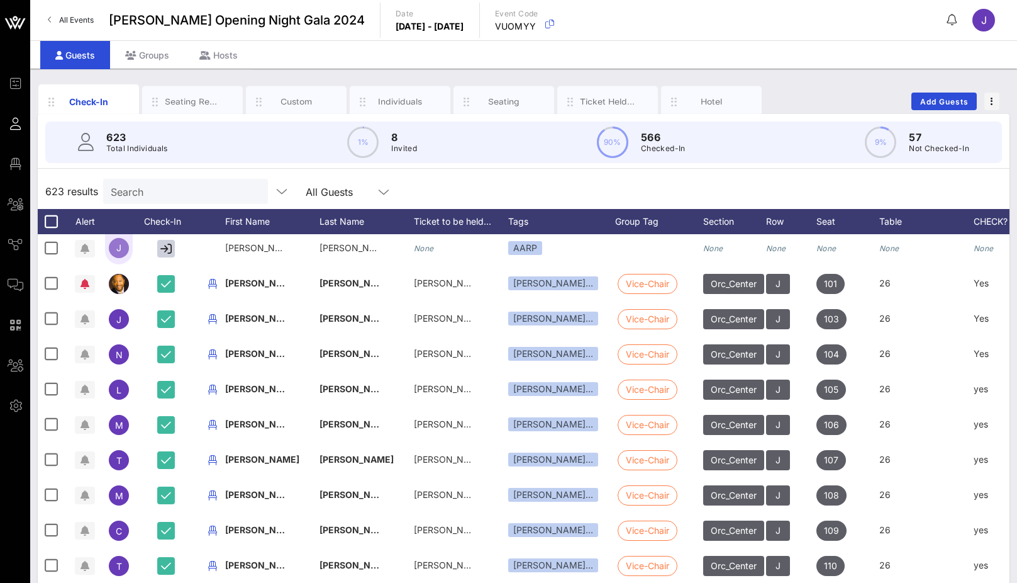
scroll to position [405, 0]
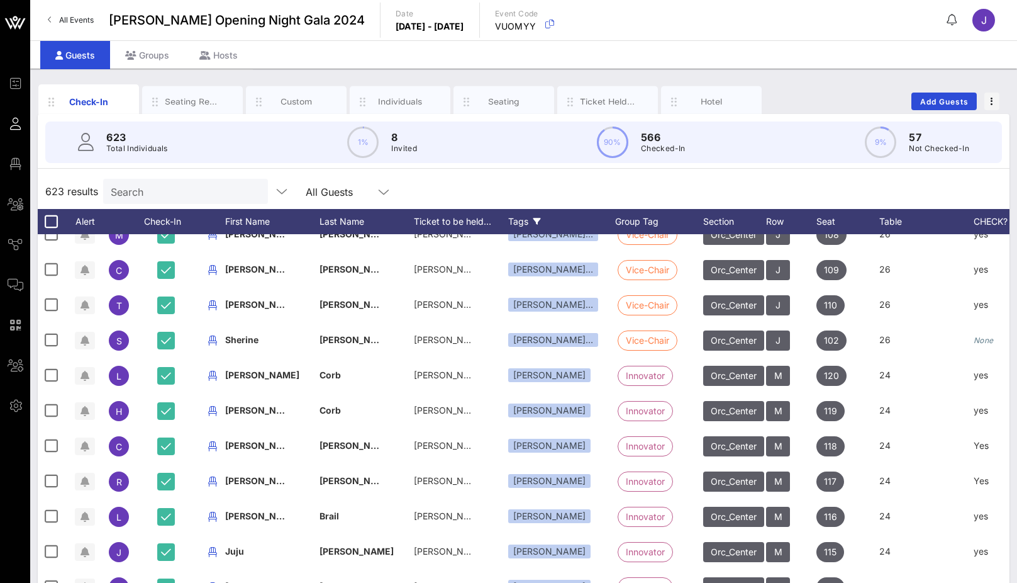
click at [517, 220] on div "Tags" at bounding box center [561, 221] width 107 height 25
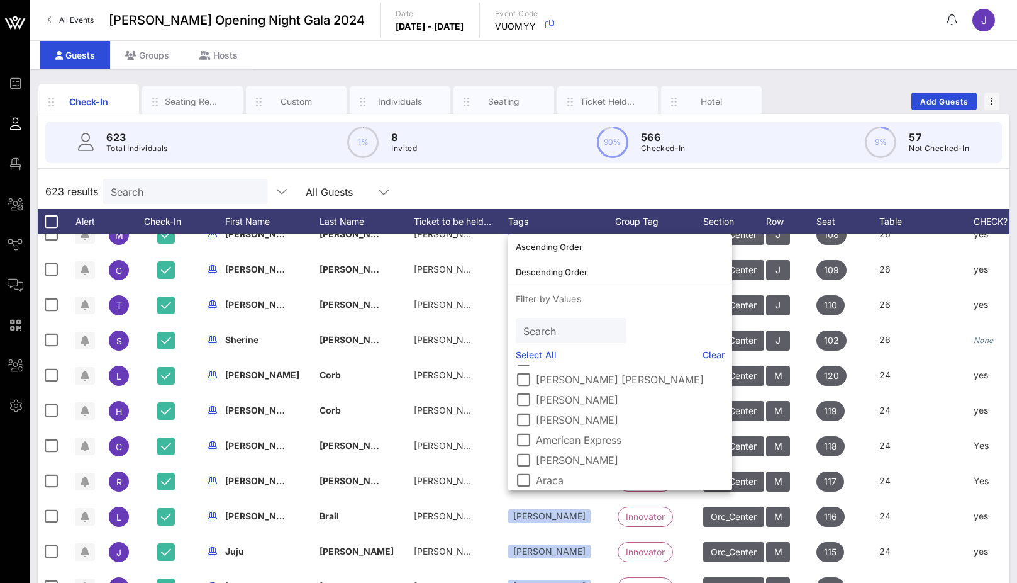
scroll to position [99, 0]
click at [593, 437] on label "American Express" at bounding box center [630, 438] width 189 height 13
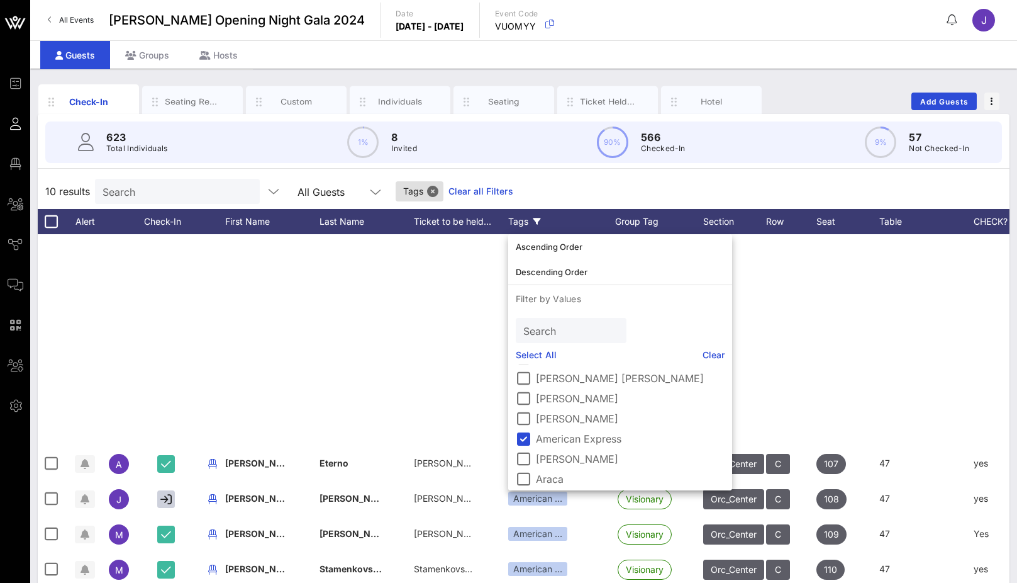
scroll to position [0, 0]
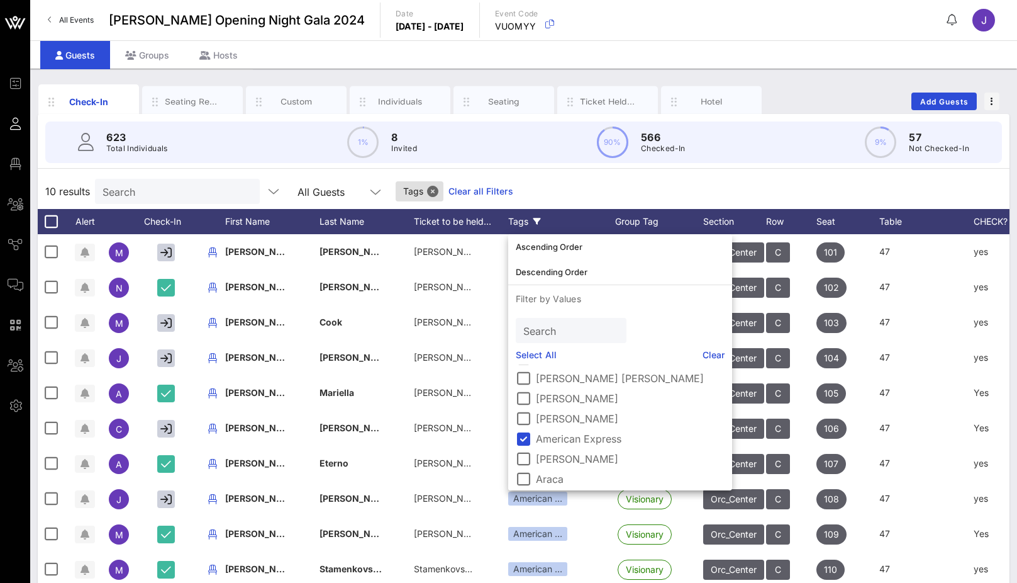
click at [550, 183] on div "10 results Search All Guests Tags Clear all Filters" at bounding box center [524, 191] width 972 height 35
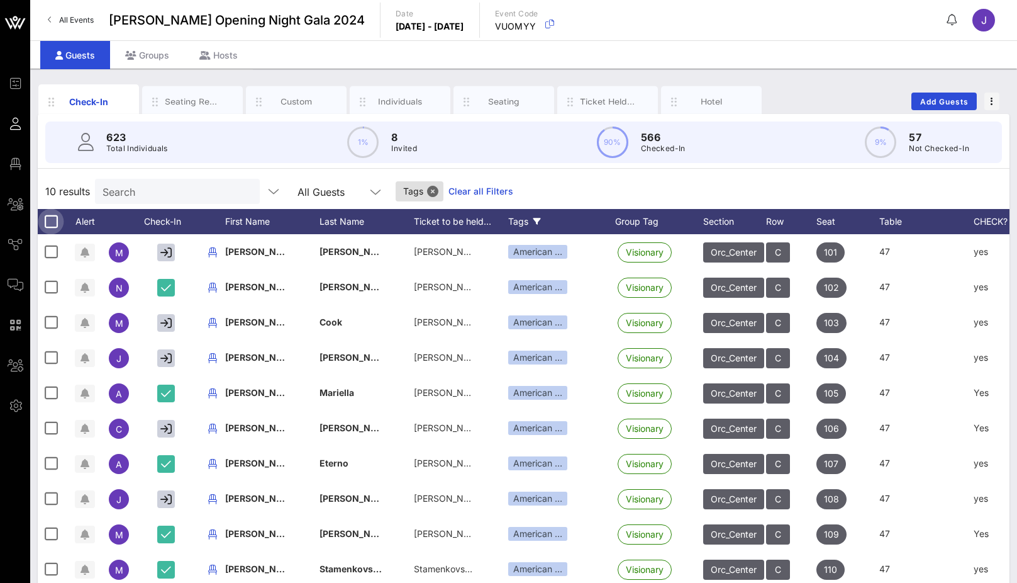
click at [50, 221] on div at bounding box center [50, 221] width 21 height 21
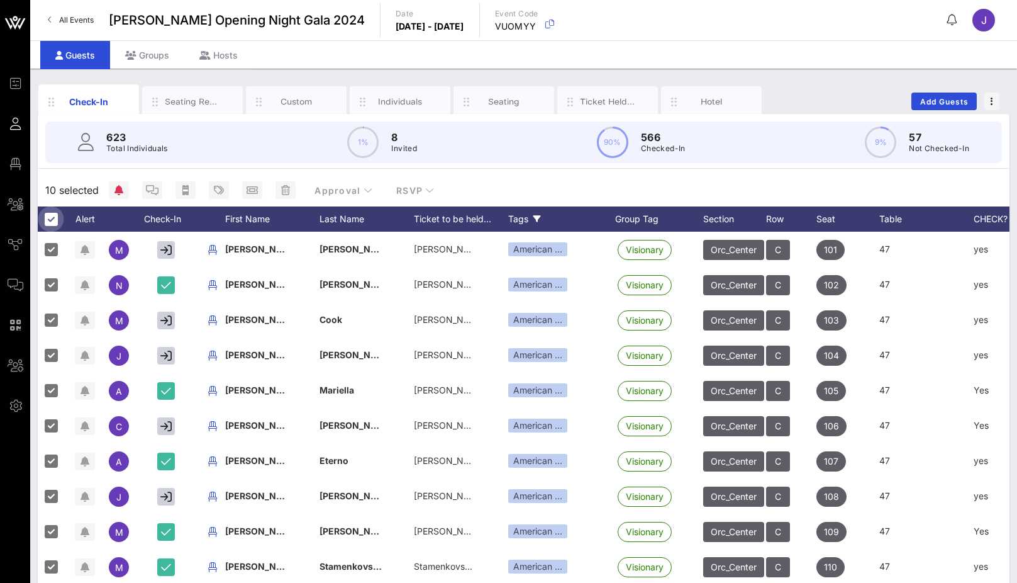
click at [53, 222] on div at bounding box center [50, 218] width 21 height 21
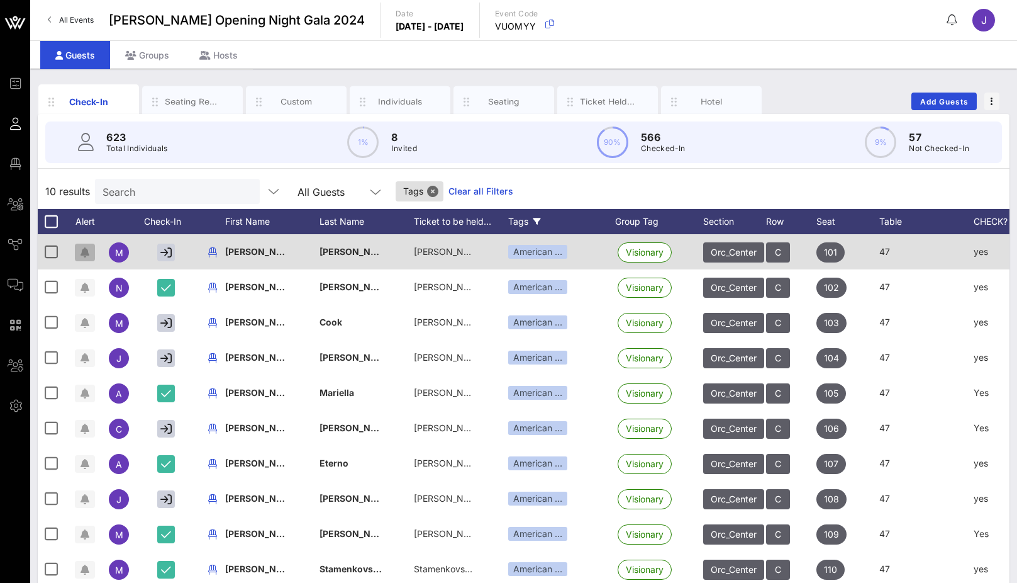
click at [87, 252] on icon "button" at bounding box center [85, 252] width 9 height 10
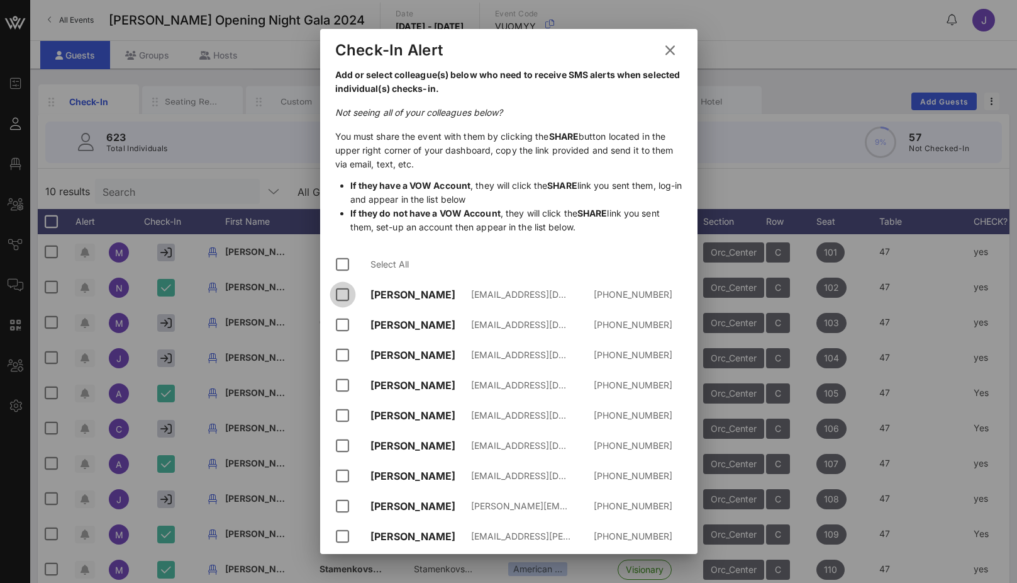
click at [342, 297] on div at bounding box center [342, 294] width 21 height 21
click at [341, 323] on div at bounding box center [342, 324] width 21 height 21
click at [344, 353] on div at bounding box center [342, 354] width 21 height 21
click at [344, 391] on div at bounding box center [342, 384] width 21 height 21
click at [348, 414] on div at bounding box center [342, 415] width 21 height 21
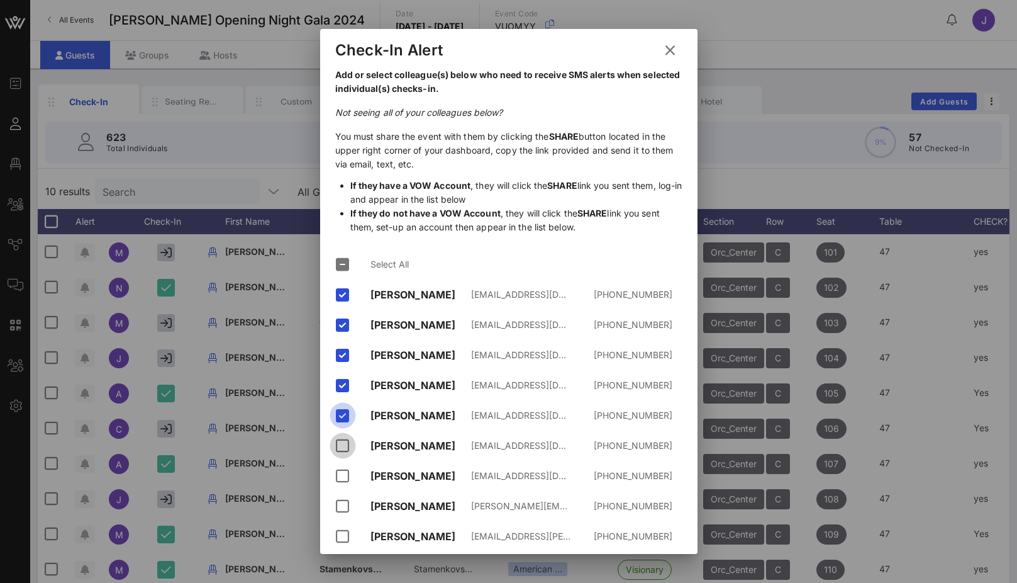
click at [348, 444] on div at bounding box center [342, 445] width 21 height 21
click at [669, 50] on icon at bounding box center [670, 50] width 20 height 19
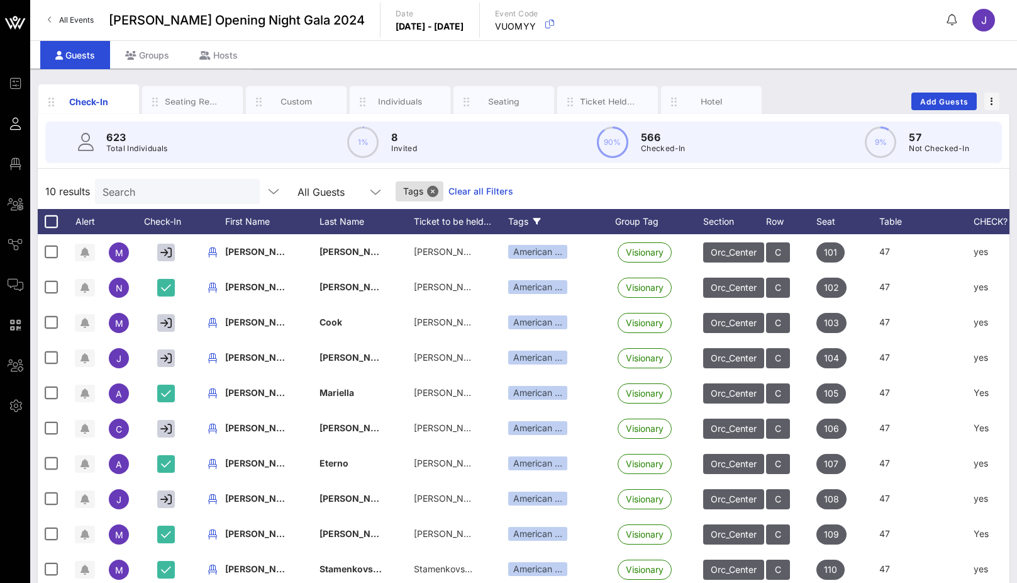
click at [206, 195] on input "Search" at bounding box center [176, 191] width 147 height 16
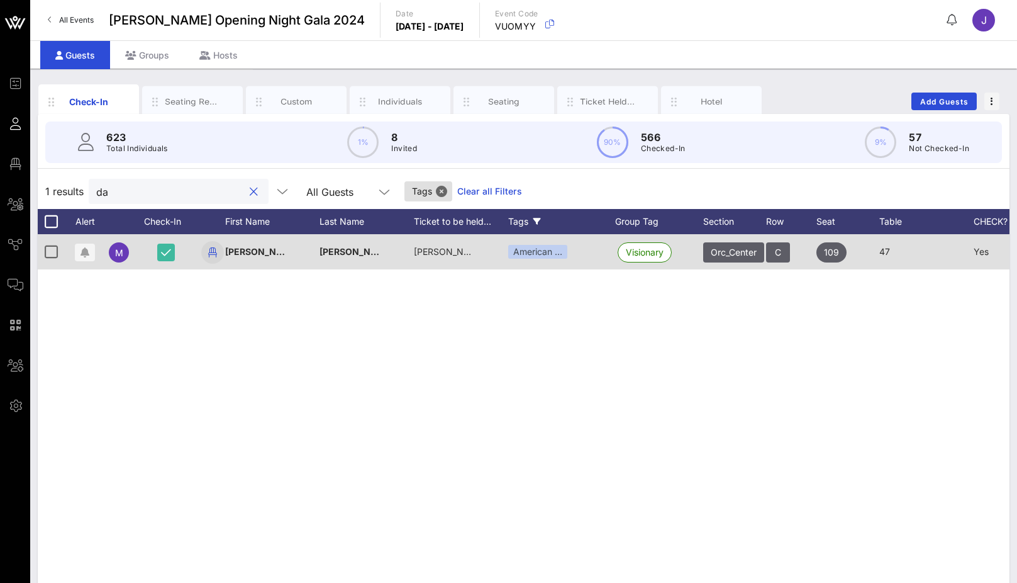
type input "da"
click at [213, 252] on icon "button" at bounding box center [212, 252] width 15 height 15
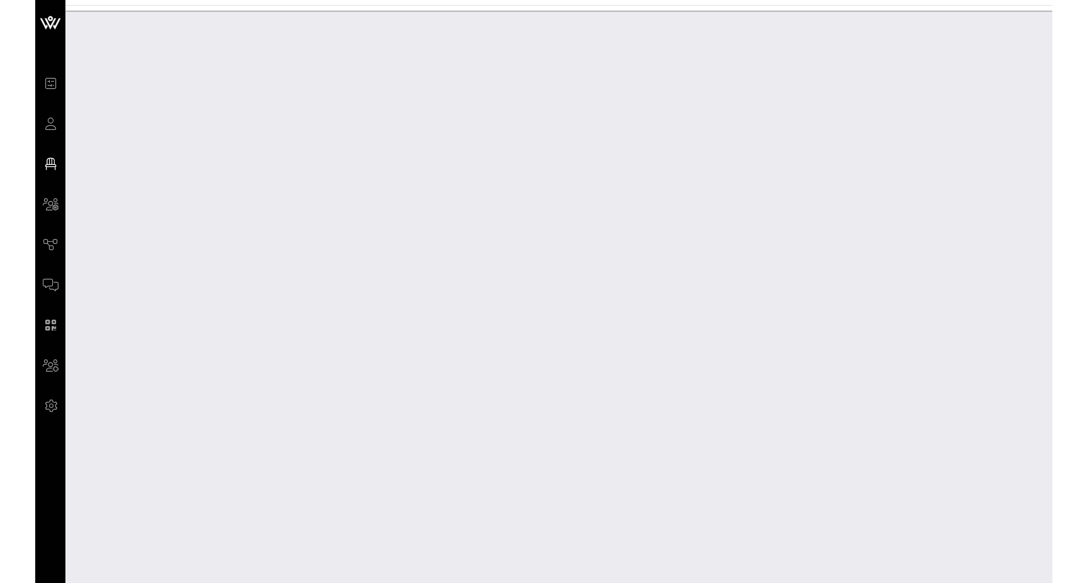
scroll to position [11408, 0]
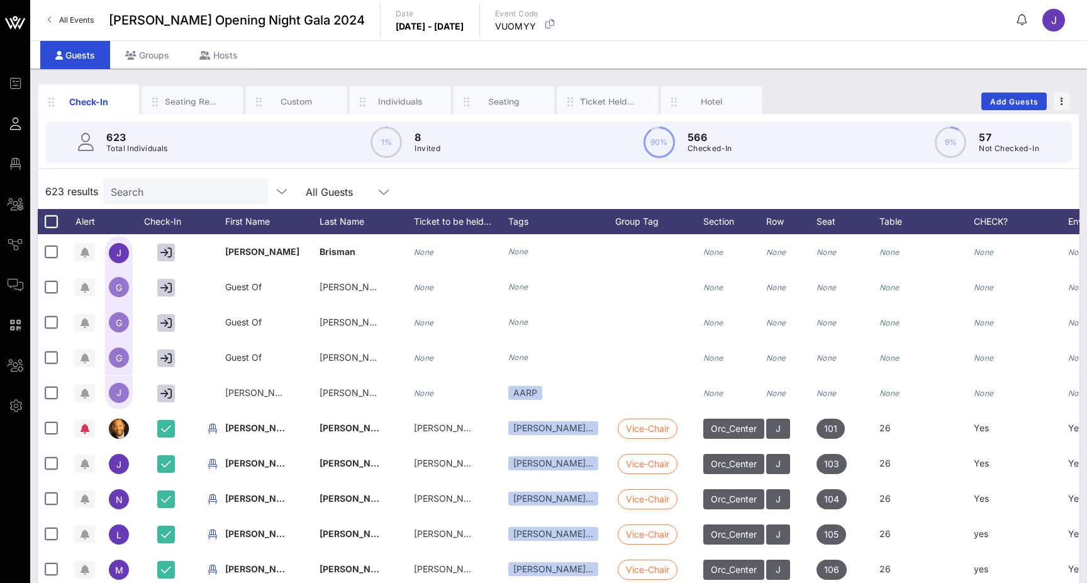
drag, startPoint x: 217, startPoint y: 4, endPoint x: 82, endPoint y: 24, distance: 136.8
click at [82, 24] on span "All Events" at bounding box center [76, 19] width 35 height 9
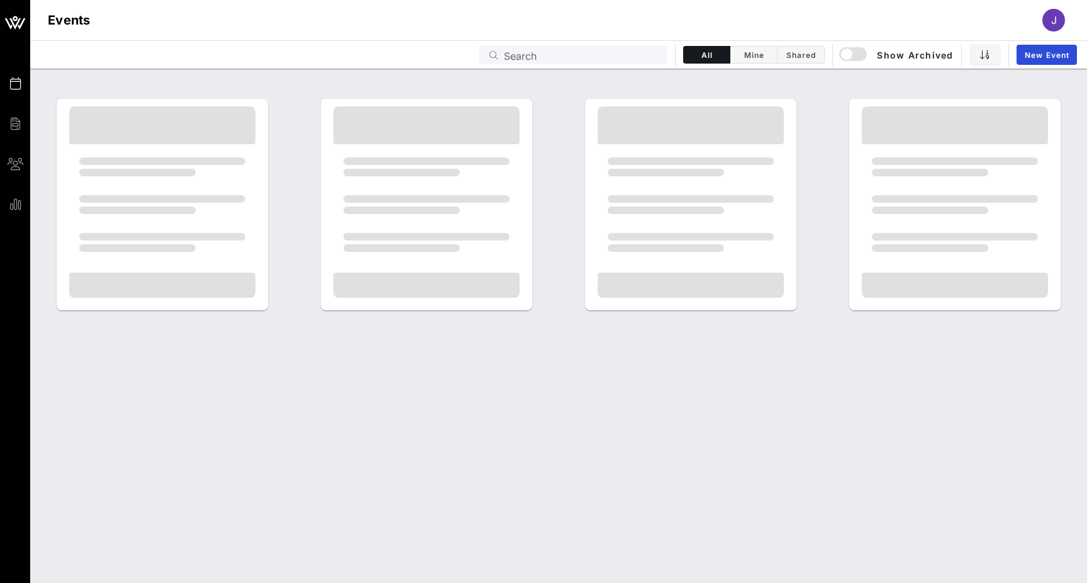
click at [82, 22] on h1 "Events" at bounding box center [69, 20] width 43 height 20
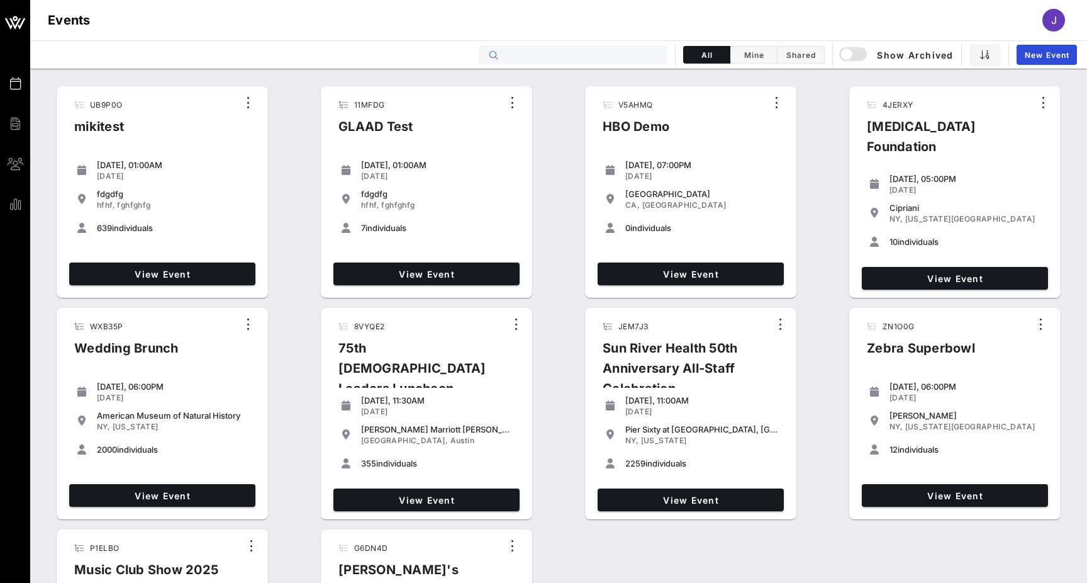
click at [522, 50] on input "text" at bounding box center [582, 55] width 156 height 16
type input "a"
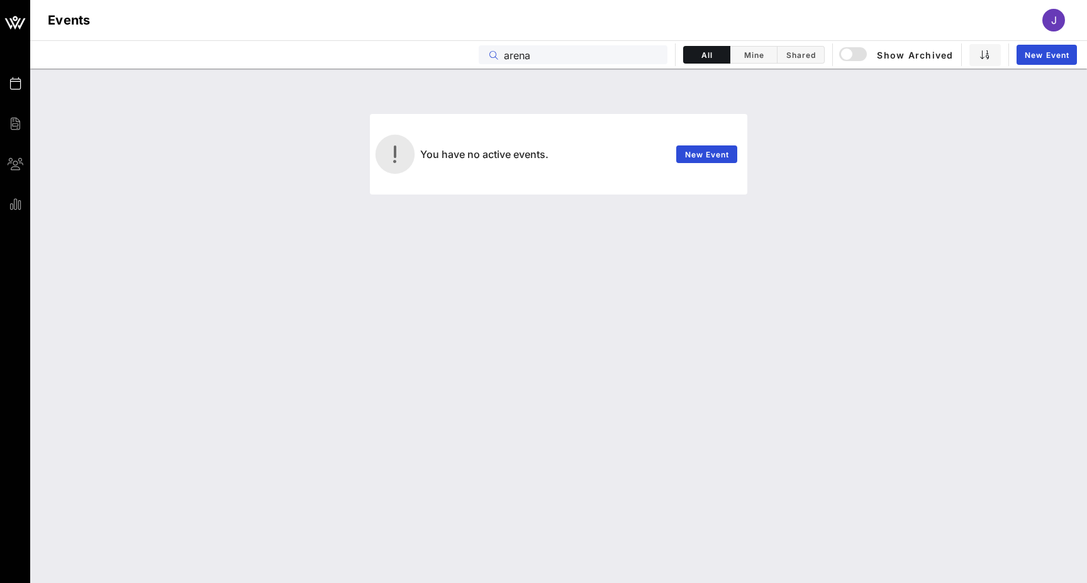
type input "arena"
click at [856, 57] on div "button" at bounding box center [847, 54] width 18 height 18
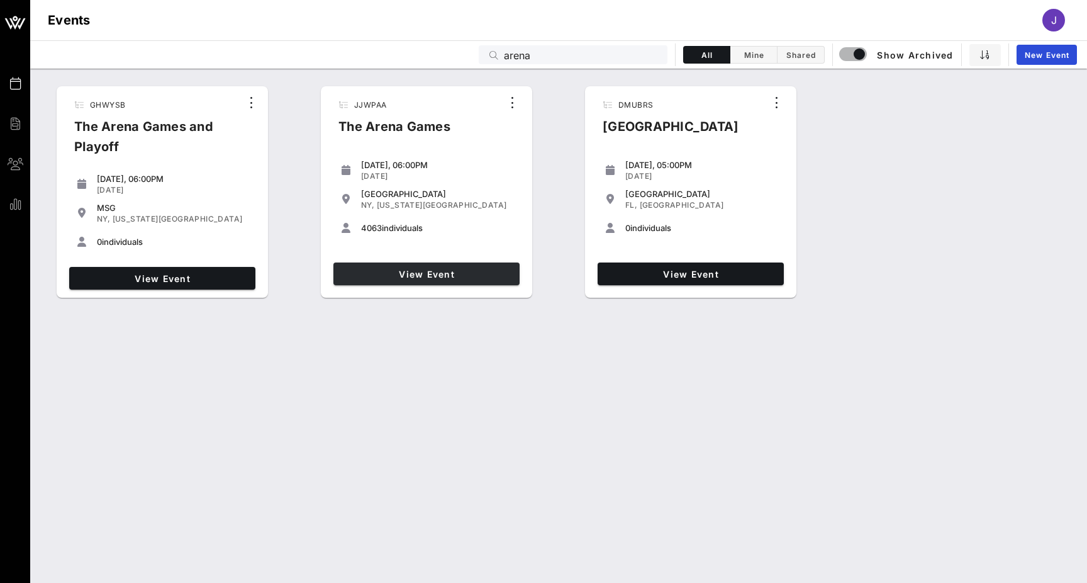
click at [403, 273] on span "View Event" at bounding box center [427, 274] width 176 height 11
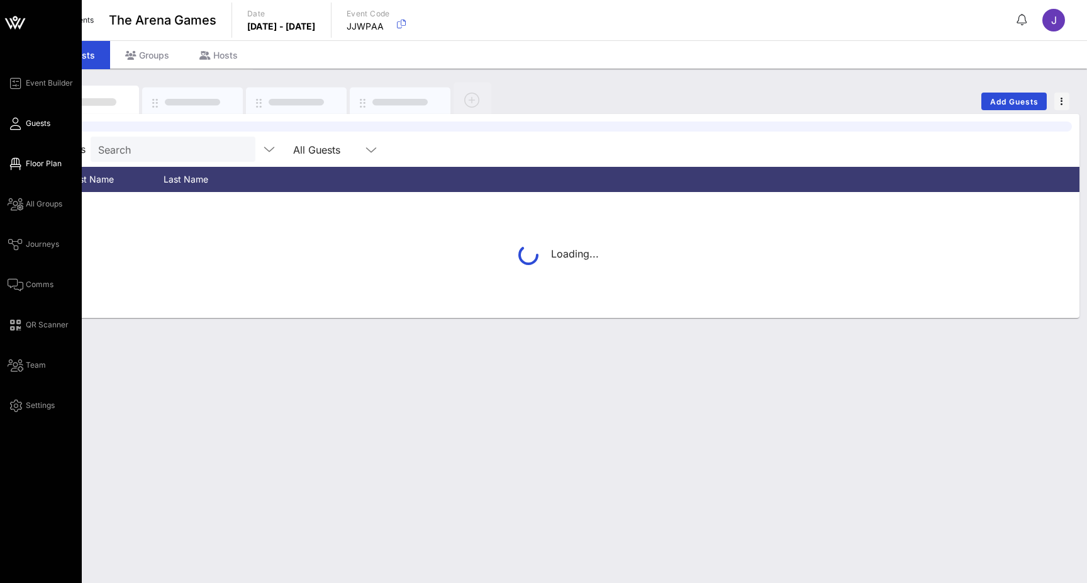
click at [15, 165] on icon at bounding box center [16, 164] width 16 height 2
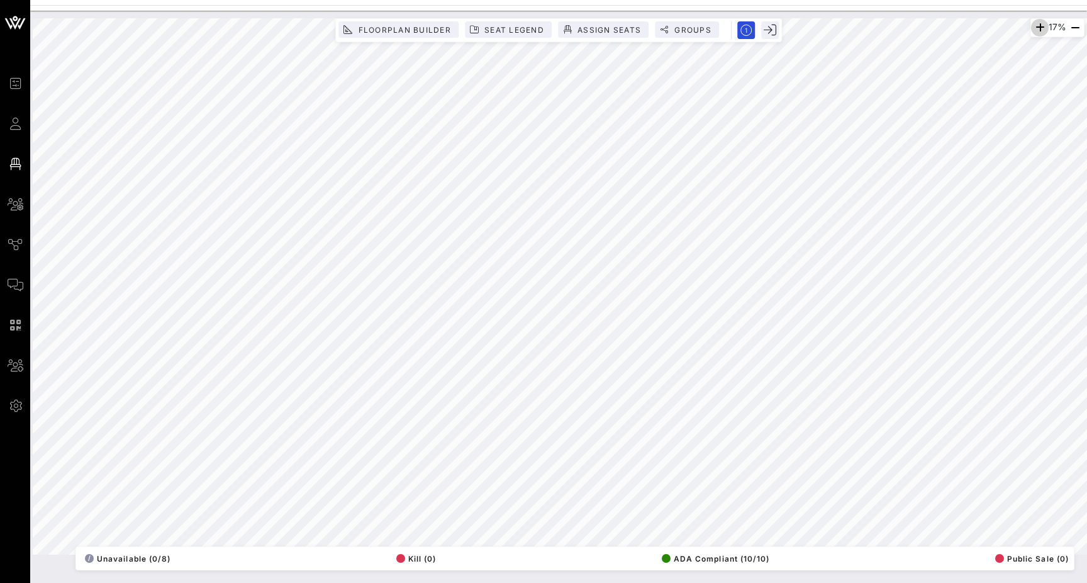
click at [1017, 30] on icon "button" at bounding box center [1040, 27] width 15 height 15
click at [1017, 30] on icon "button" at bounding box center [1039, 27] width 15 height 15
click at [1017, 30] on icon "button" at bounding box center [1038, 27] width 15 height 15
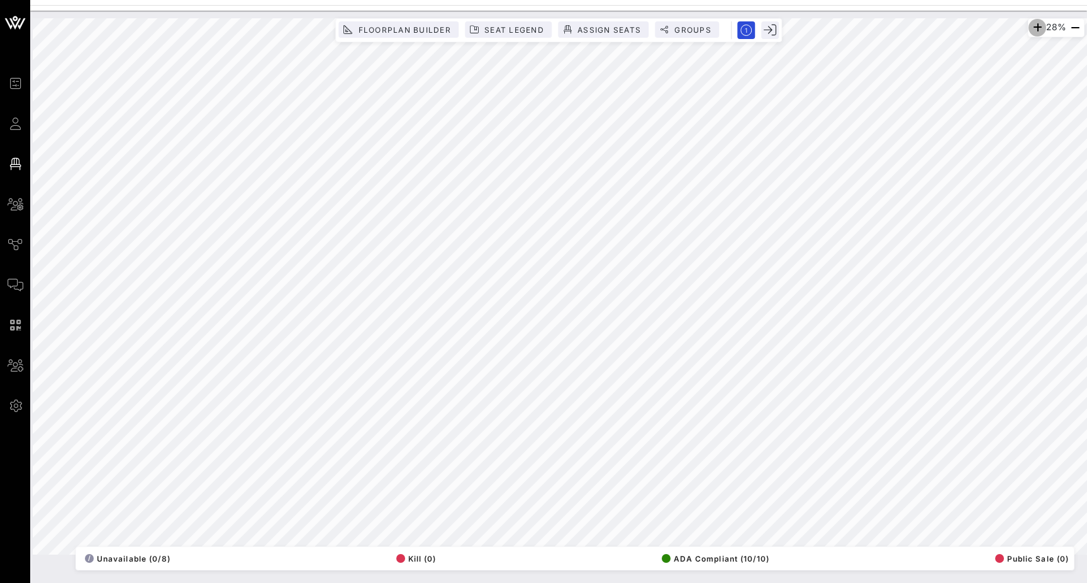
click at [1017, 30] on icon "button" at bounding box center [1037, 27] width 15 height 15
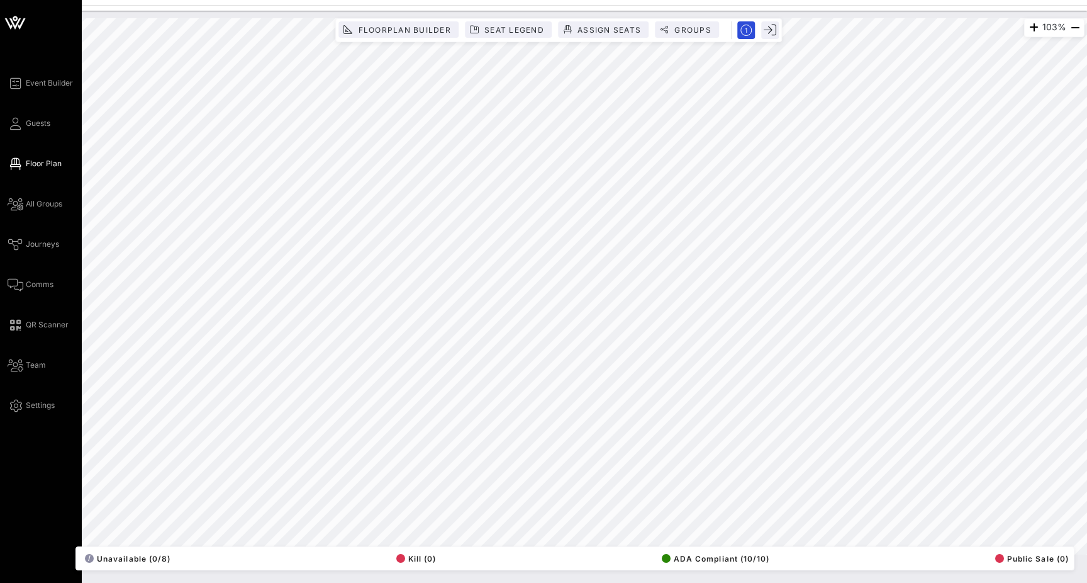
click at [55, 74] on div "Event Builder Guests Floor Plan All Groups Journeys Comms QR Scanner Team Setti…" at bounding box center [41, 291] width 82 height 583
click at [55, 79] on span "Event Builder" at bounding box center [49, 82] width 47 height 11
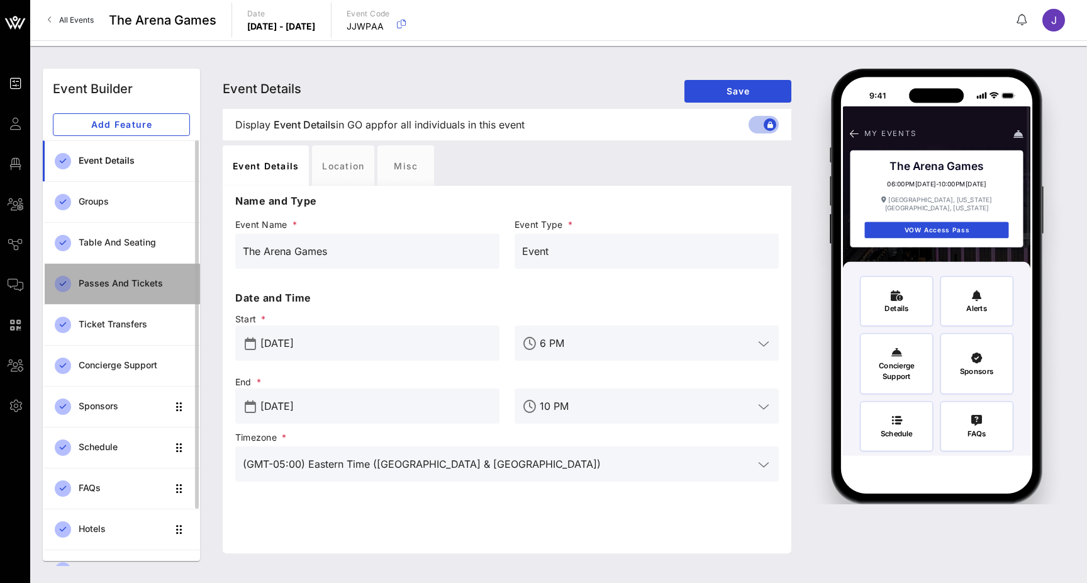
click at [118, 291] on div "Passes and Tickets" at bounding box center [134, 284] width 111 height 26
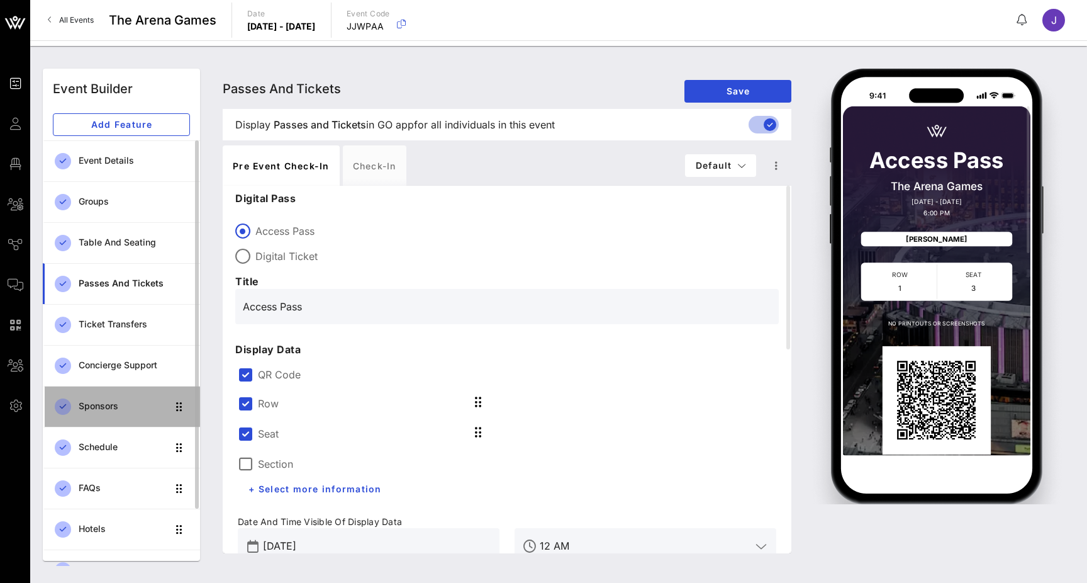
click at [107, 408] on div "Sponsors" at bounding box center [123, 406] width 89 height 11
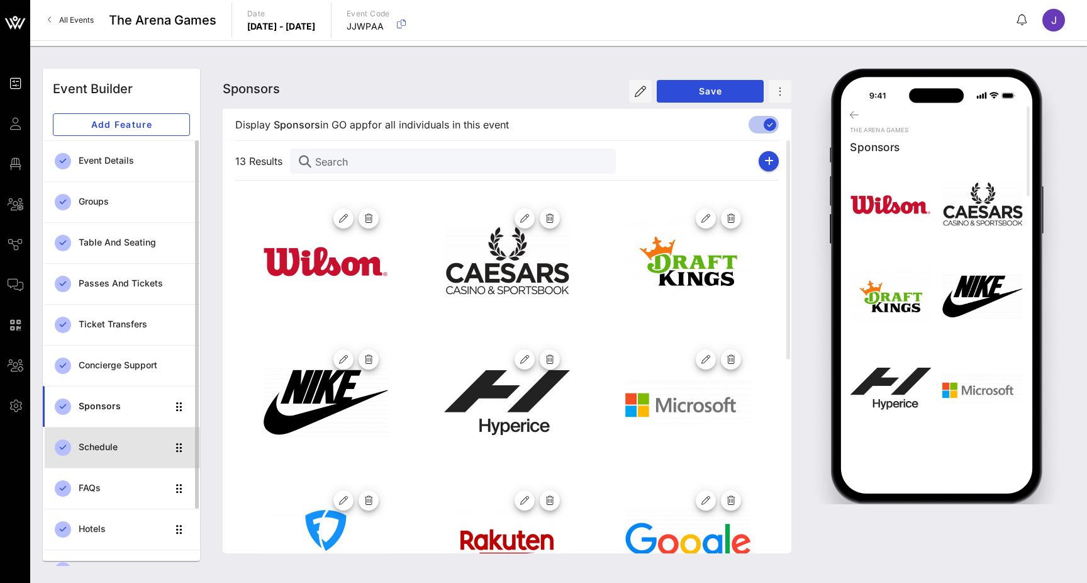
click at [100, 449] on div "Schedule" at bounding box center [123, 447] width 89 height 11
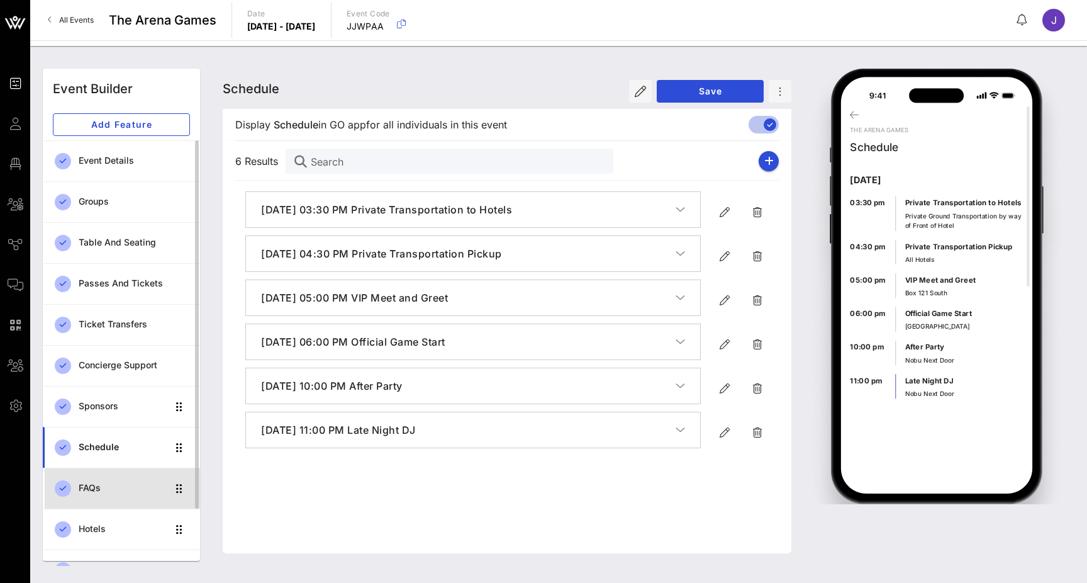
click at [98, 490] on div "FAQs" at bounding box center [123, 488] width 89 height 11
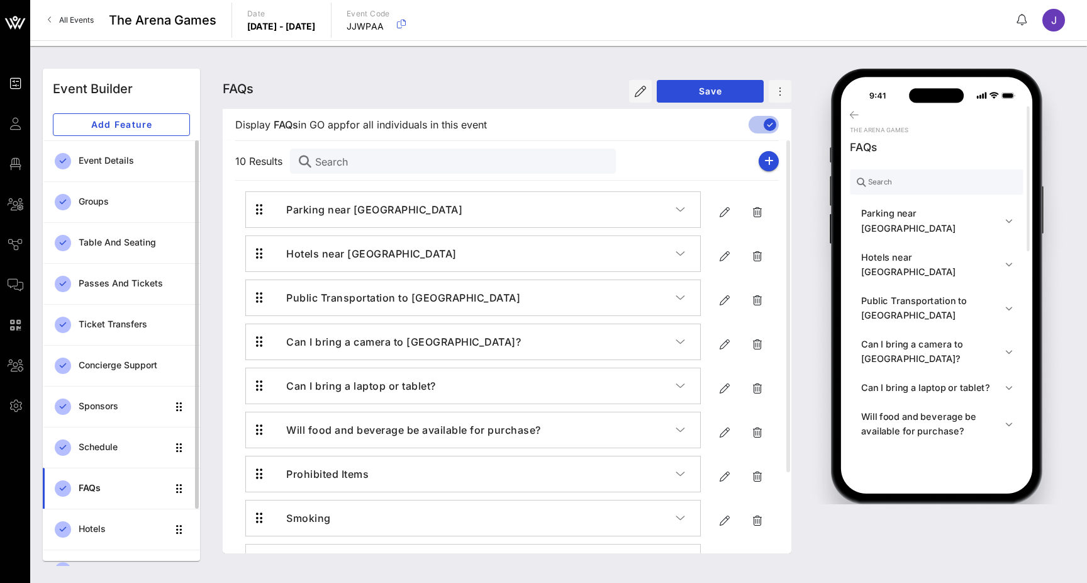
scroll to position [65, 0]
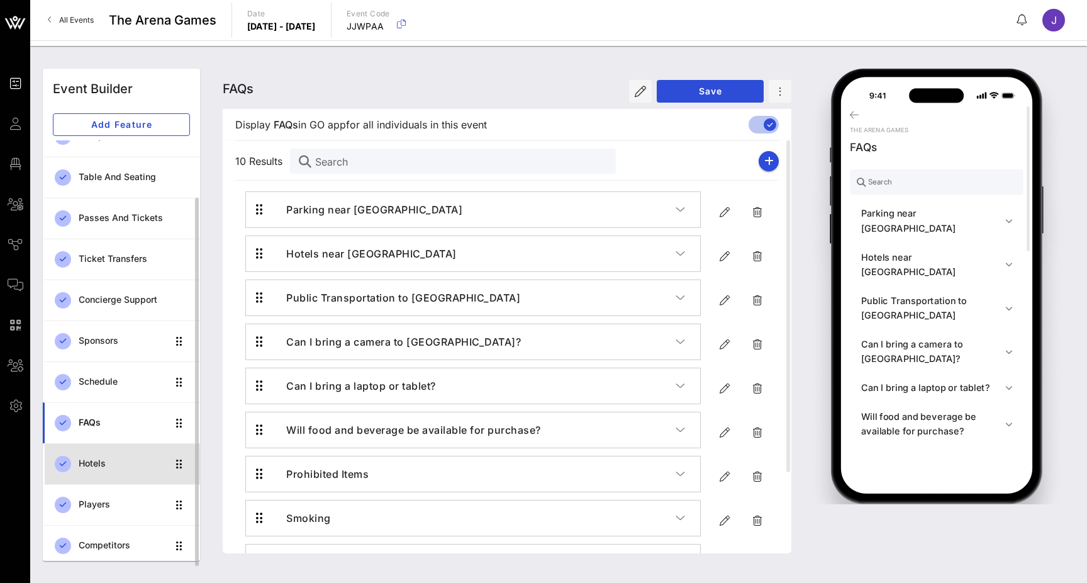
click at [98, 467] on div "Hotels" at bounding box center [123, 463] width 89 height 11
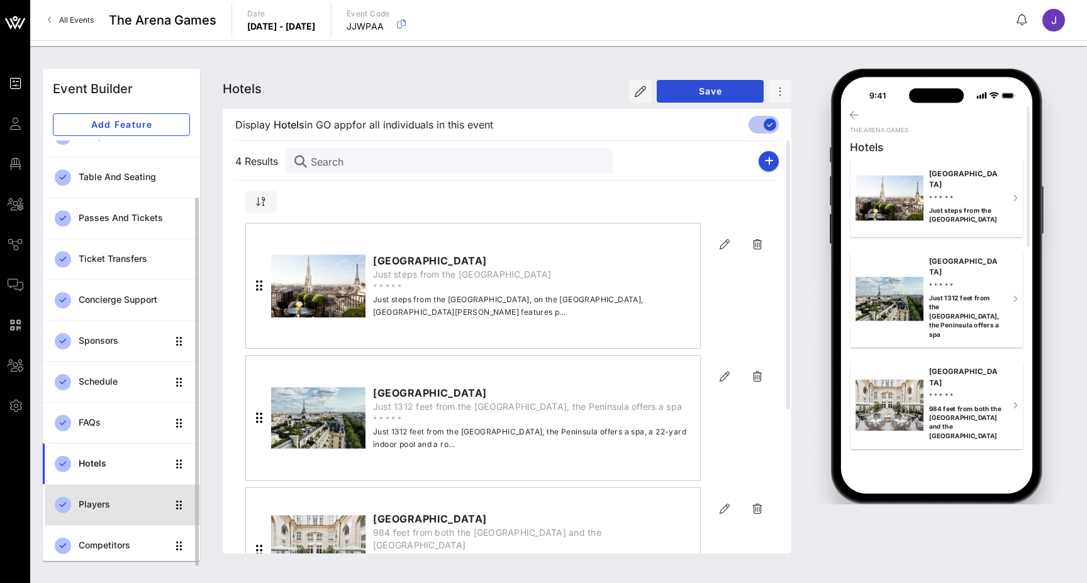
click at [98, 501] on div "Players" at bounding box center [123, 504] width 89 height 11
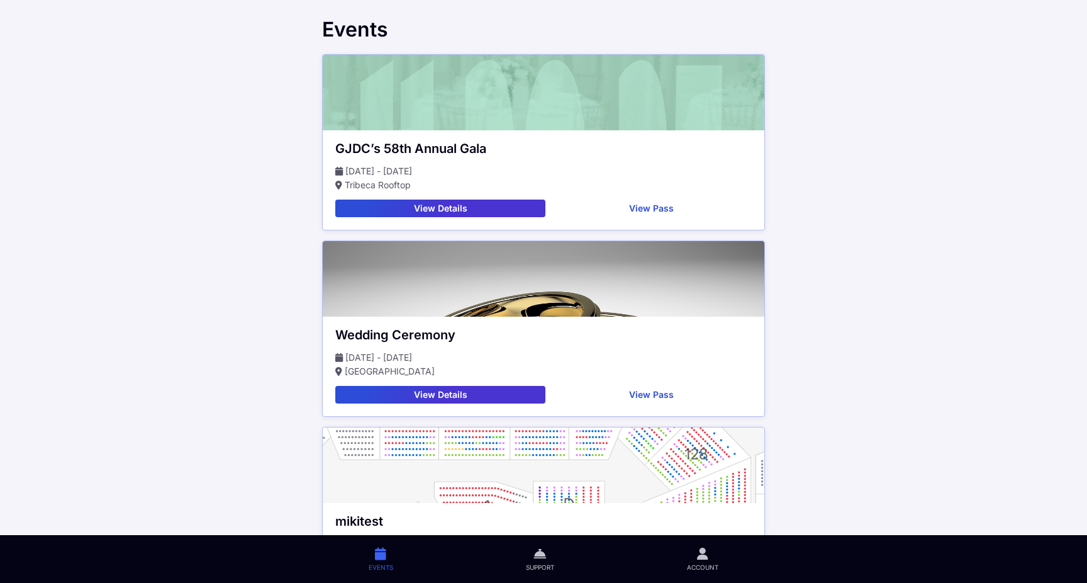
click at [476, 211] on button "View Details" at bounding box center [440, 208] width 210 height 18
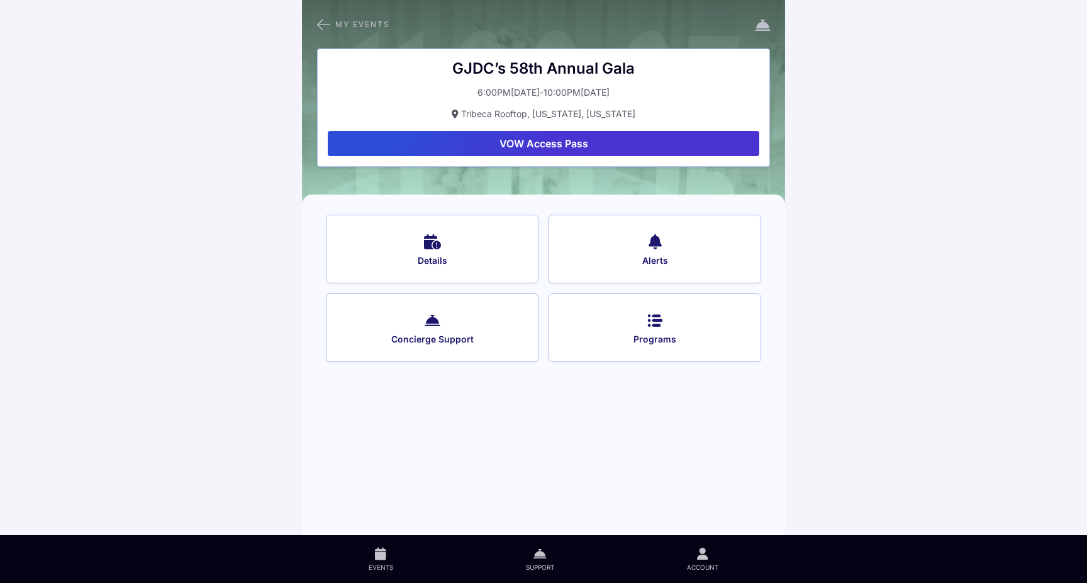
click at [544, 145] on button "VOW Access Pass" at bounding box center [544, 143] width 432 height 25
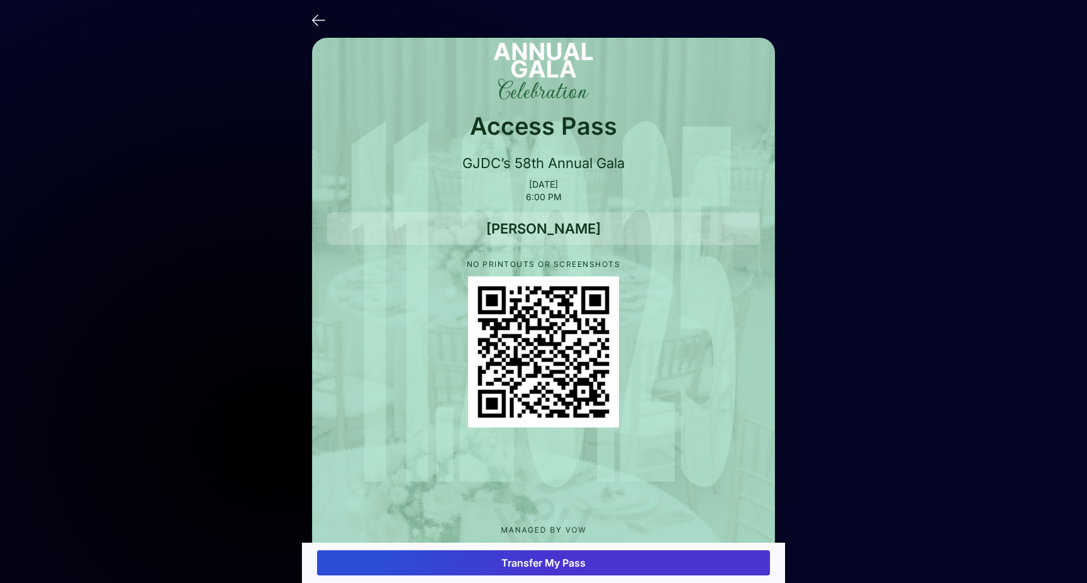
click at [621, 568] on button "Transfer My Pass" at bounding box center [543, 562] width 453 height 25
